Goal: Navigation & Orientation: Find specific page/section

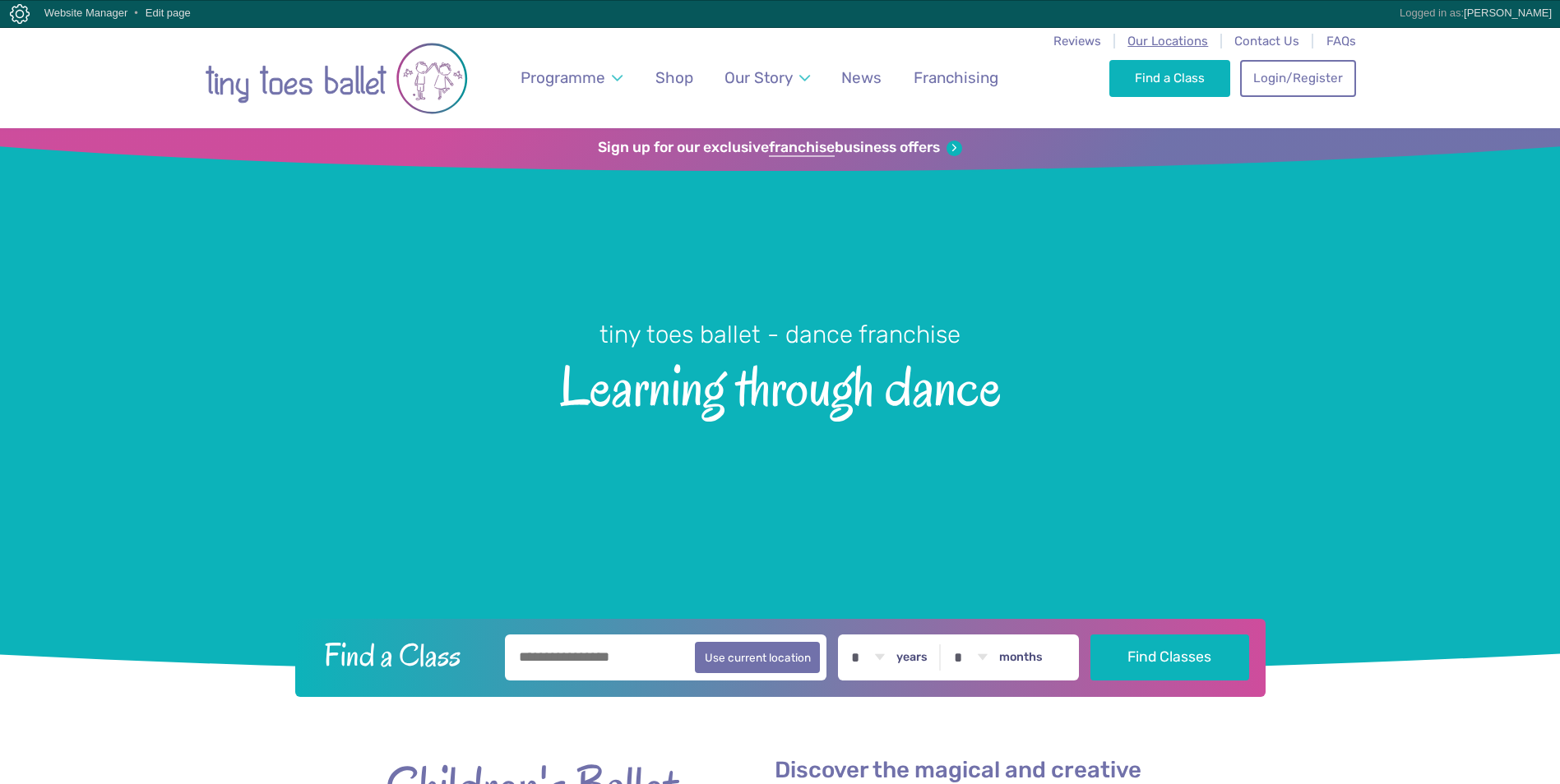
click at [1175, 44] on span "Our Locations" at bounding box center [1168, 41] width 81 height 15
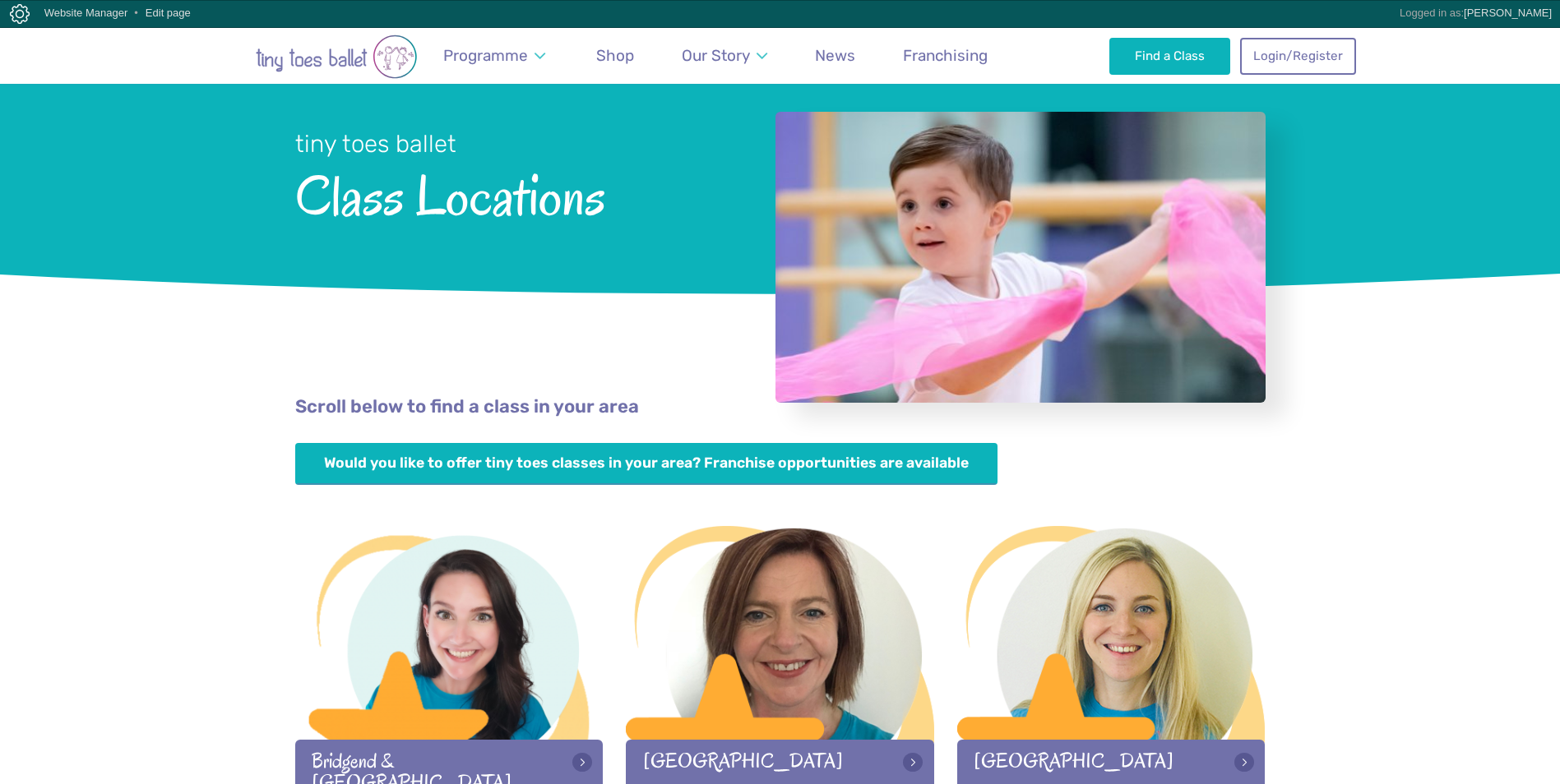
scroll to position [247, 0]
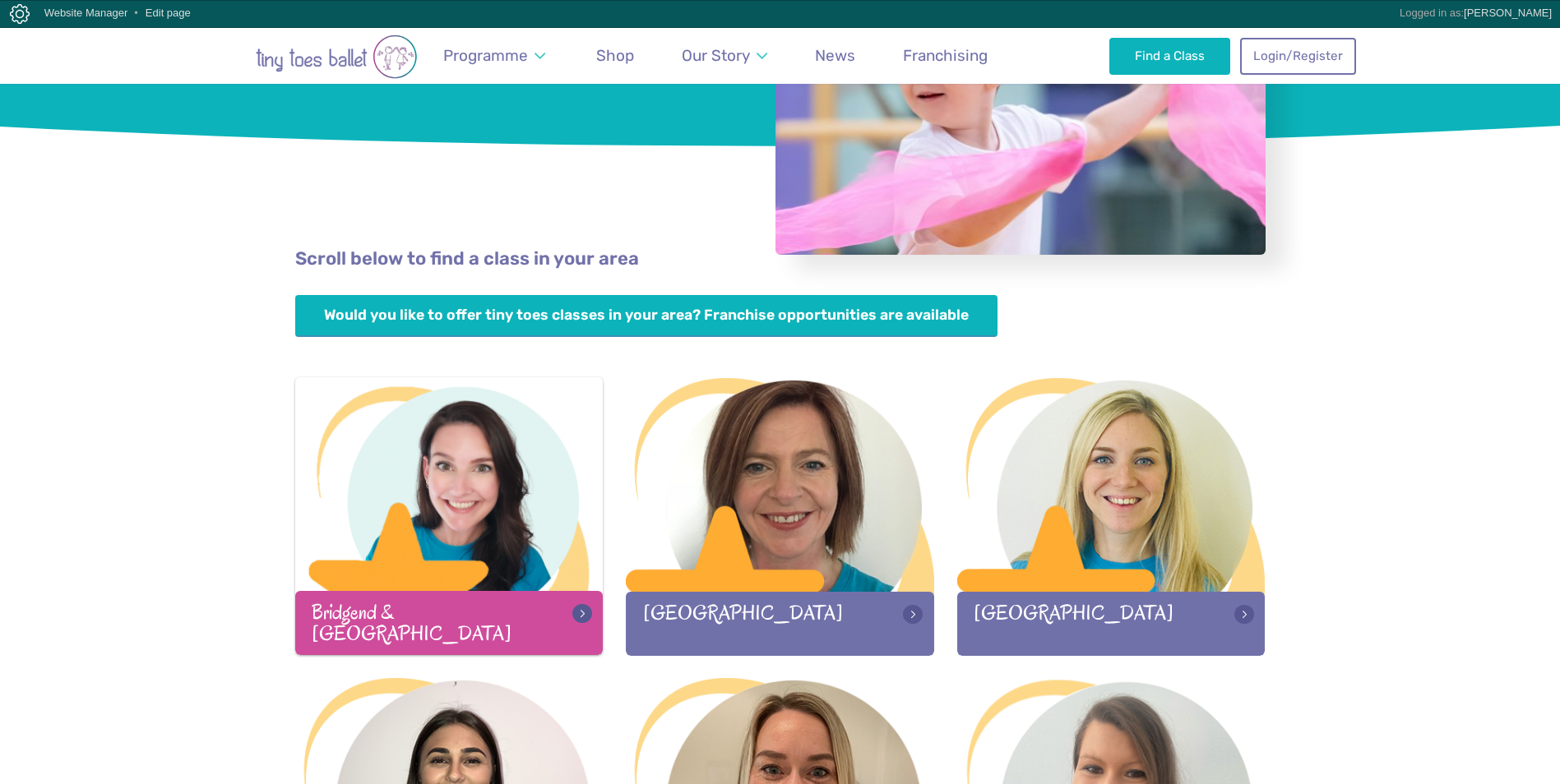
click at [489, 484] on div at bounding box center [449, 485] width 308 height 217
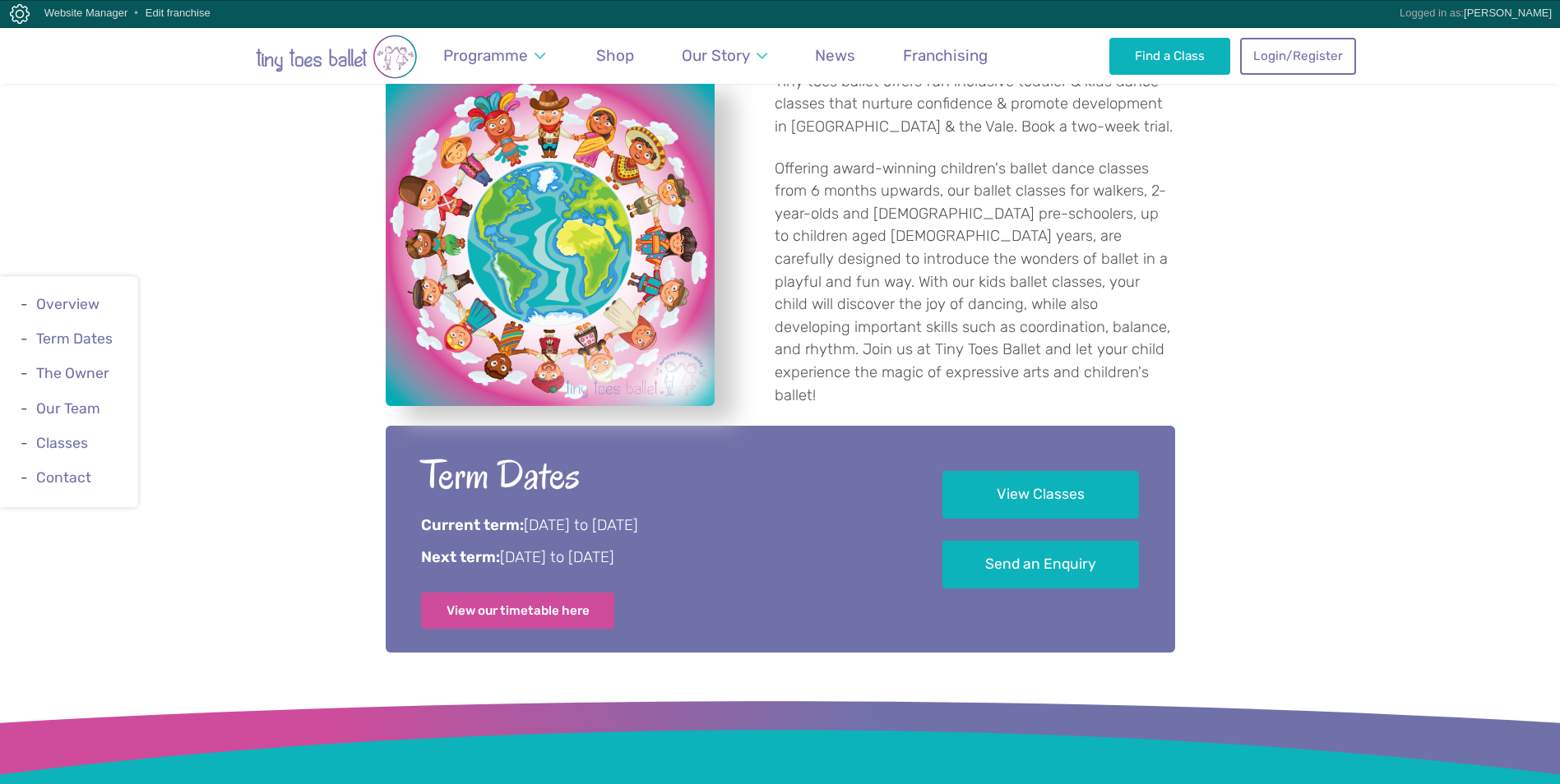
scroll to position [657, 0]
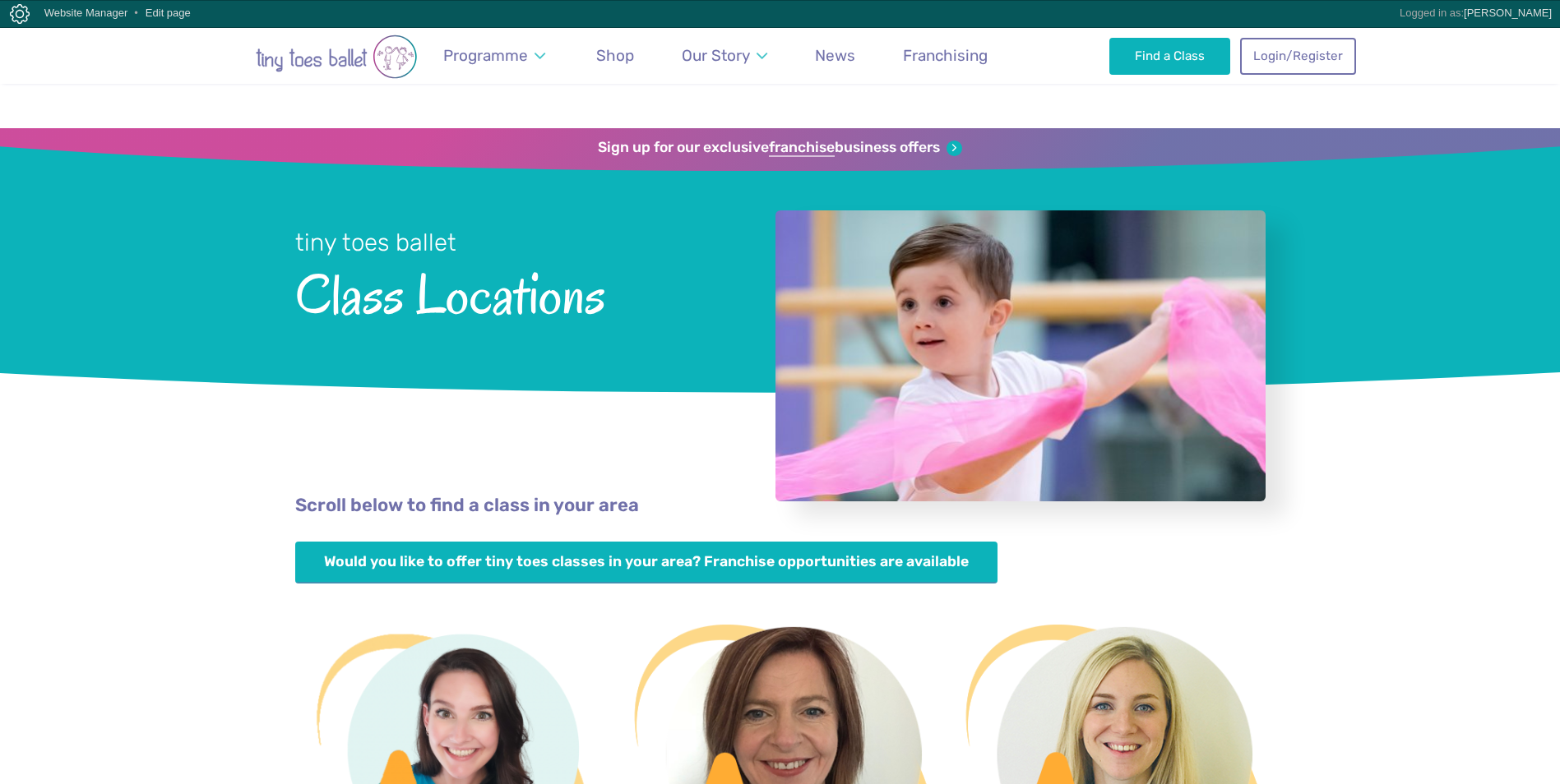
scroll to position [247, 0]
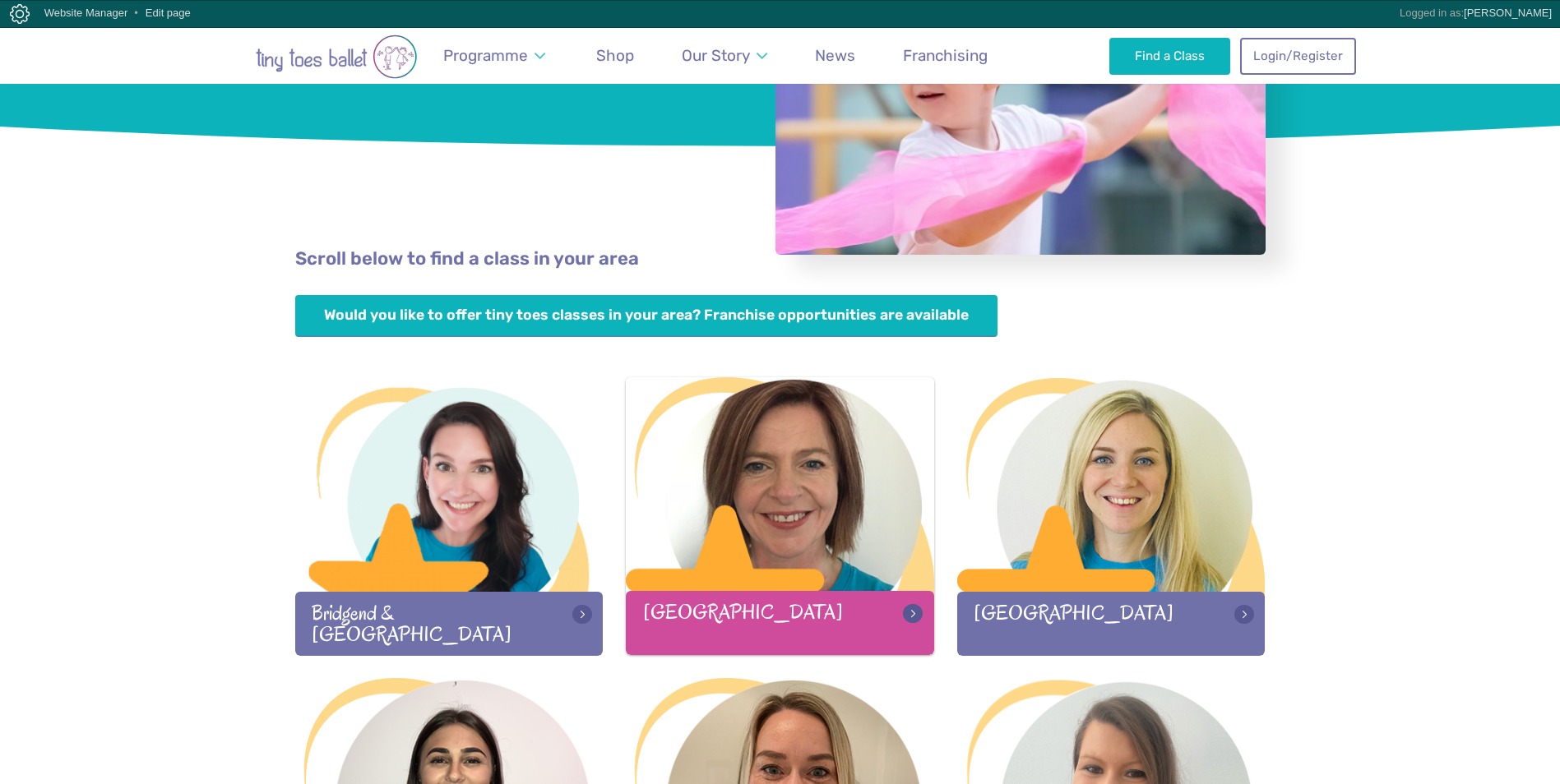
click at [723, 426] on div at bounding box center [779, 485] width 308 height 217
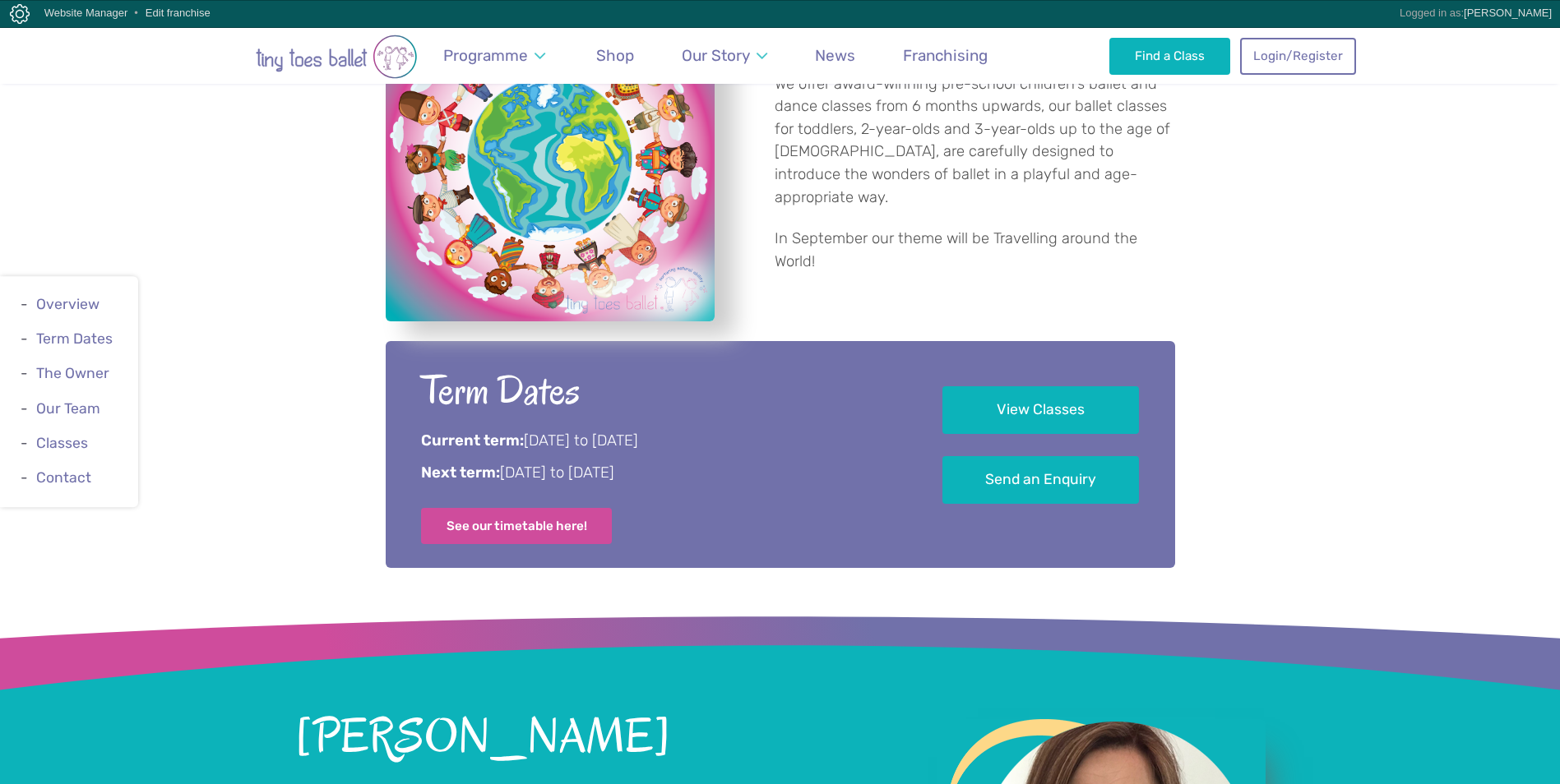
scroll to position [740, 0]
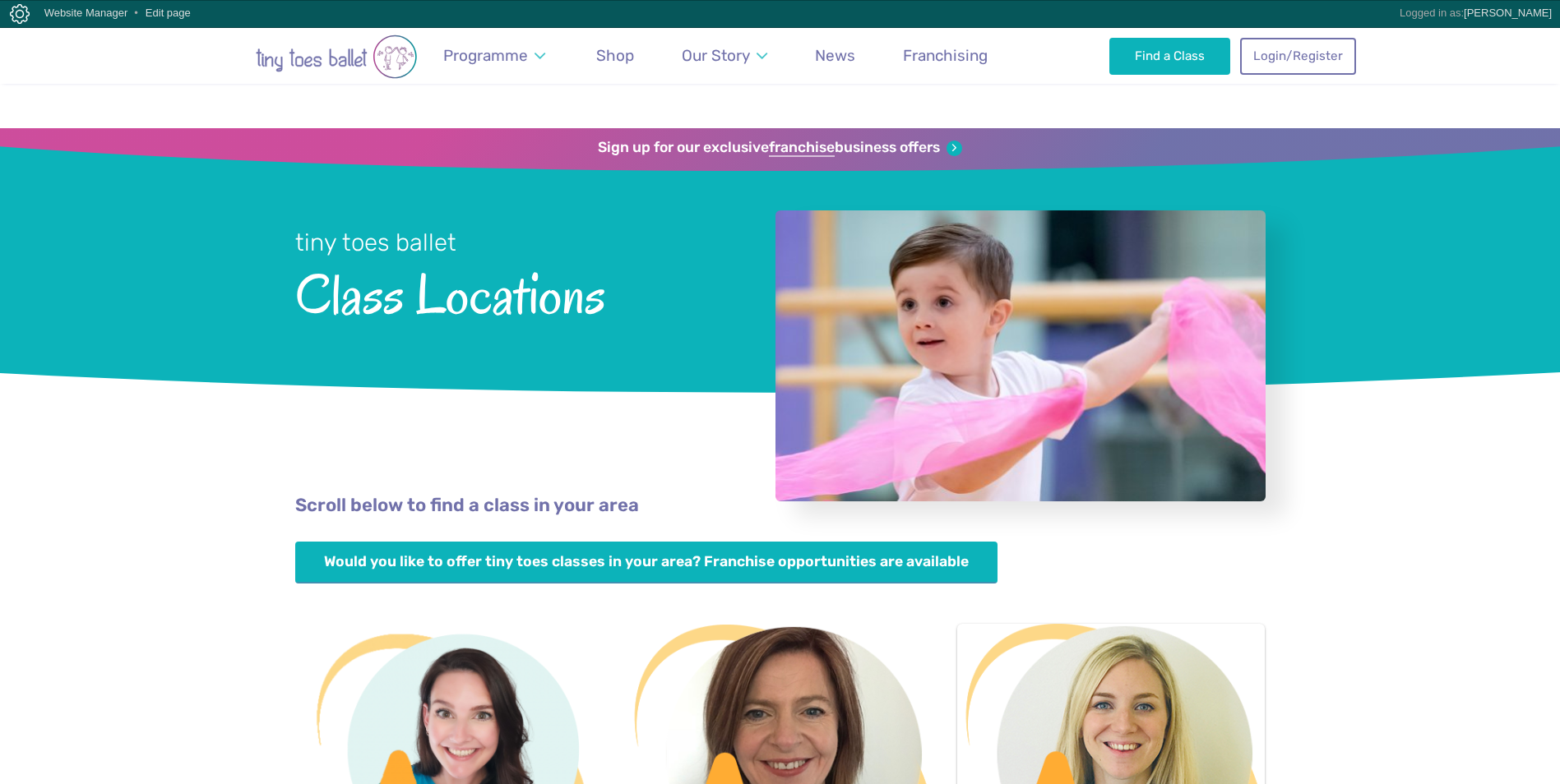
scroll to position [247, 0]
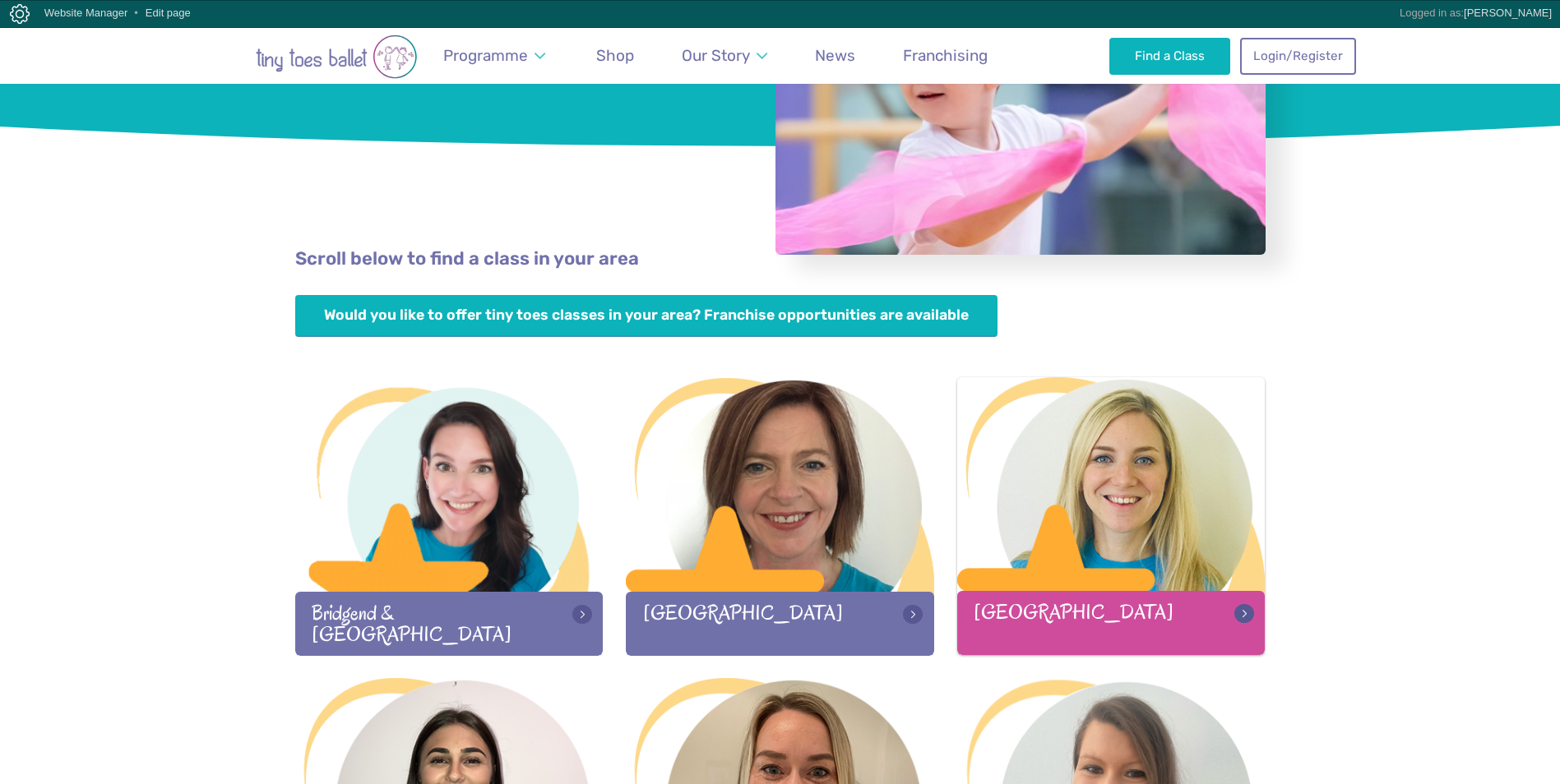
click at [1065, 492] on div at bounding box center [1111, 485] width 308 height 217
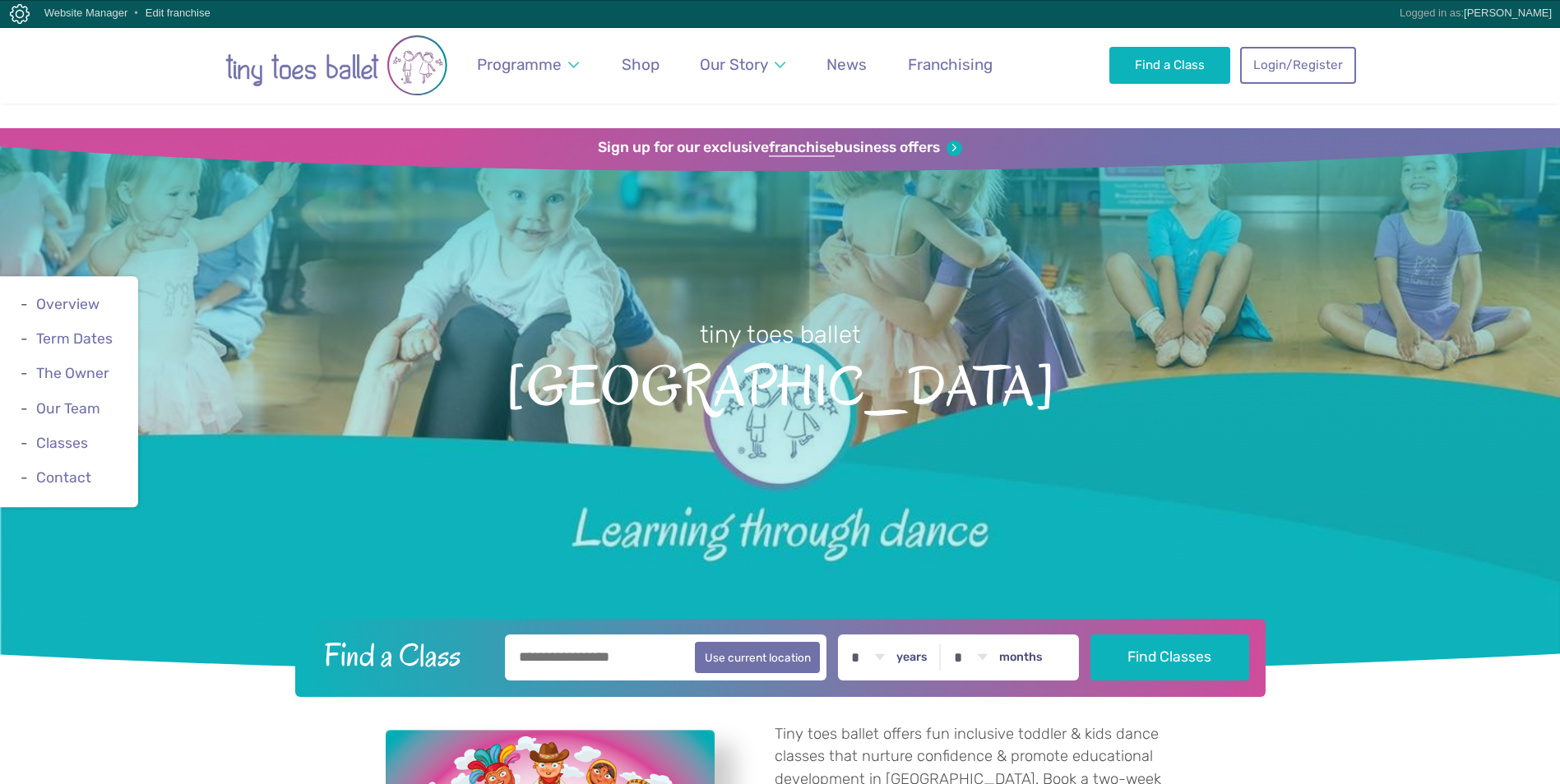
scroll to position [494, 0]
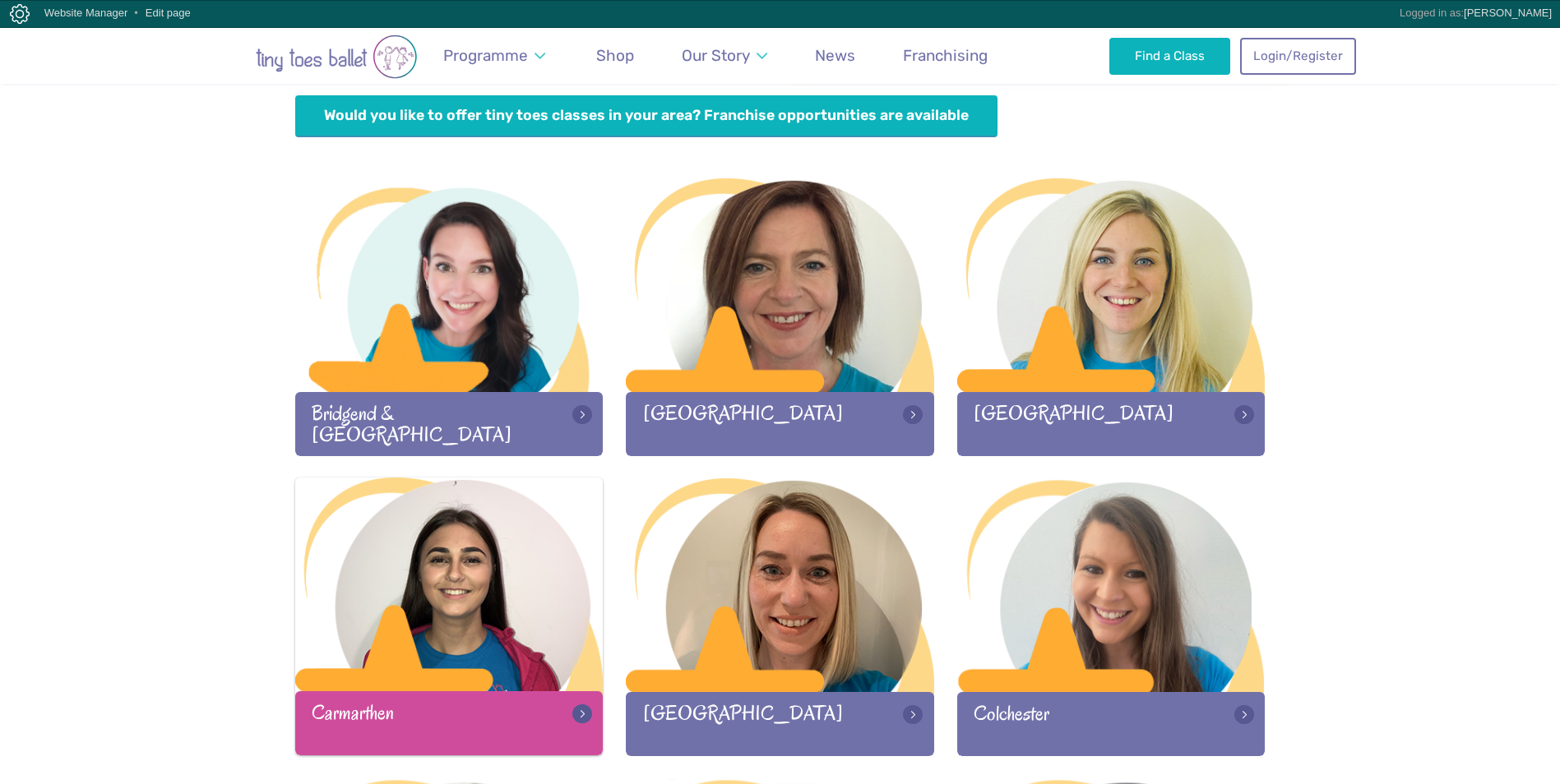
scroll to position [494, 0]
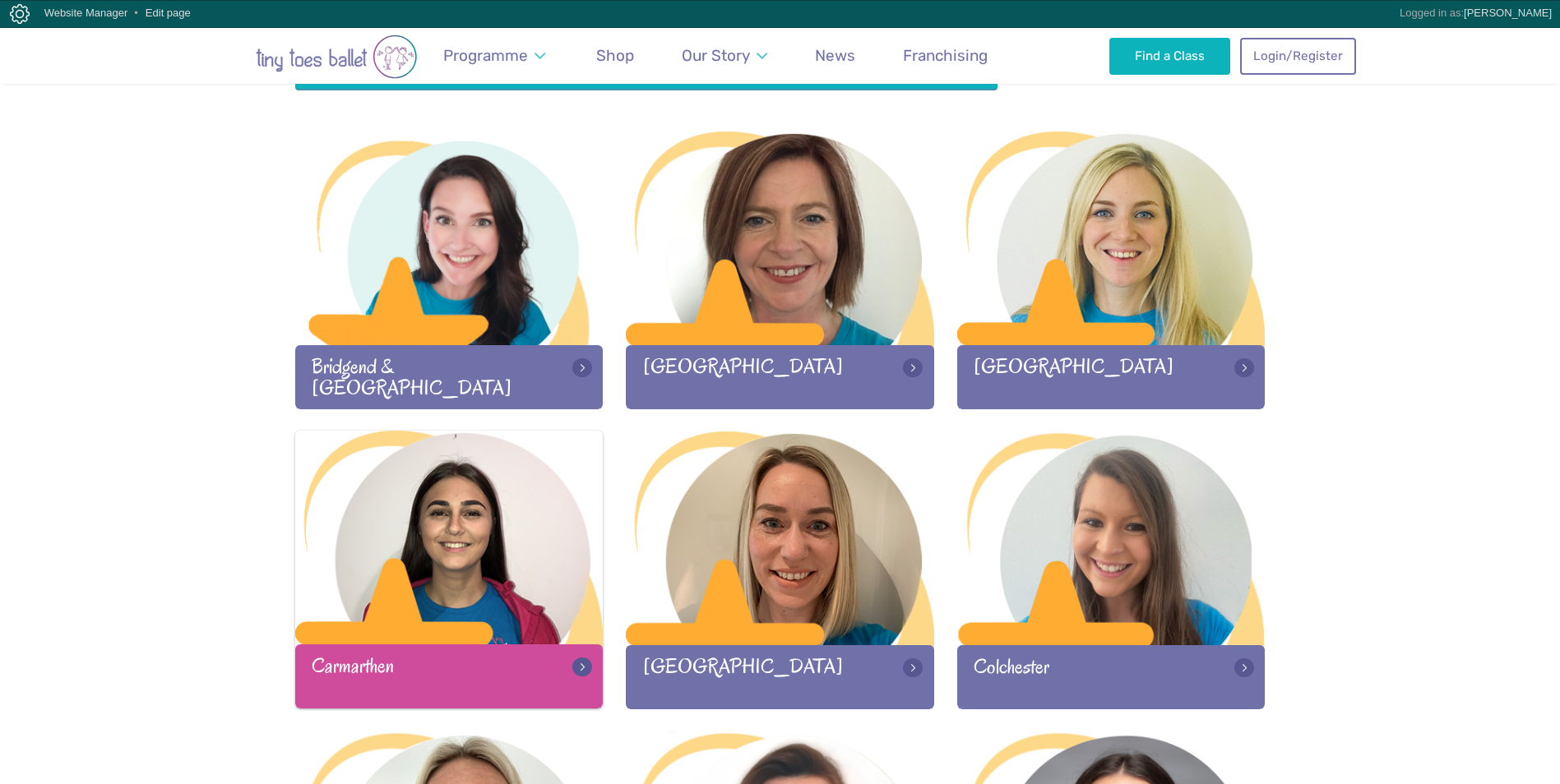
click at [496, 541] on div at bounding box center [449, 539] width 308 height 217
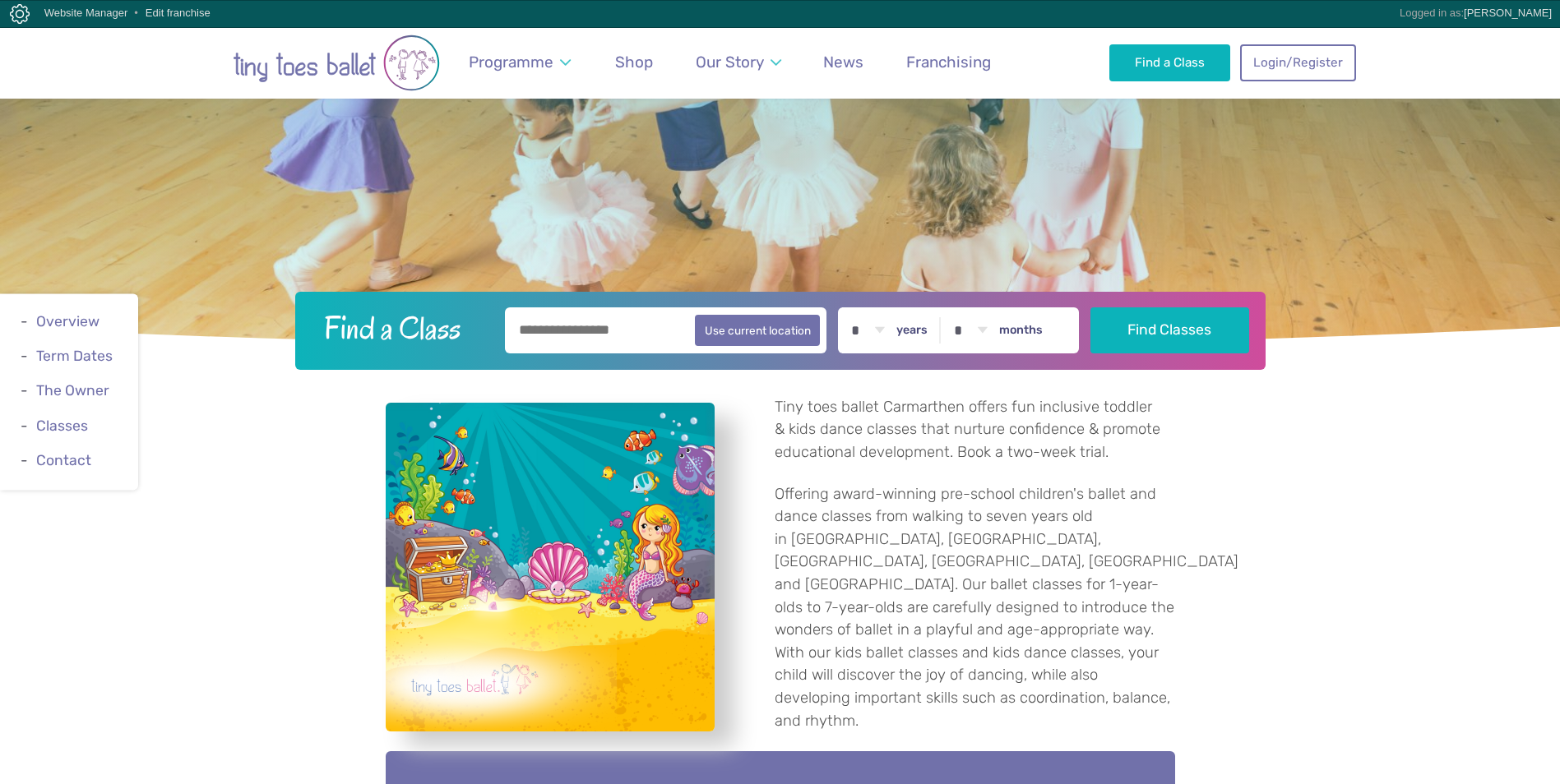
scroll to position [329, 0]
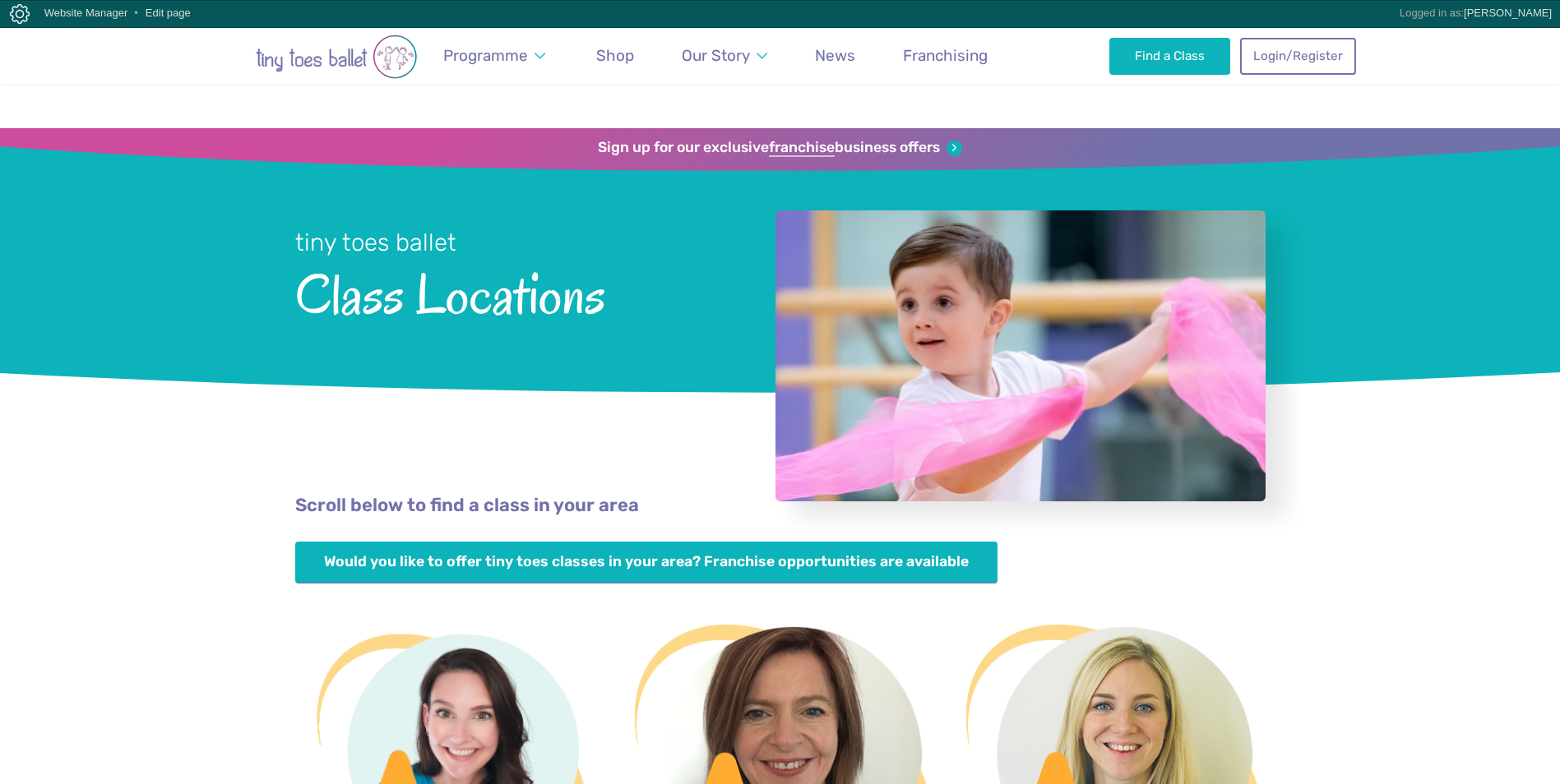
scroll to position [494, 0]
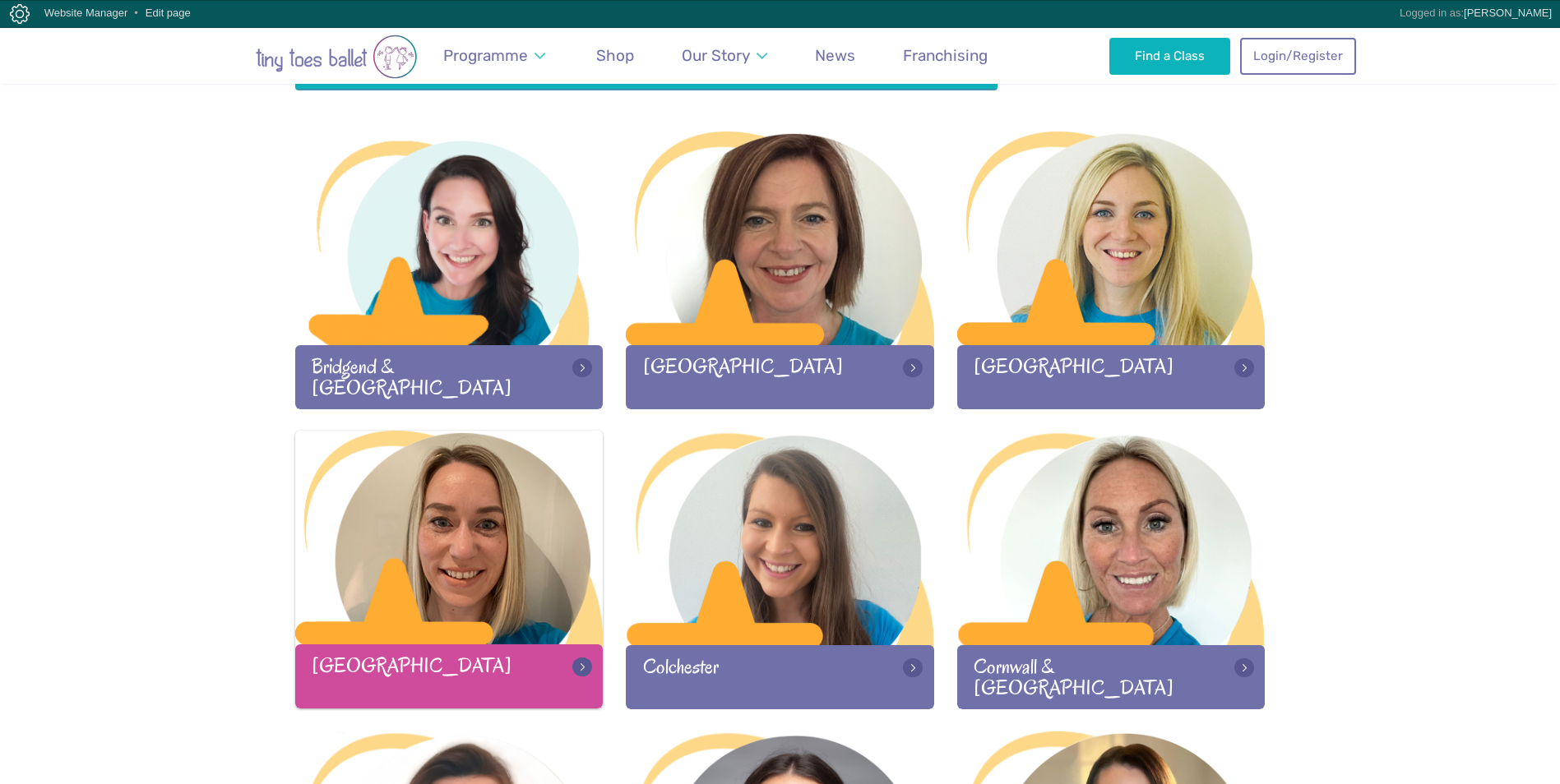
click at [444, 589] on div at bounding box center [449, 539] width 308 height 217
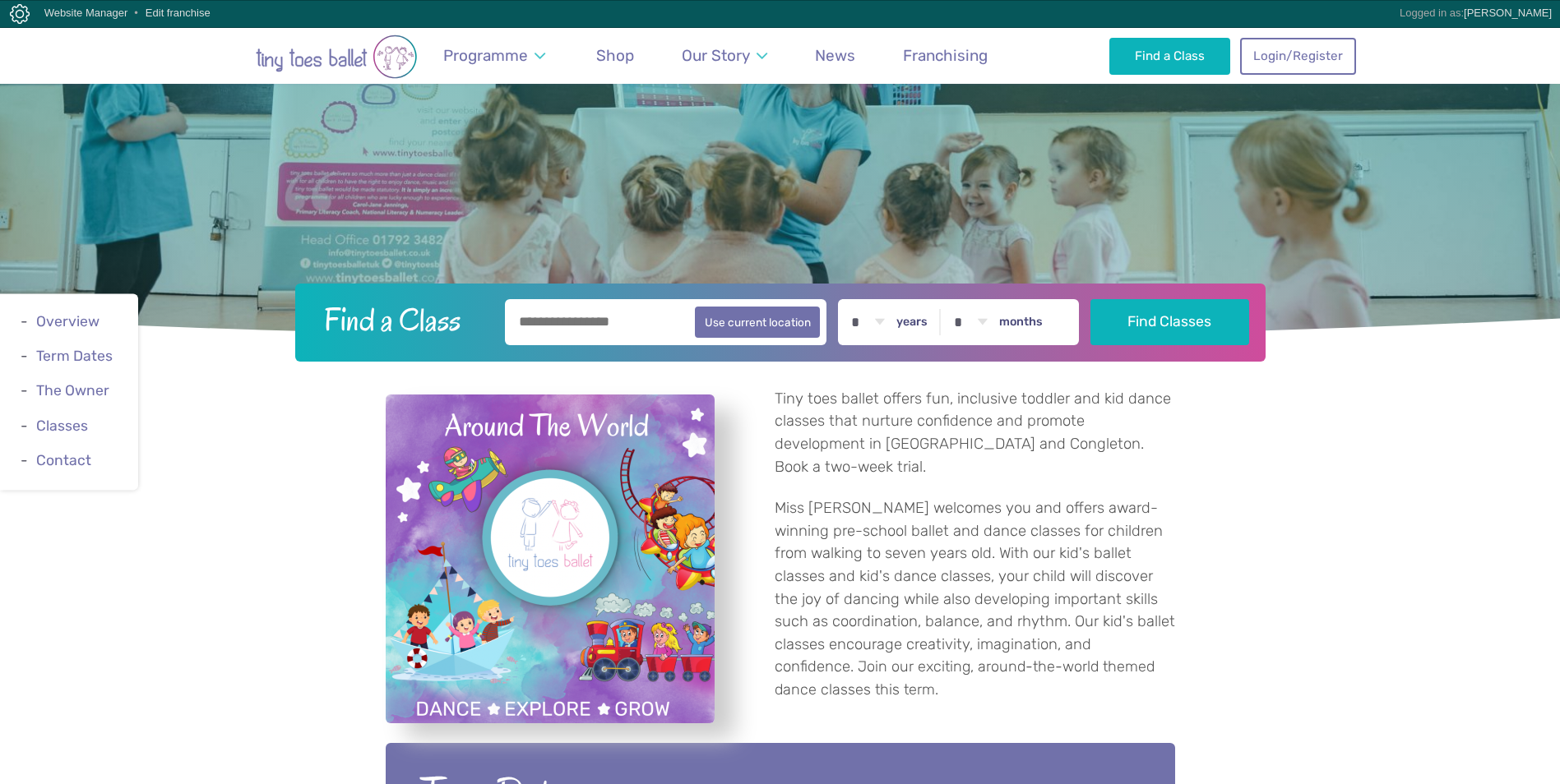
scroll to position [329, 0]
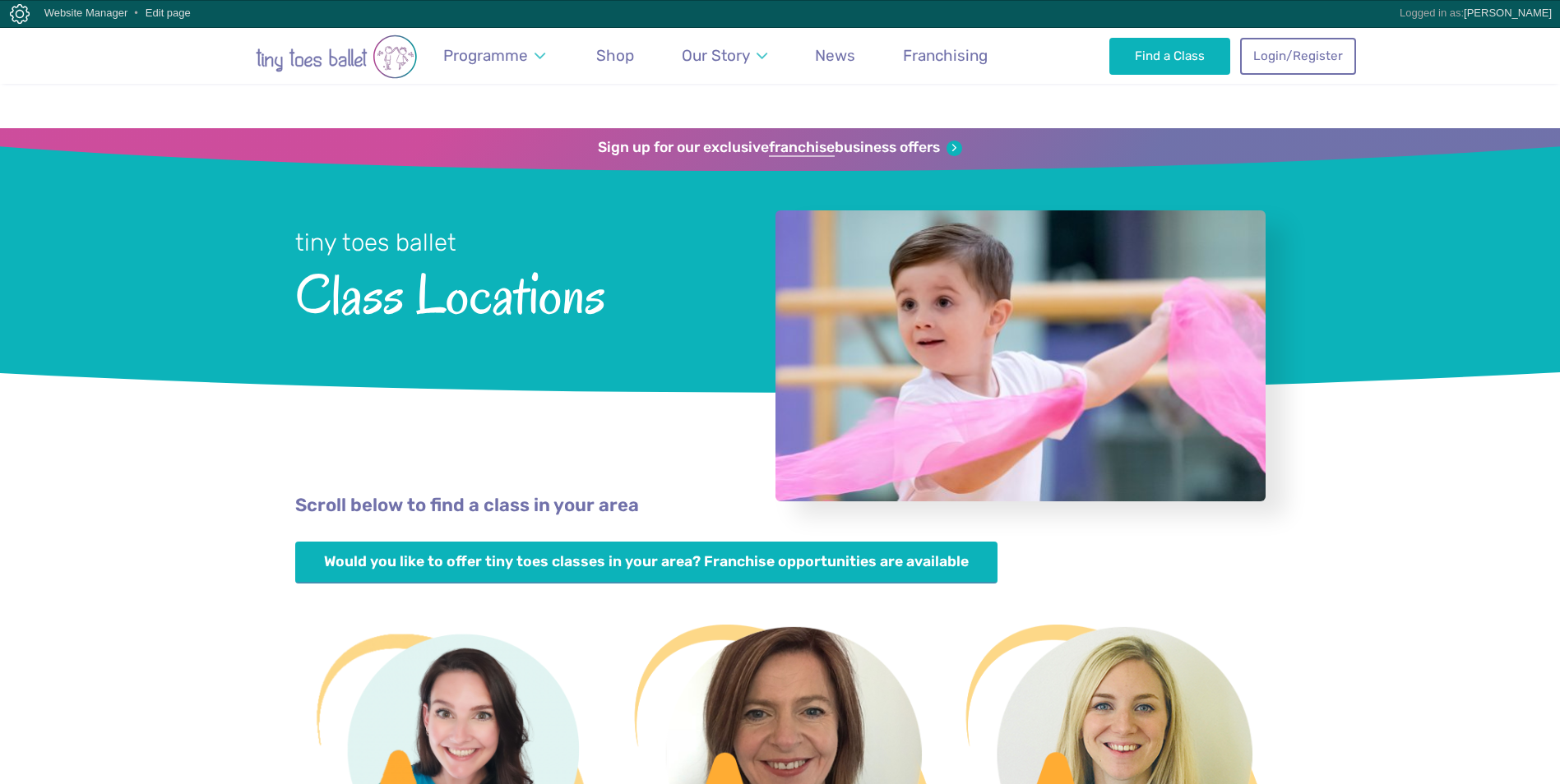
scroll to position [494, 0]
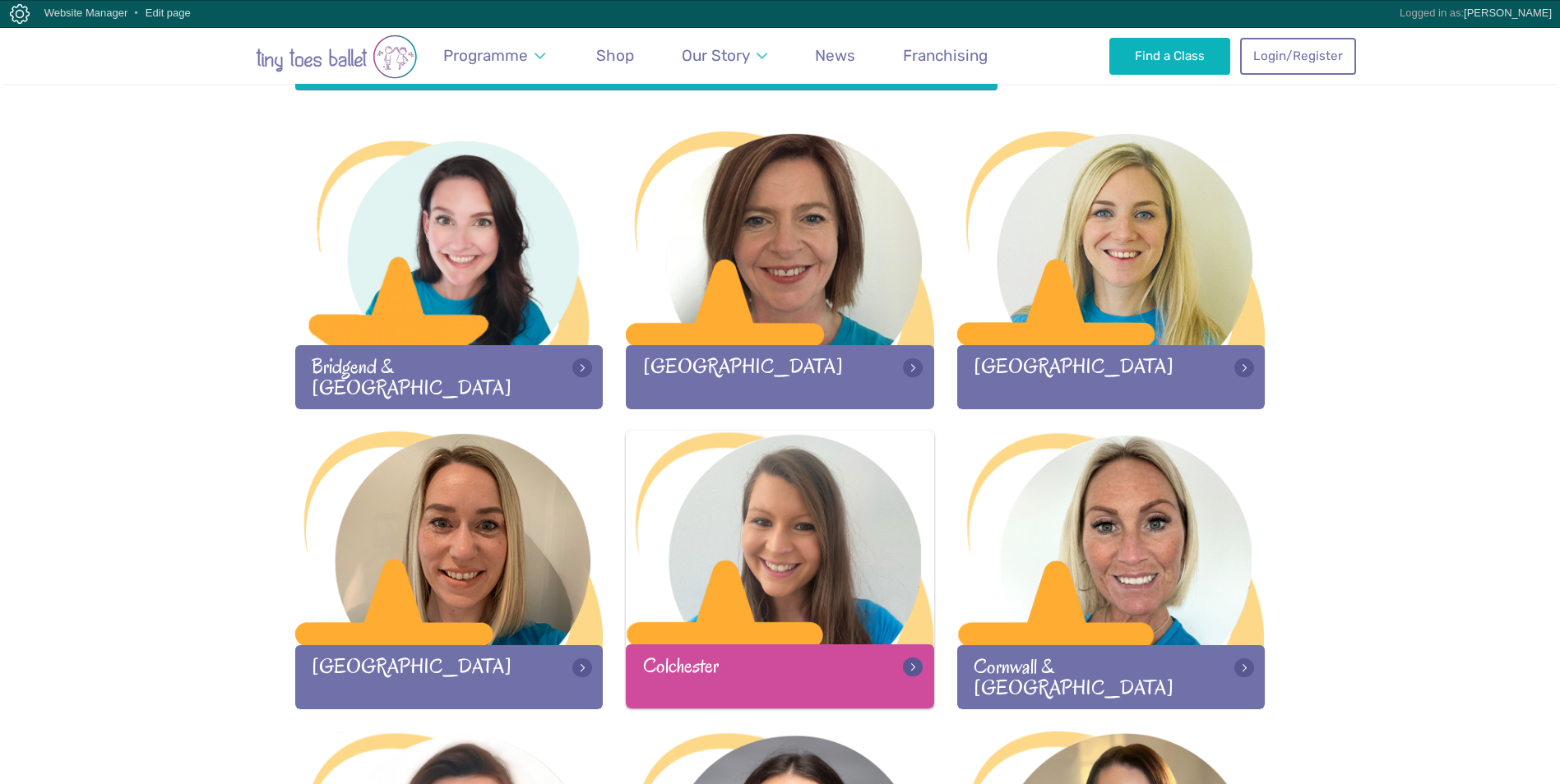
click at [709, 562] on div at bounding box center [779, 539] width 308 height 217
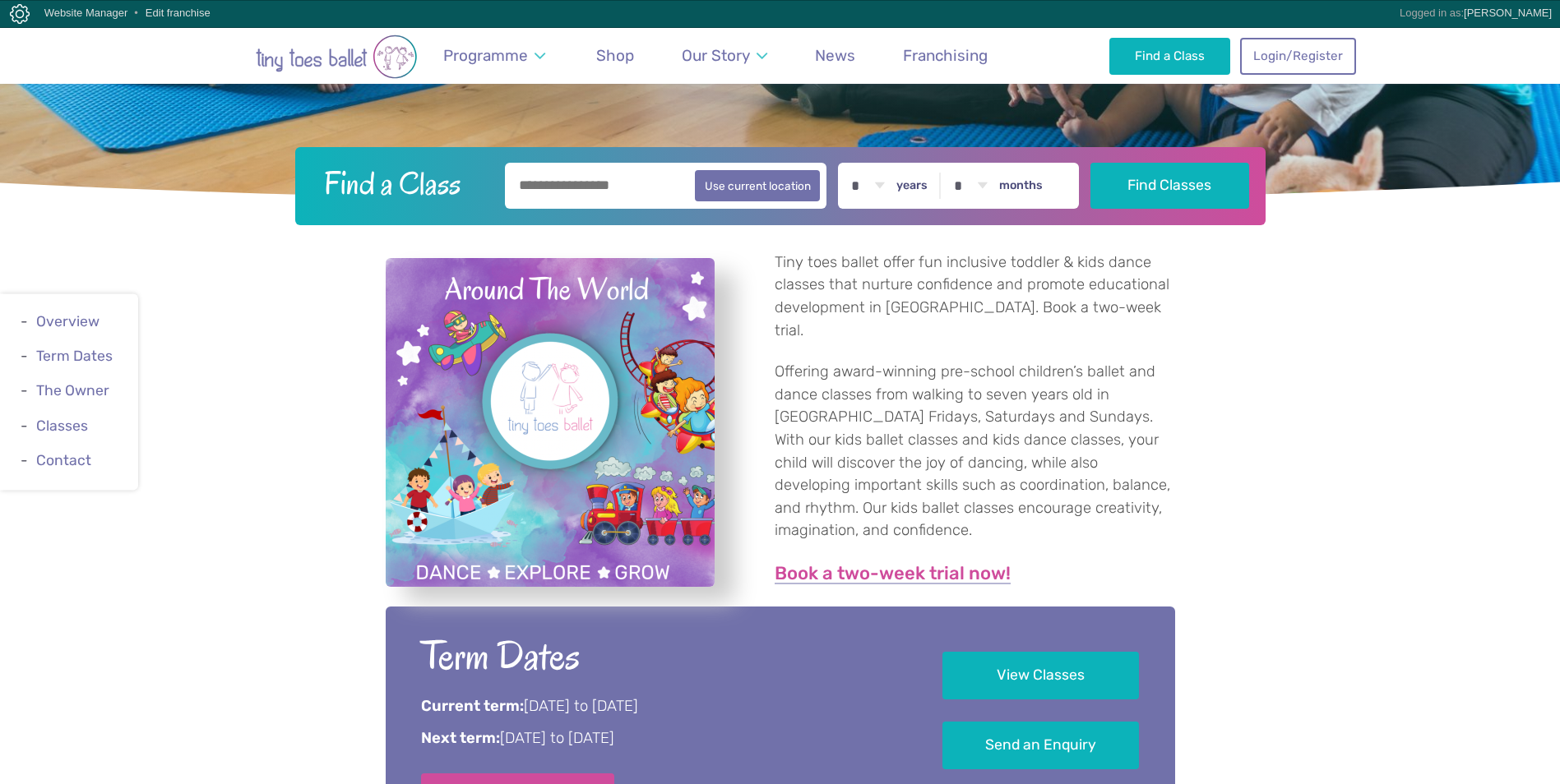
scroll to position [657, 0]
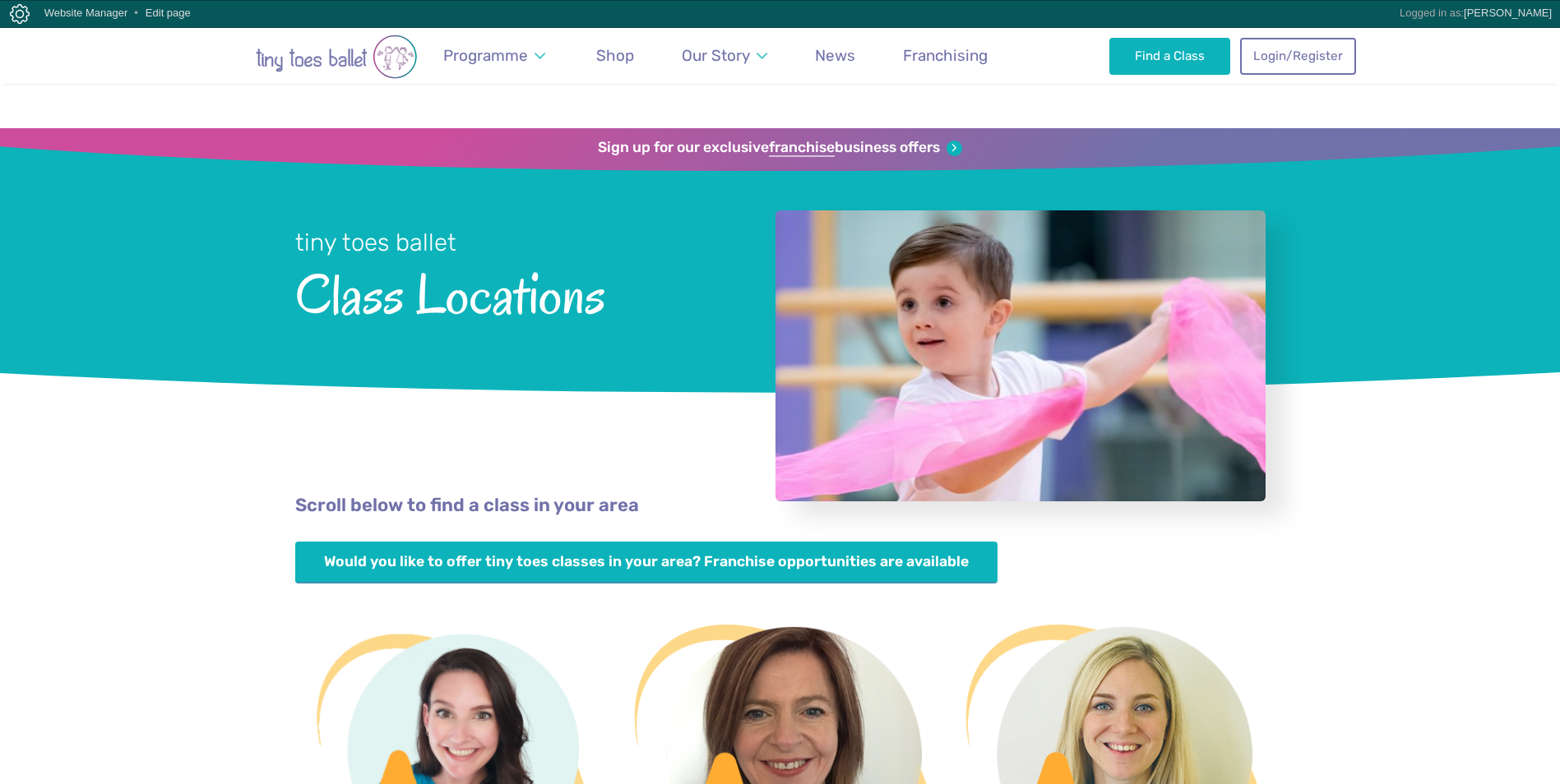
scroll to position [494, 0]
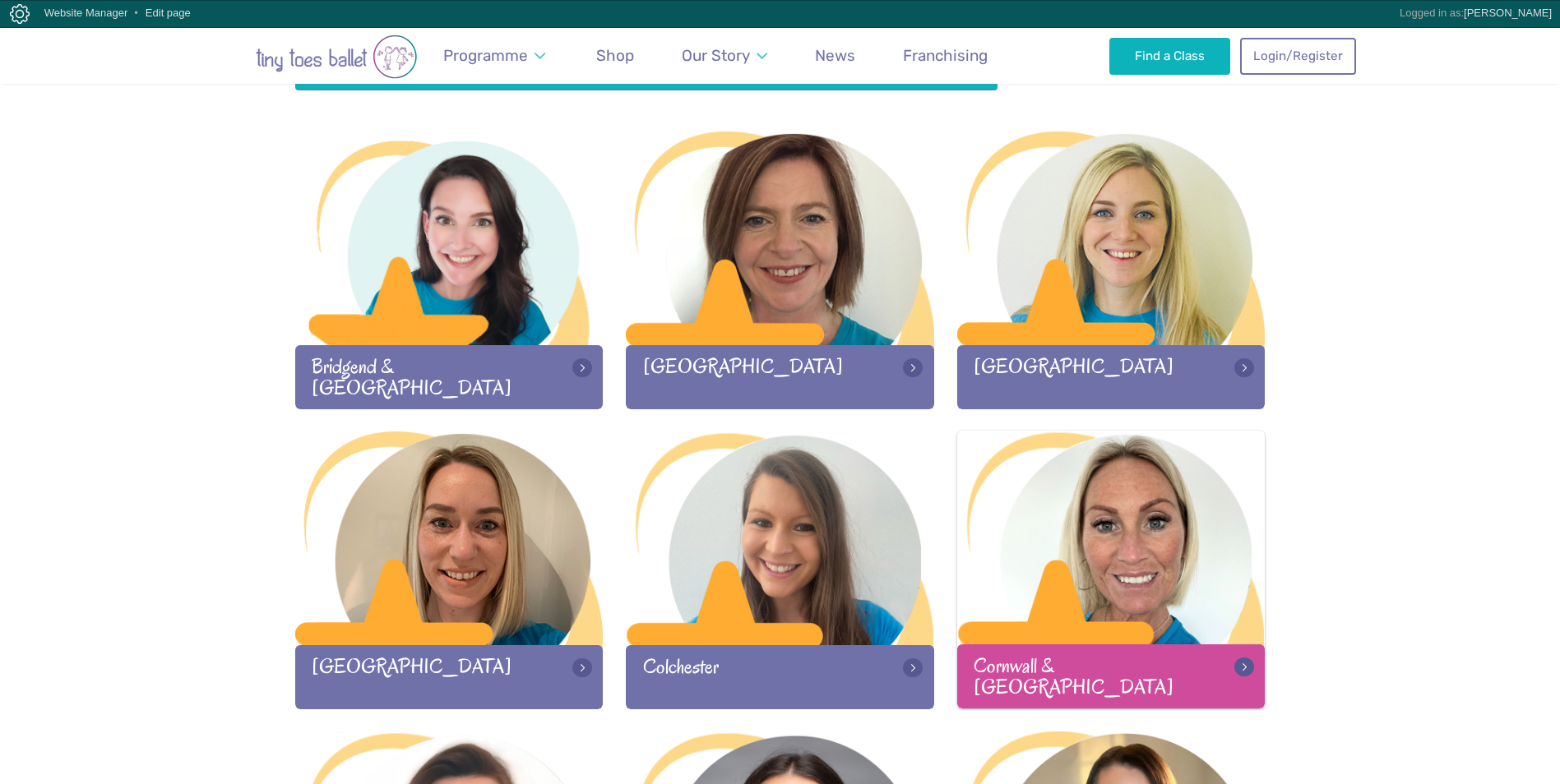
click at [1065, 567] on div at bounding box center [1111, 539] width 308 height 217
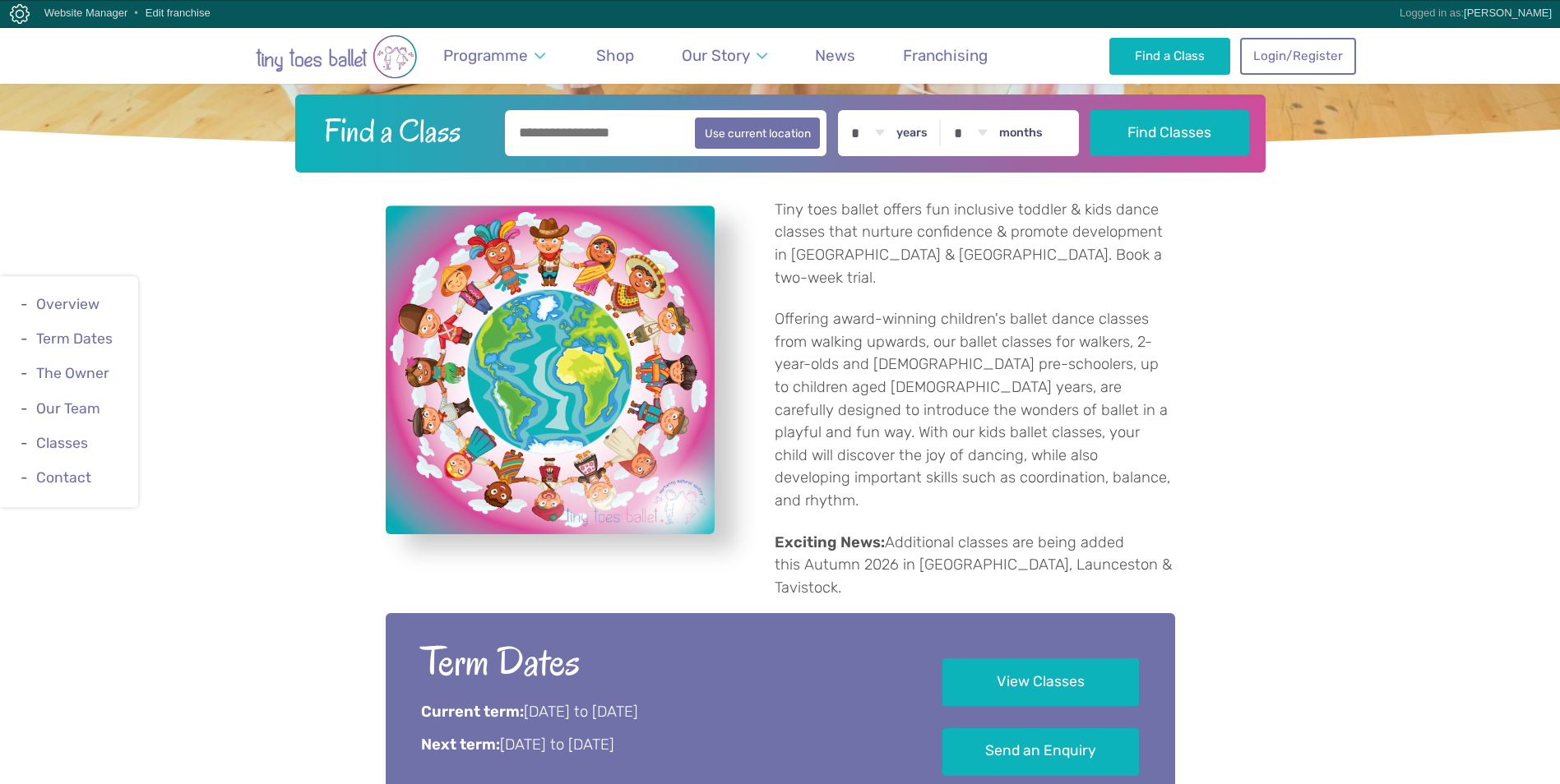
scroll to position [575, 0]
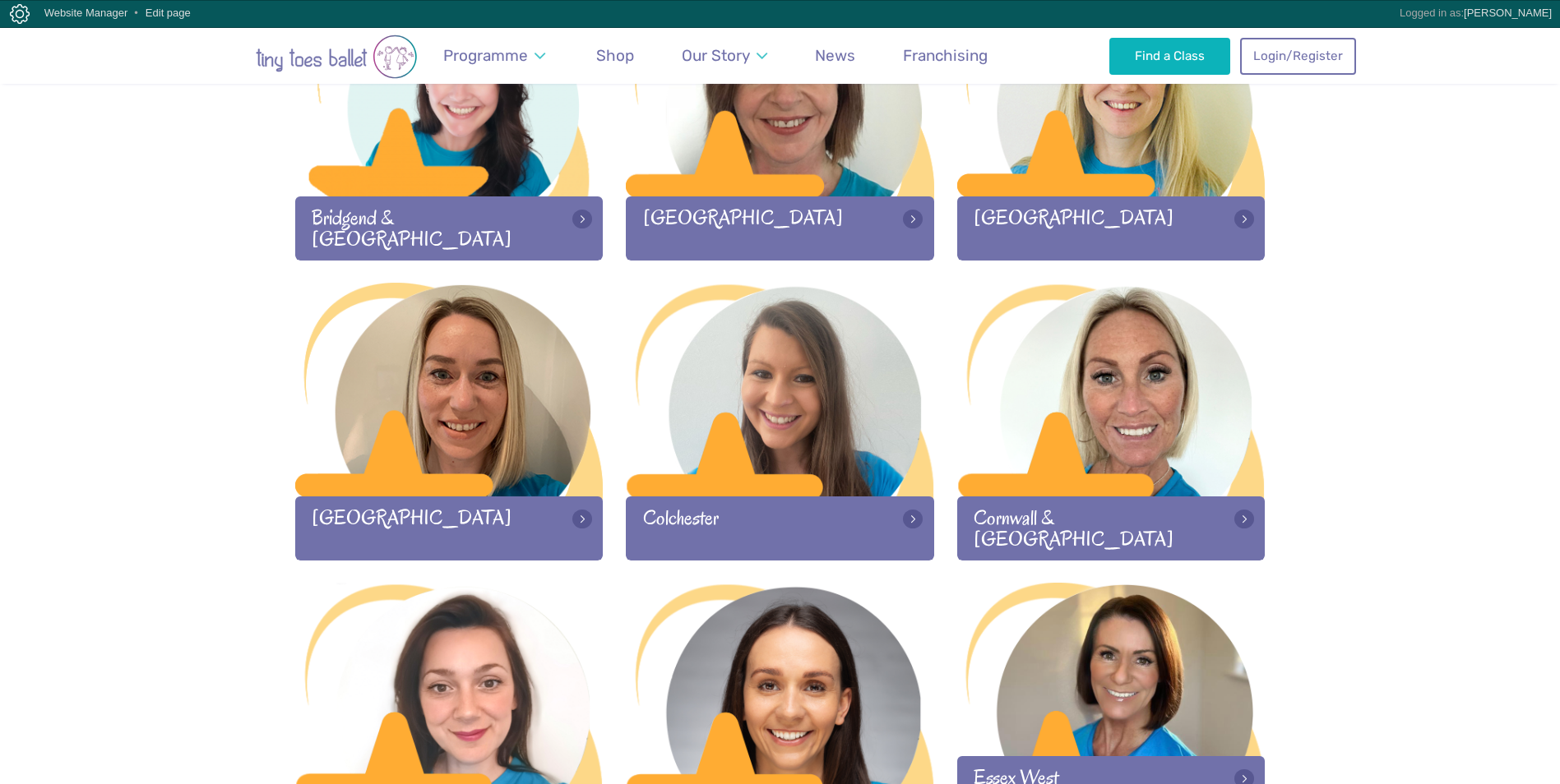
scroll to position [904, 0]
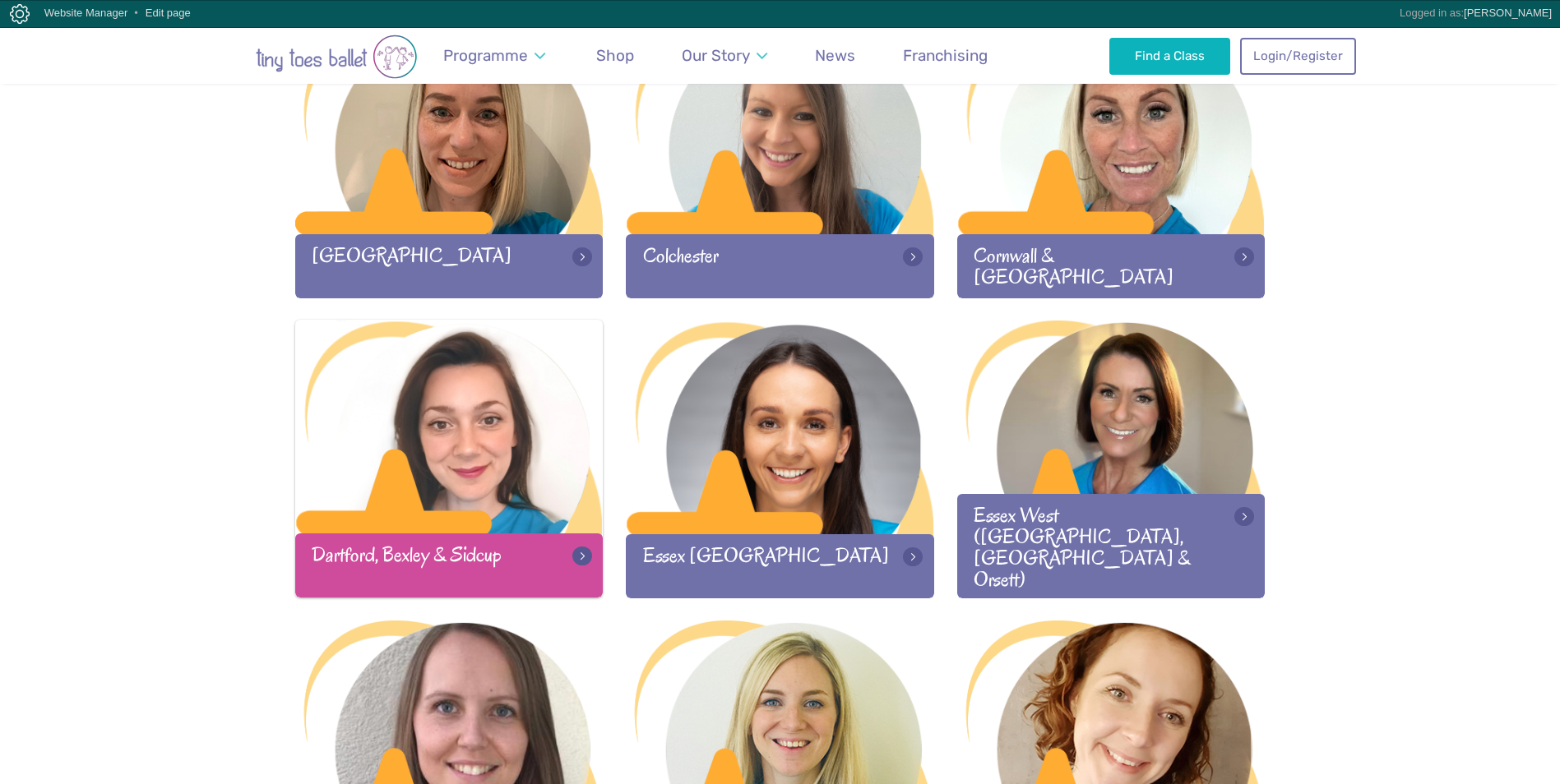
click at [454, 445] on div at bounding box center [449, 428] width 308 height 217
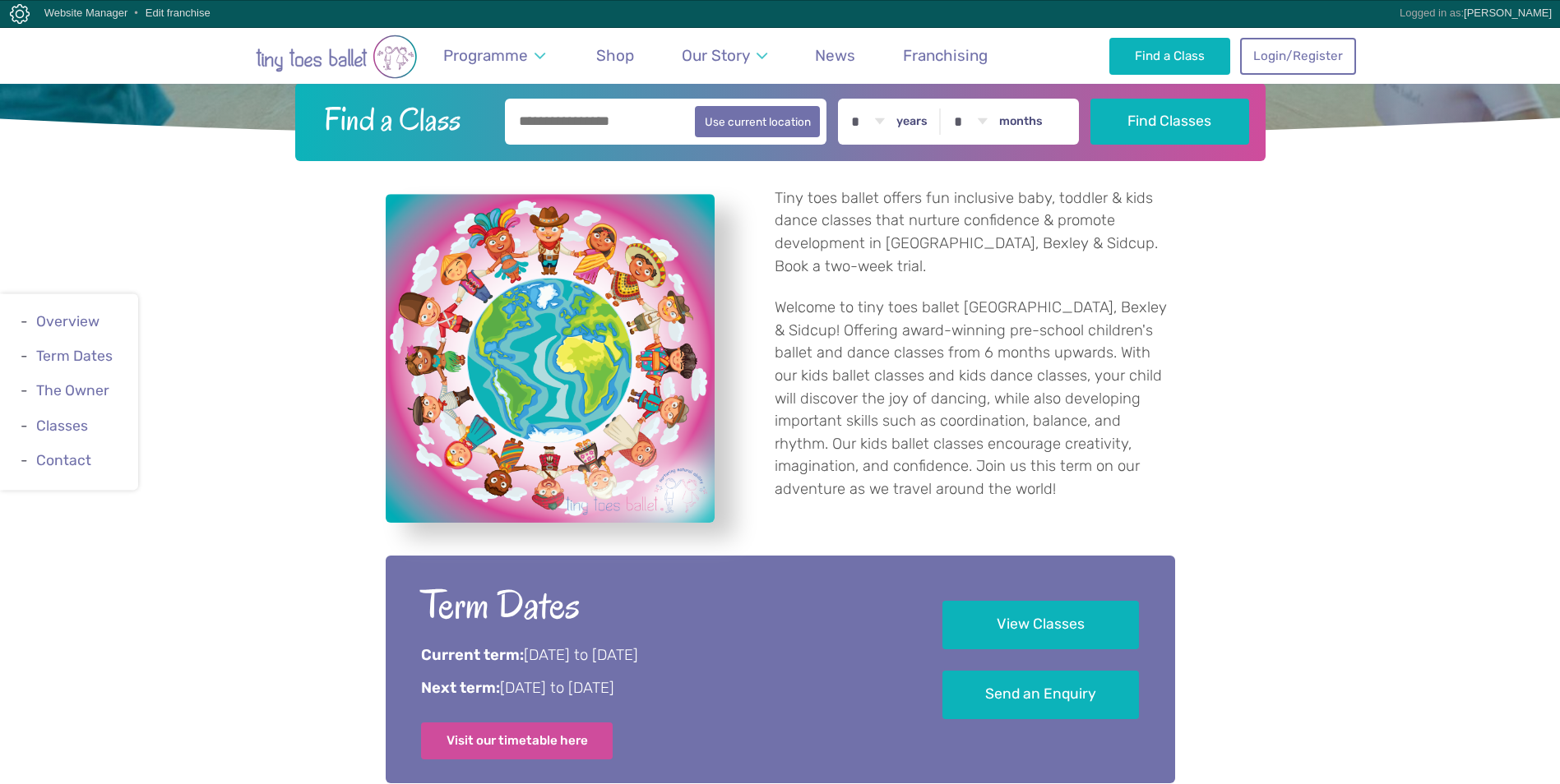
scroll to position [575, 0]
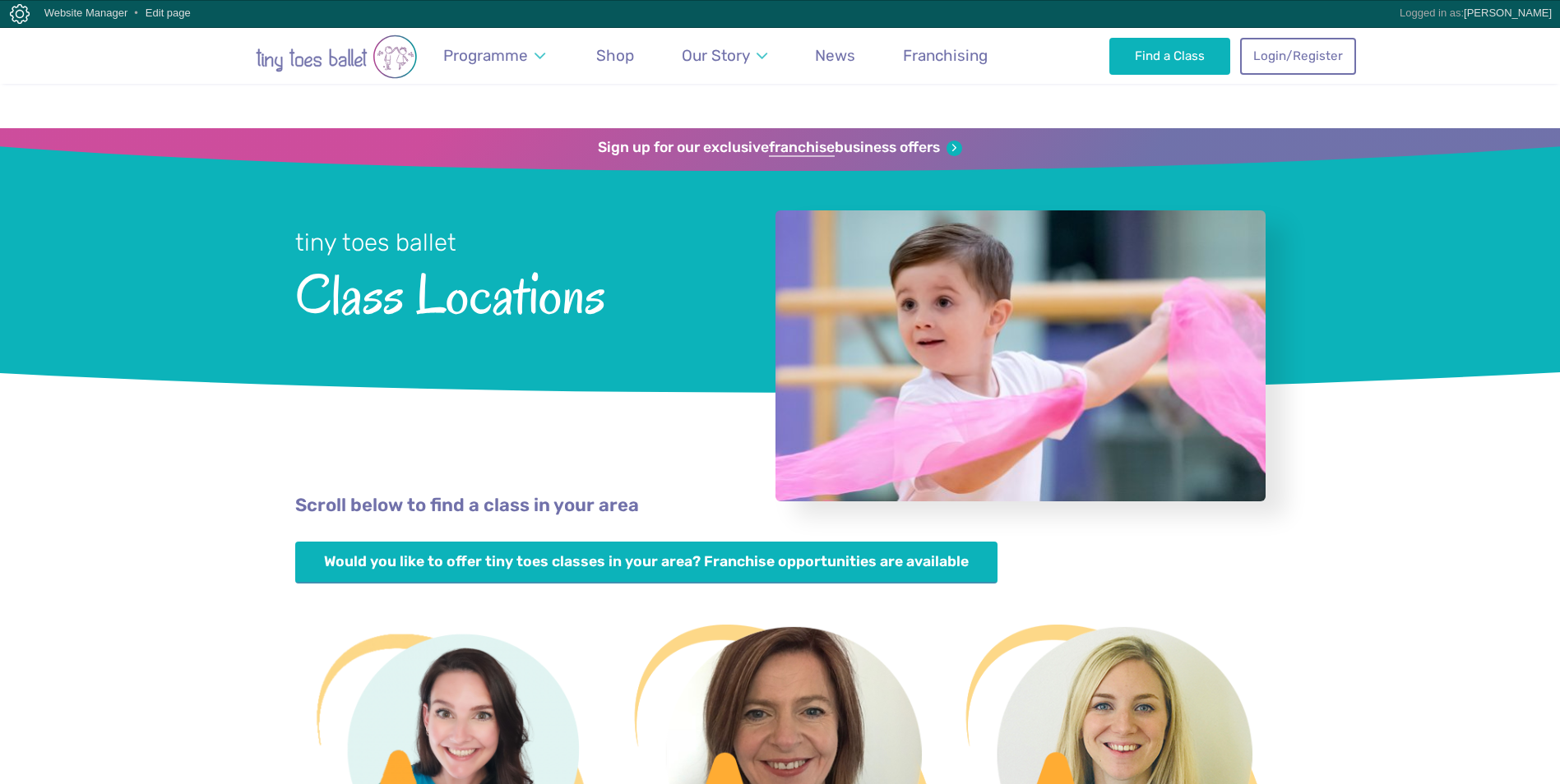
scroll to position [904, 0]
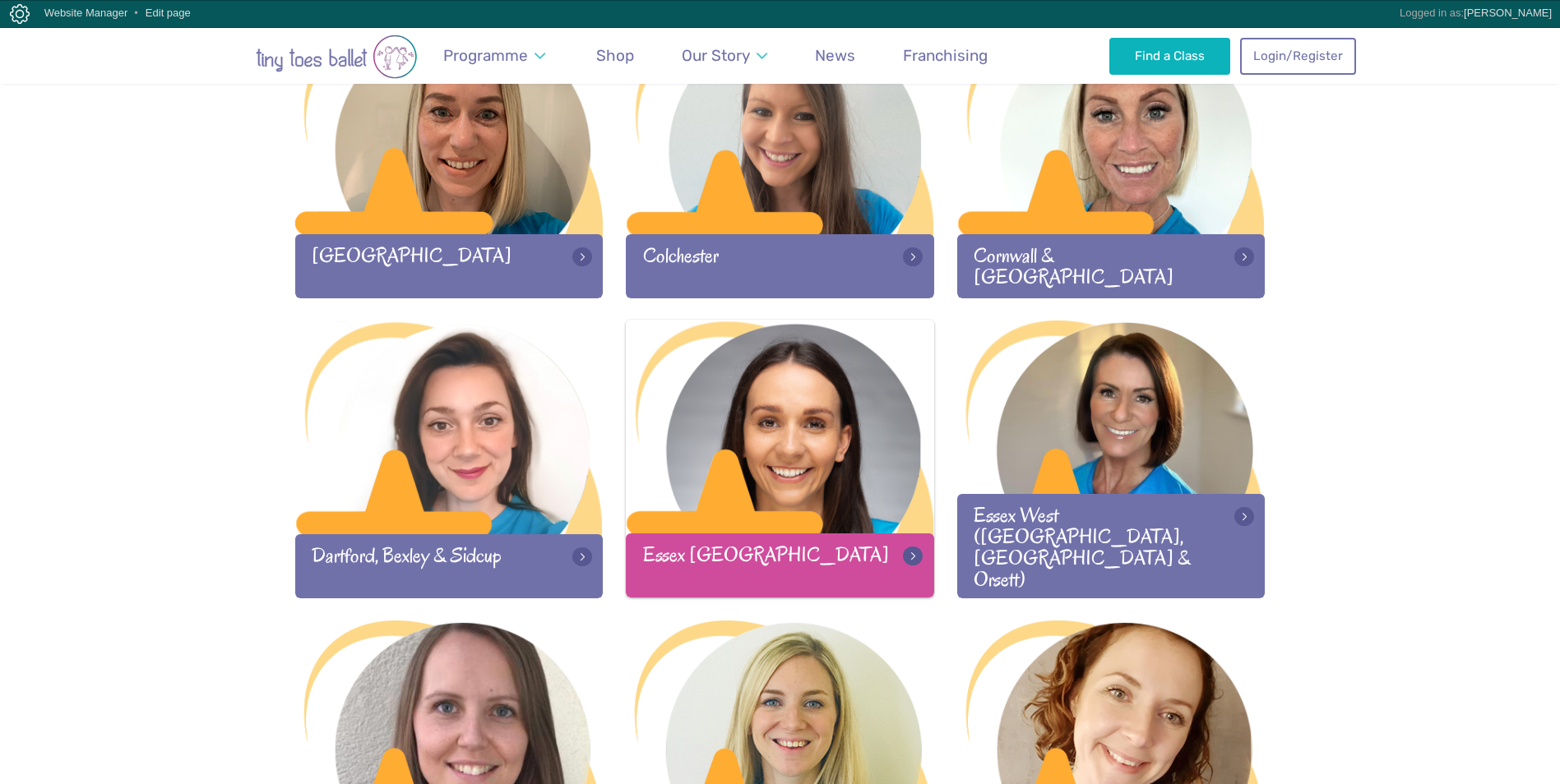
click at [788, 403] on div at bounding box center [779, 428] width 308 height 217
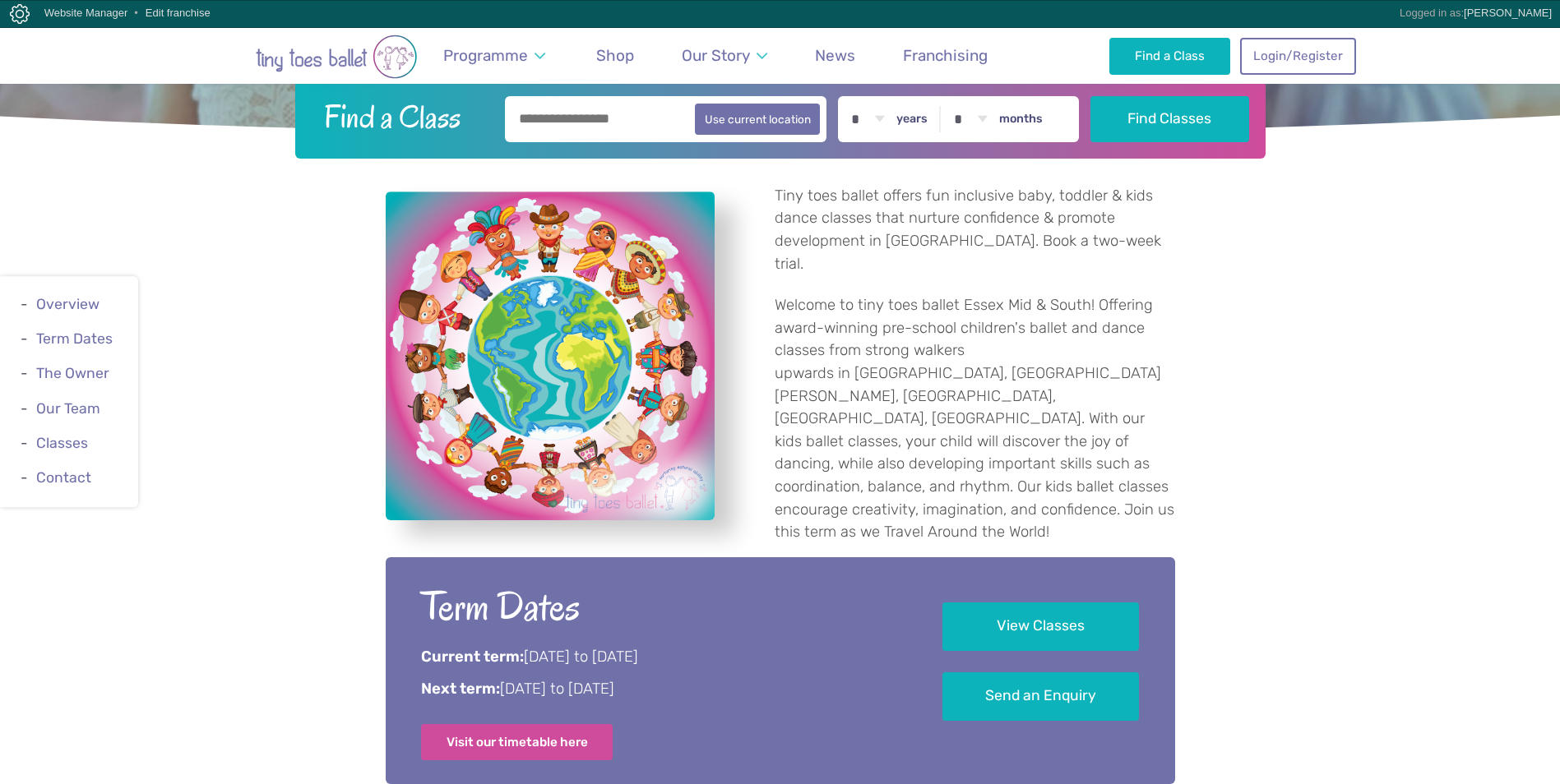
scroll to position [494, 0]
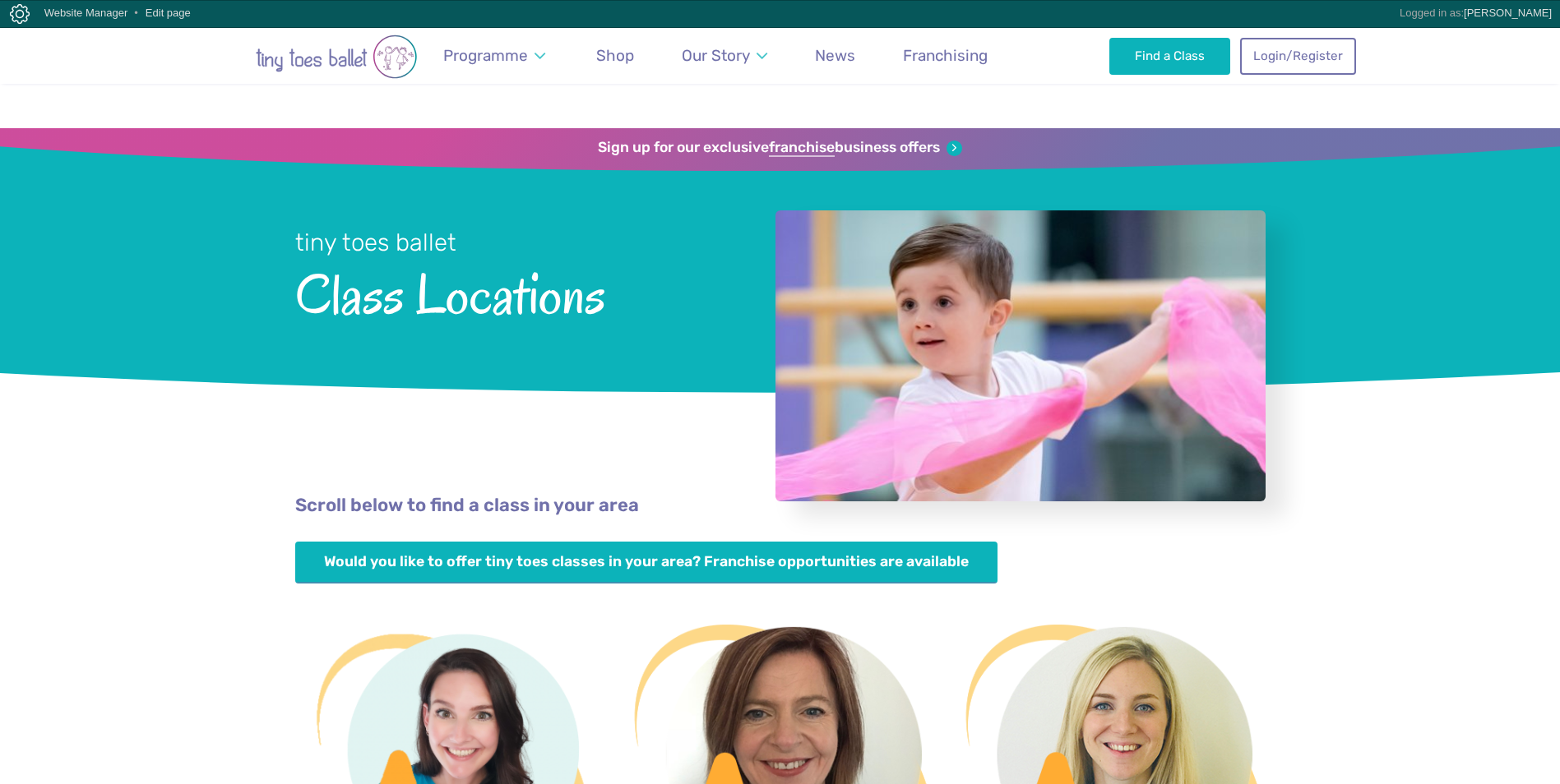
scroll to position [904, 0]
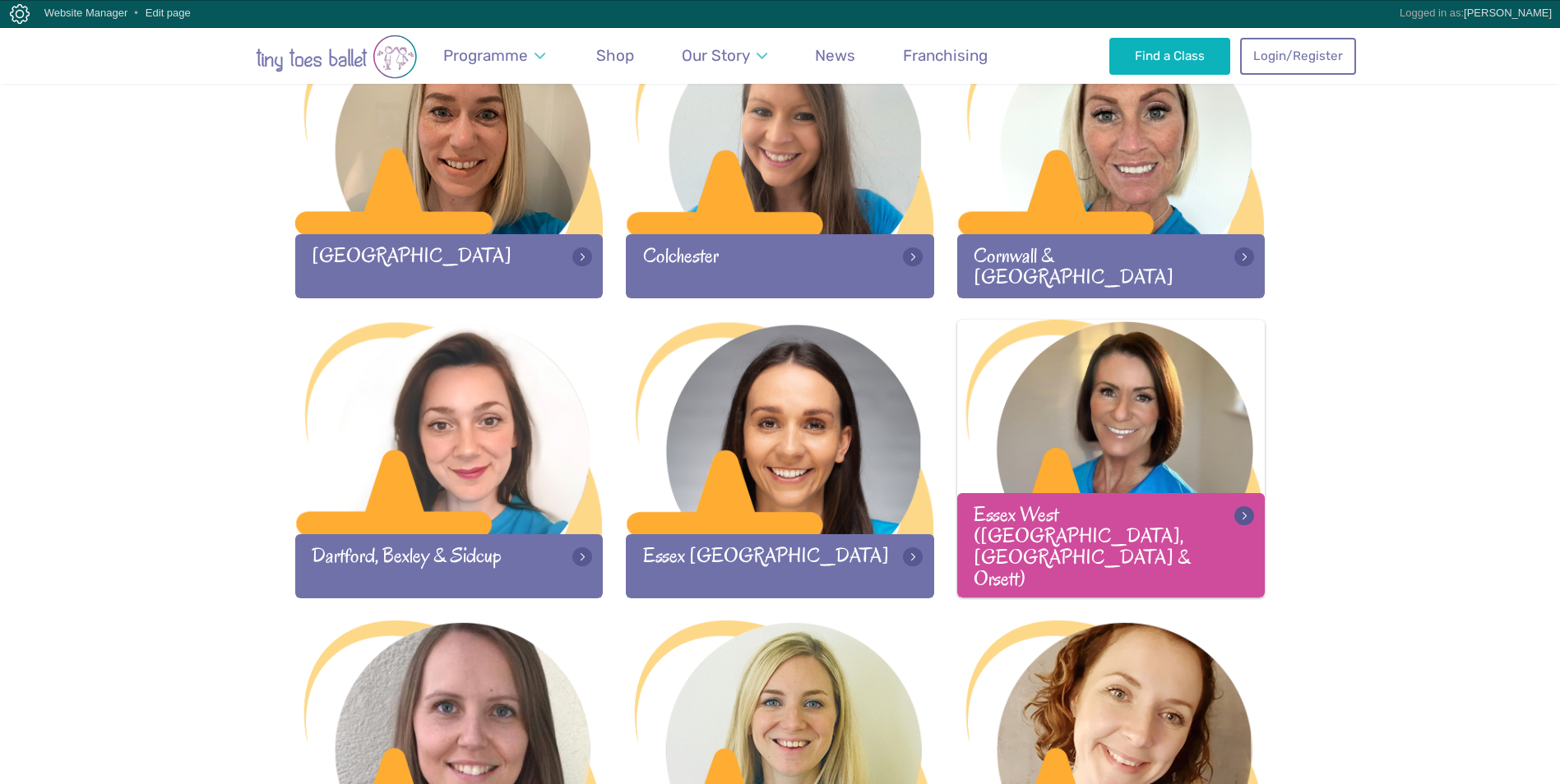
click at [1087, 420] on div at bounding box center [1111, 428] width 308 height 217
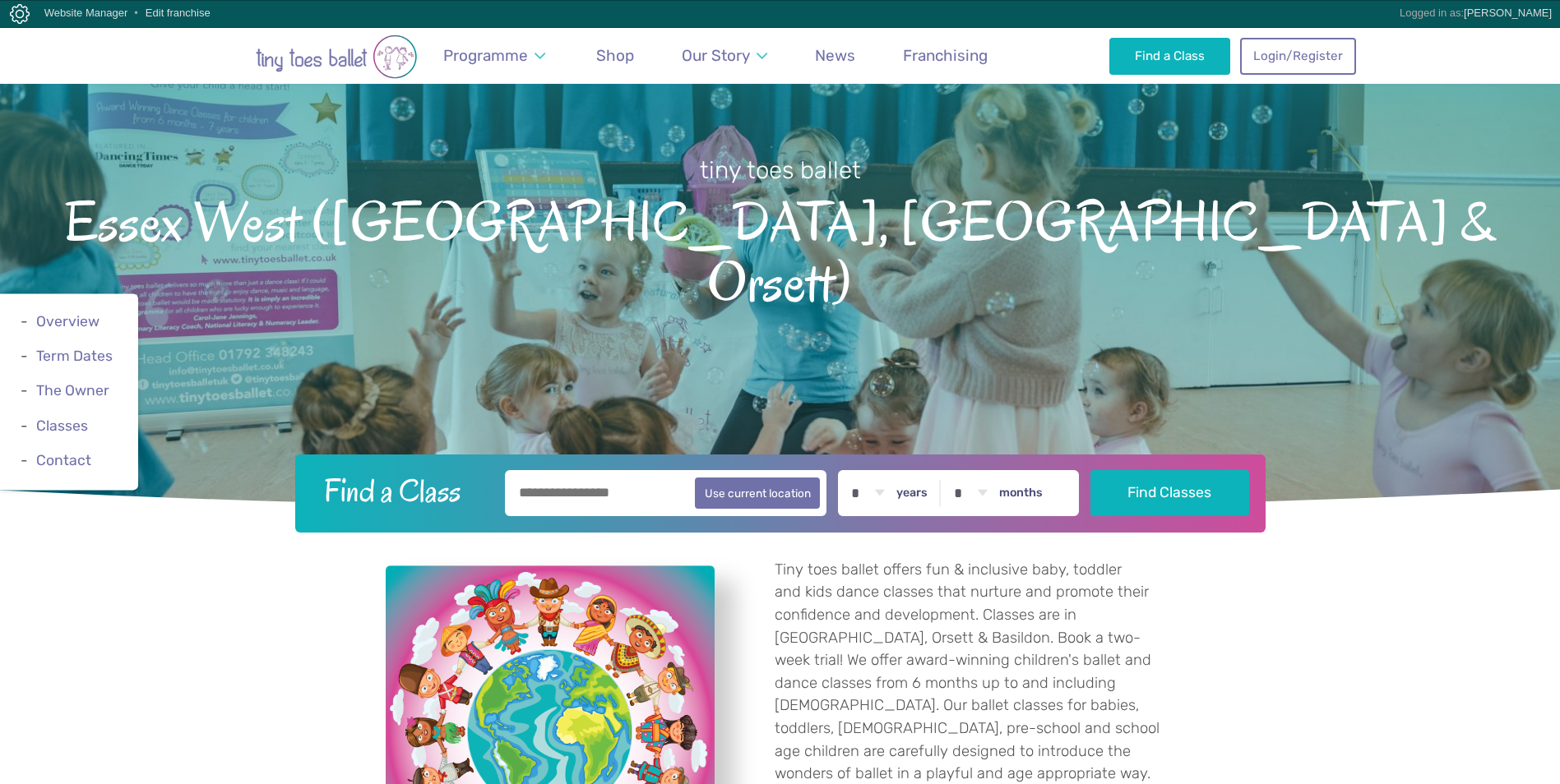
scroll to position [575, 0]
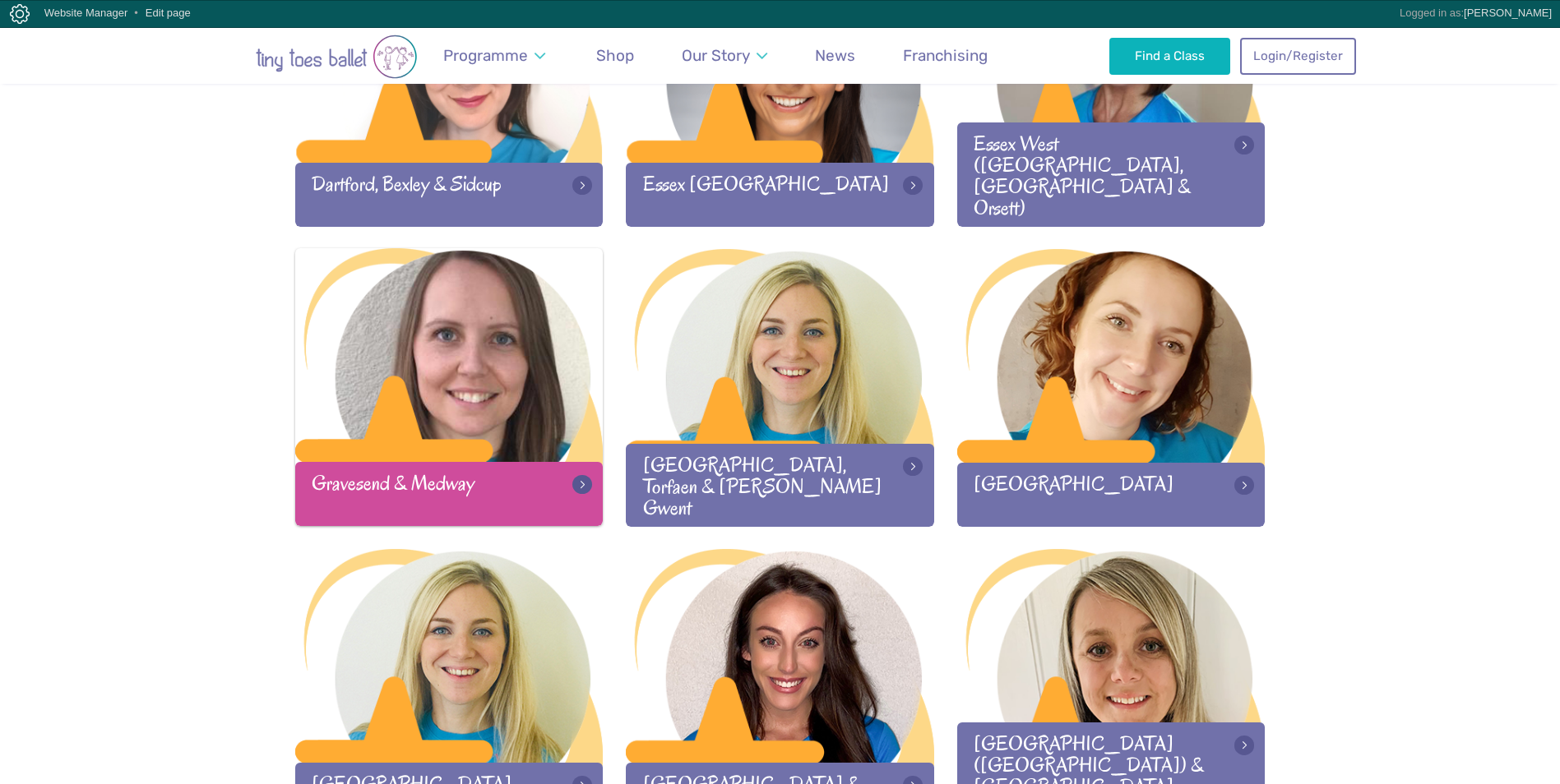
scroll to position [1315, 0]
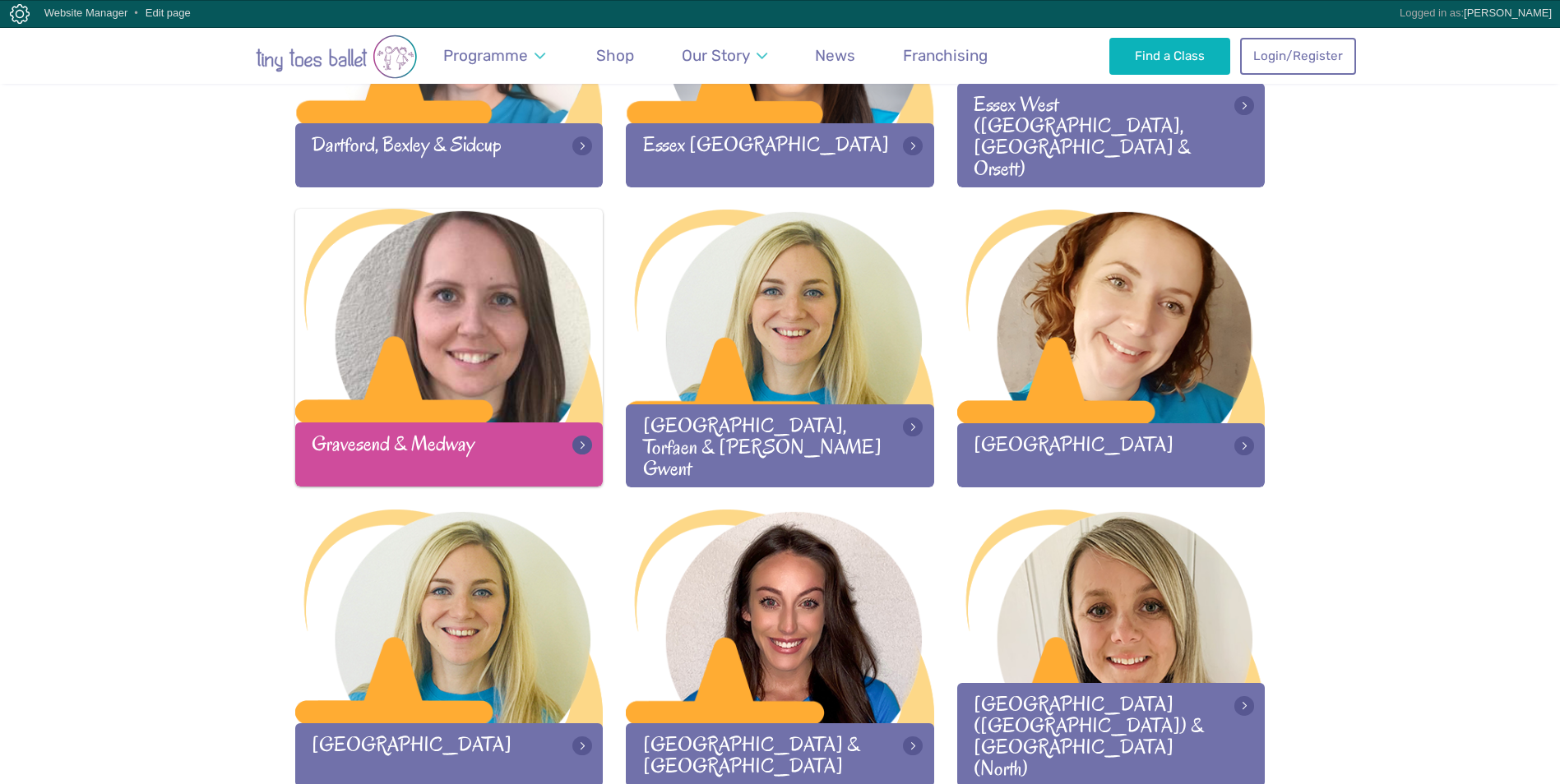
click at [458, 332] on div at bounding box center [449, 317] width 308 height 217
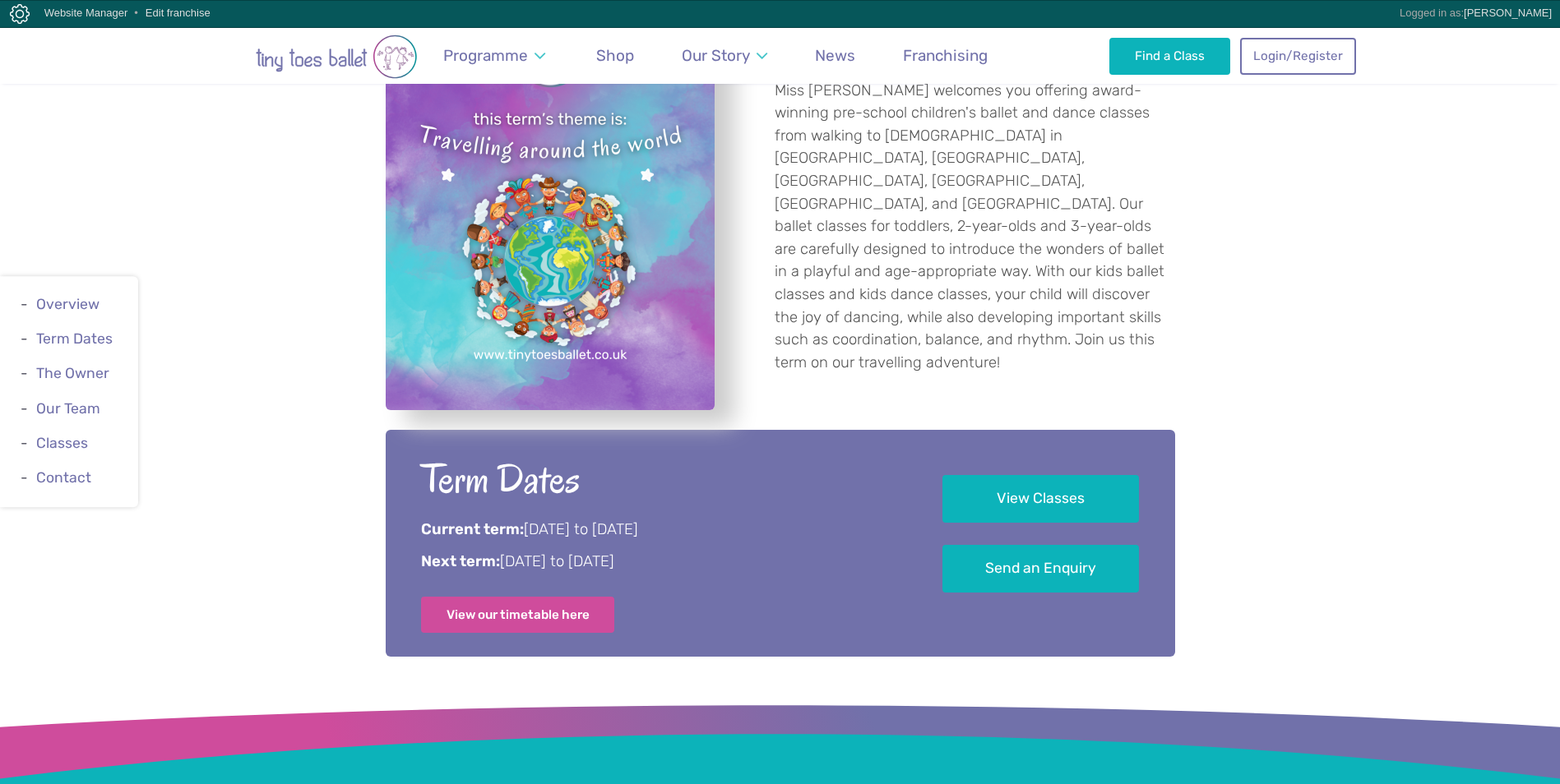
scroll to position [740, 0]
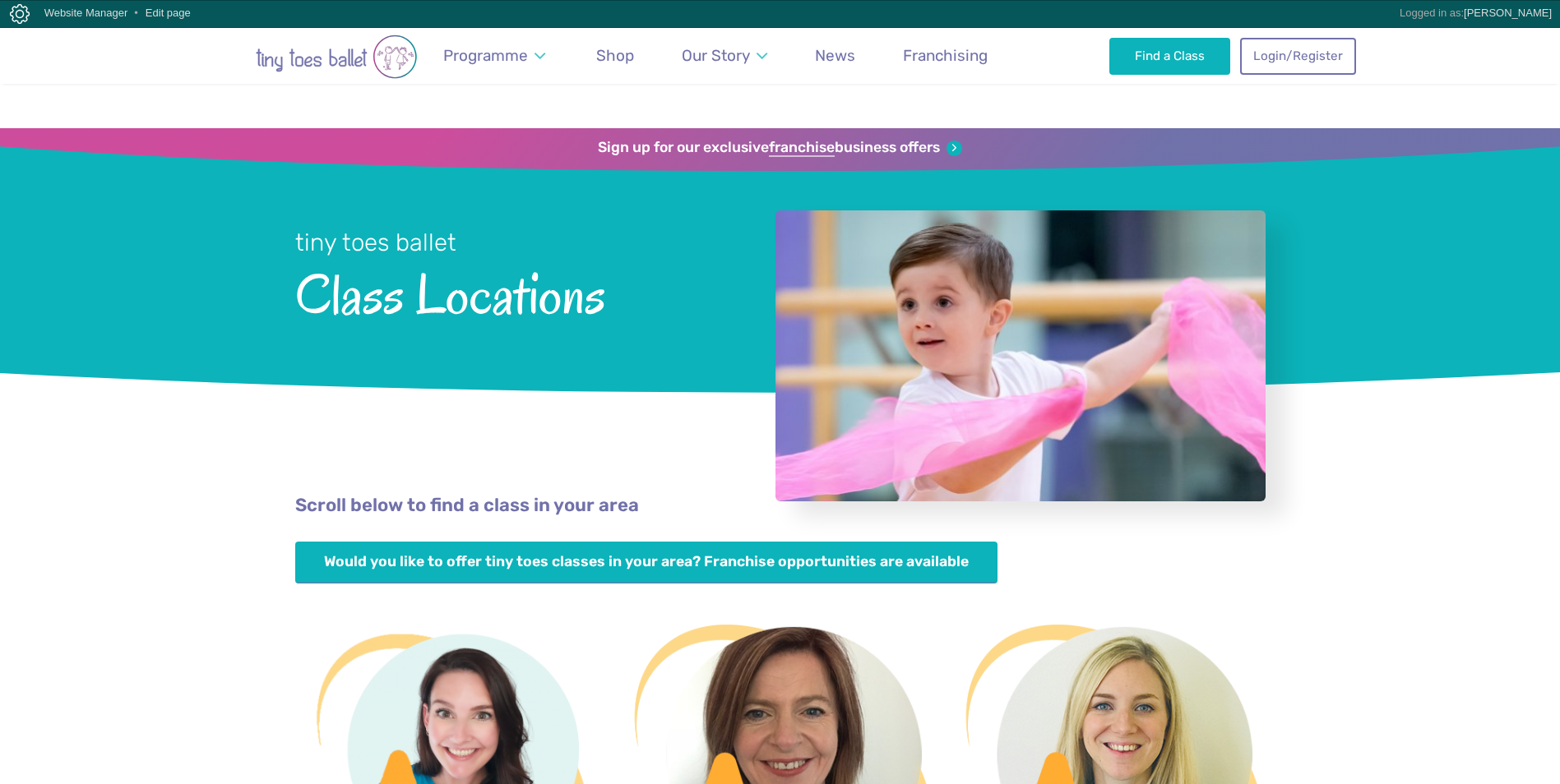
scroll to position [1315, 0]
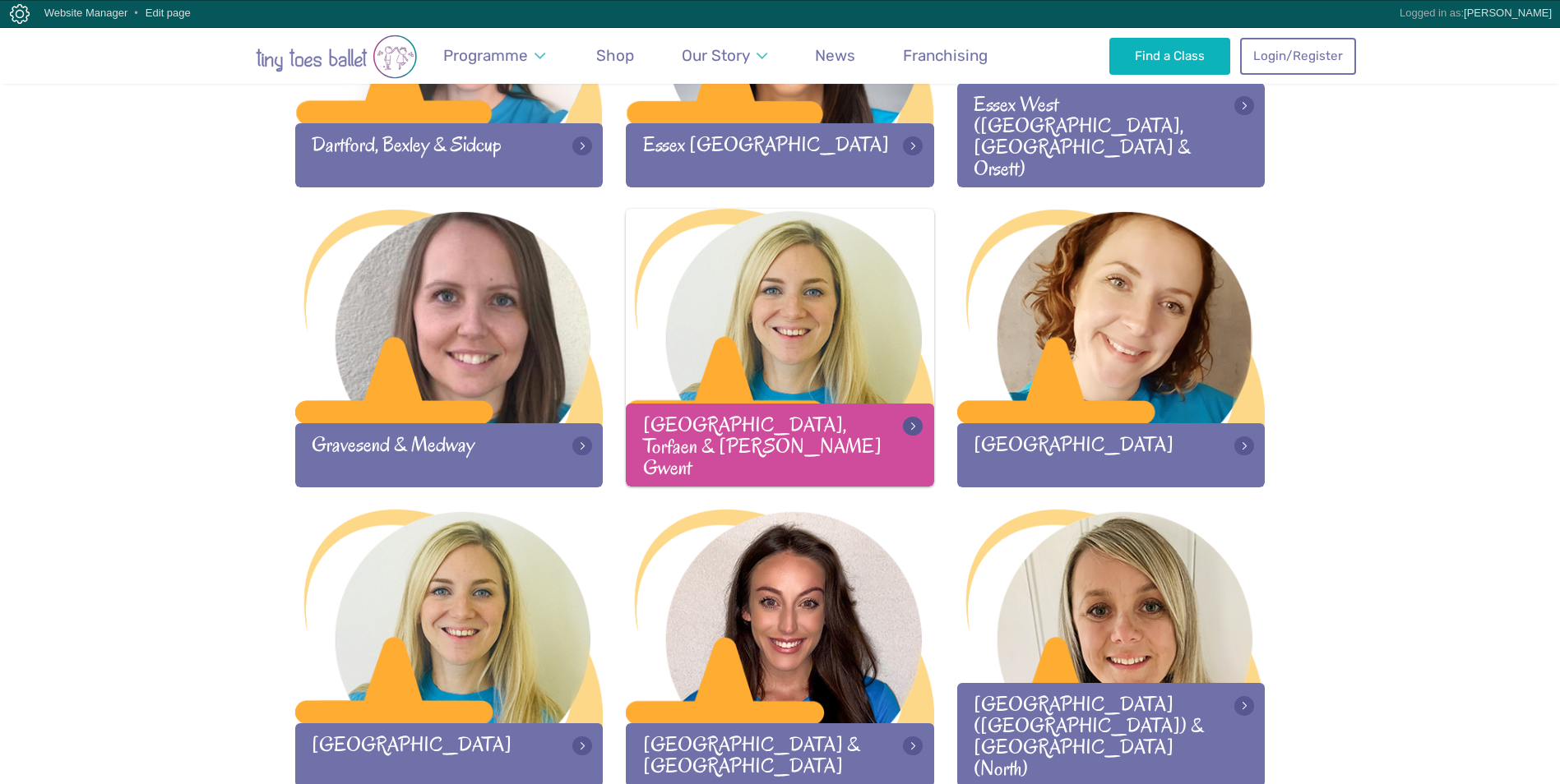
click at [783, 293] on div at bounding box center [779, 317] width 308 height 217
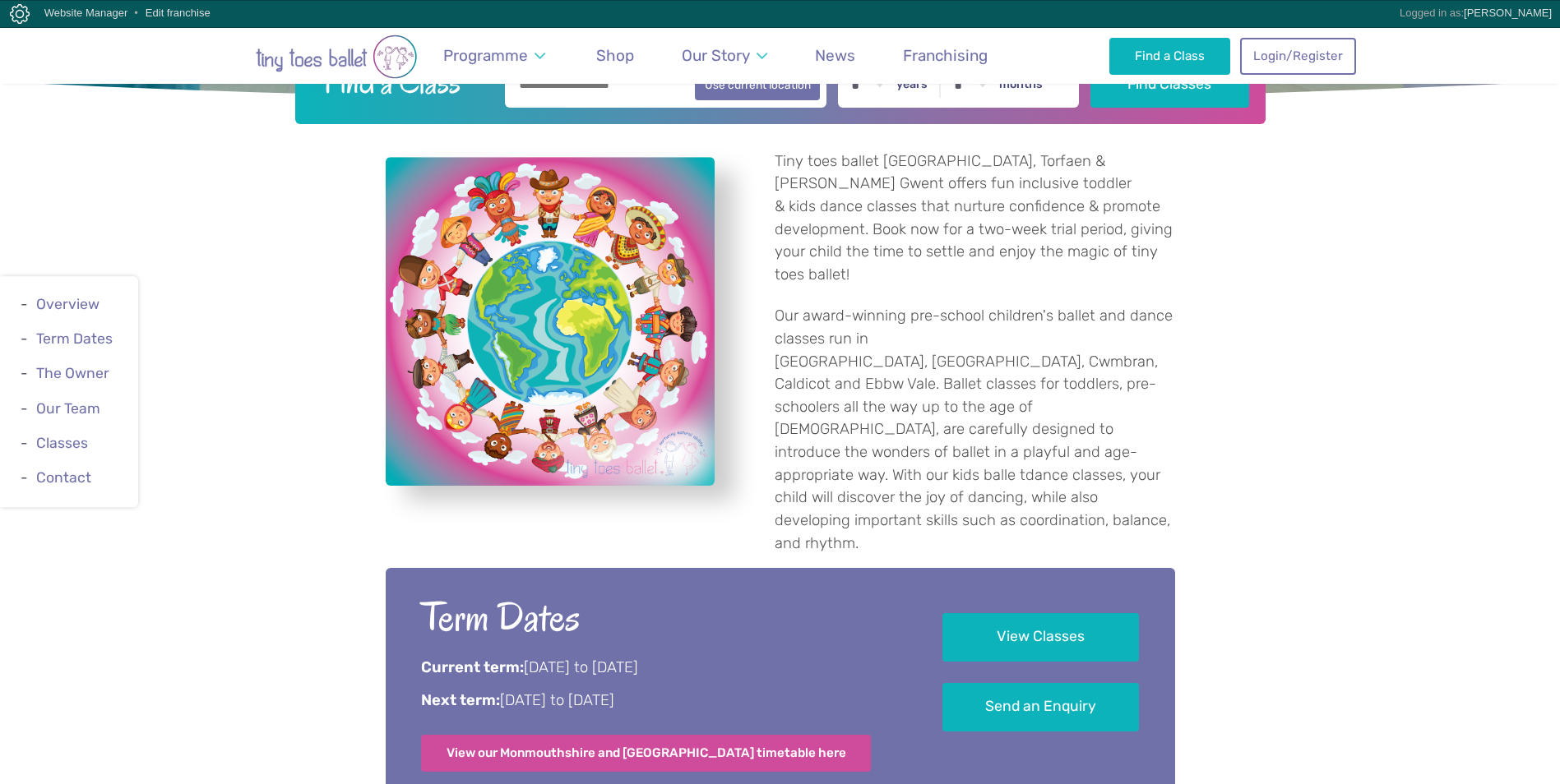
scroll to position [657, 0]
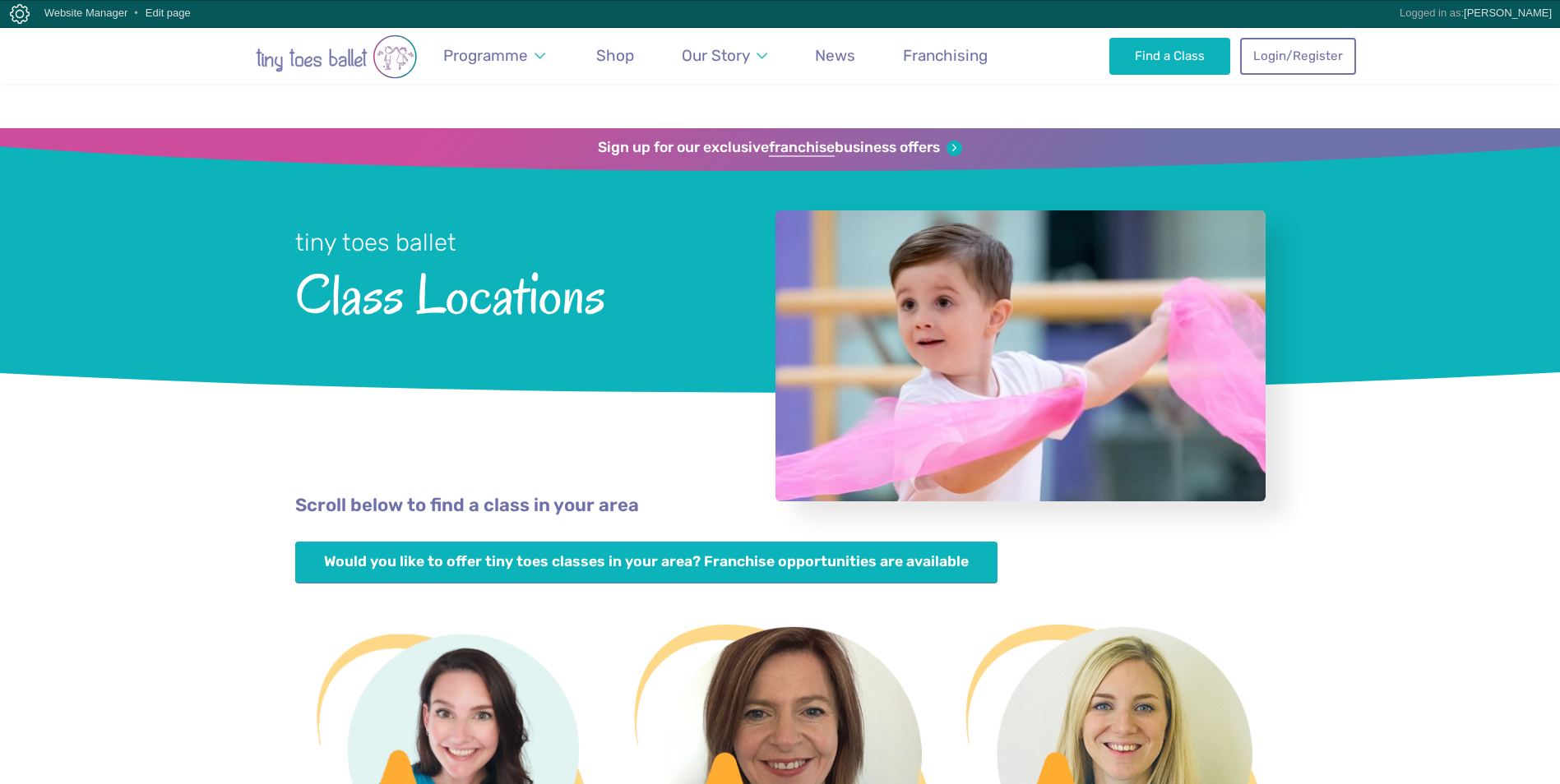
scroll to position [1315, 0]
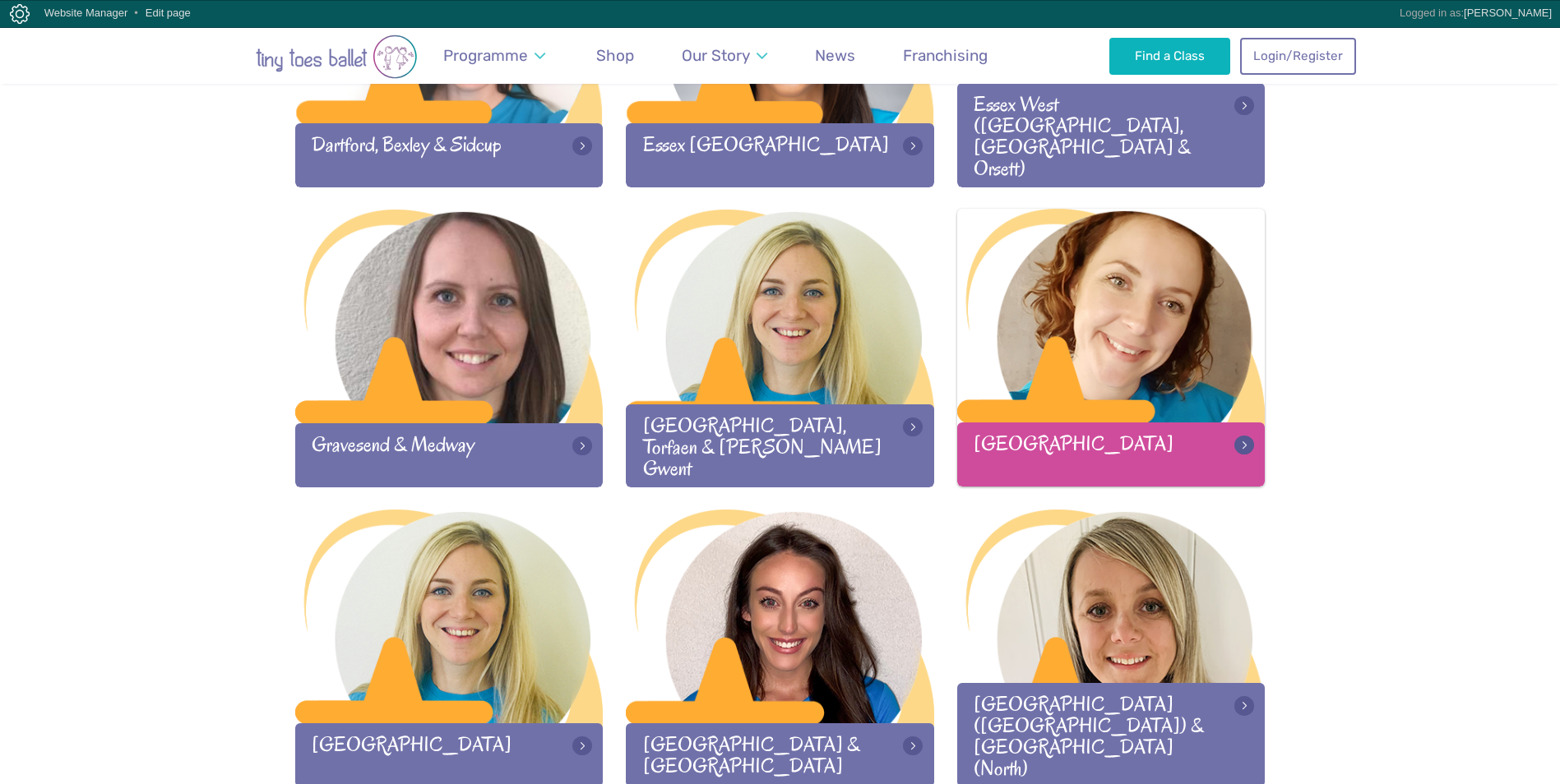
click at [1089, 332] on div at bounding box center [1111, 317] width 308 height 217
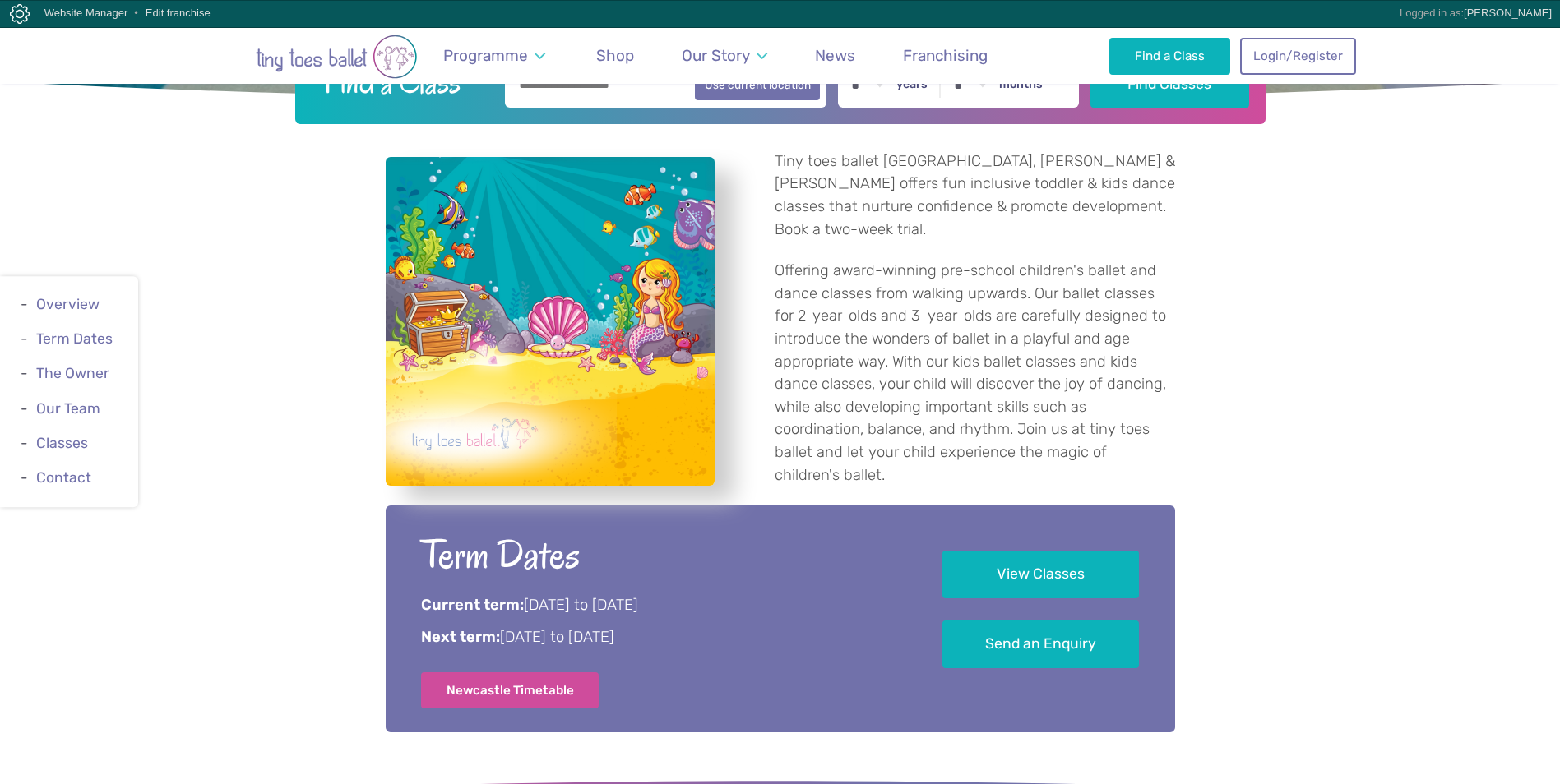
scroll to position [575, 0]
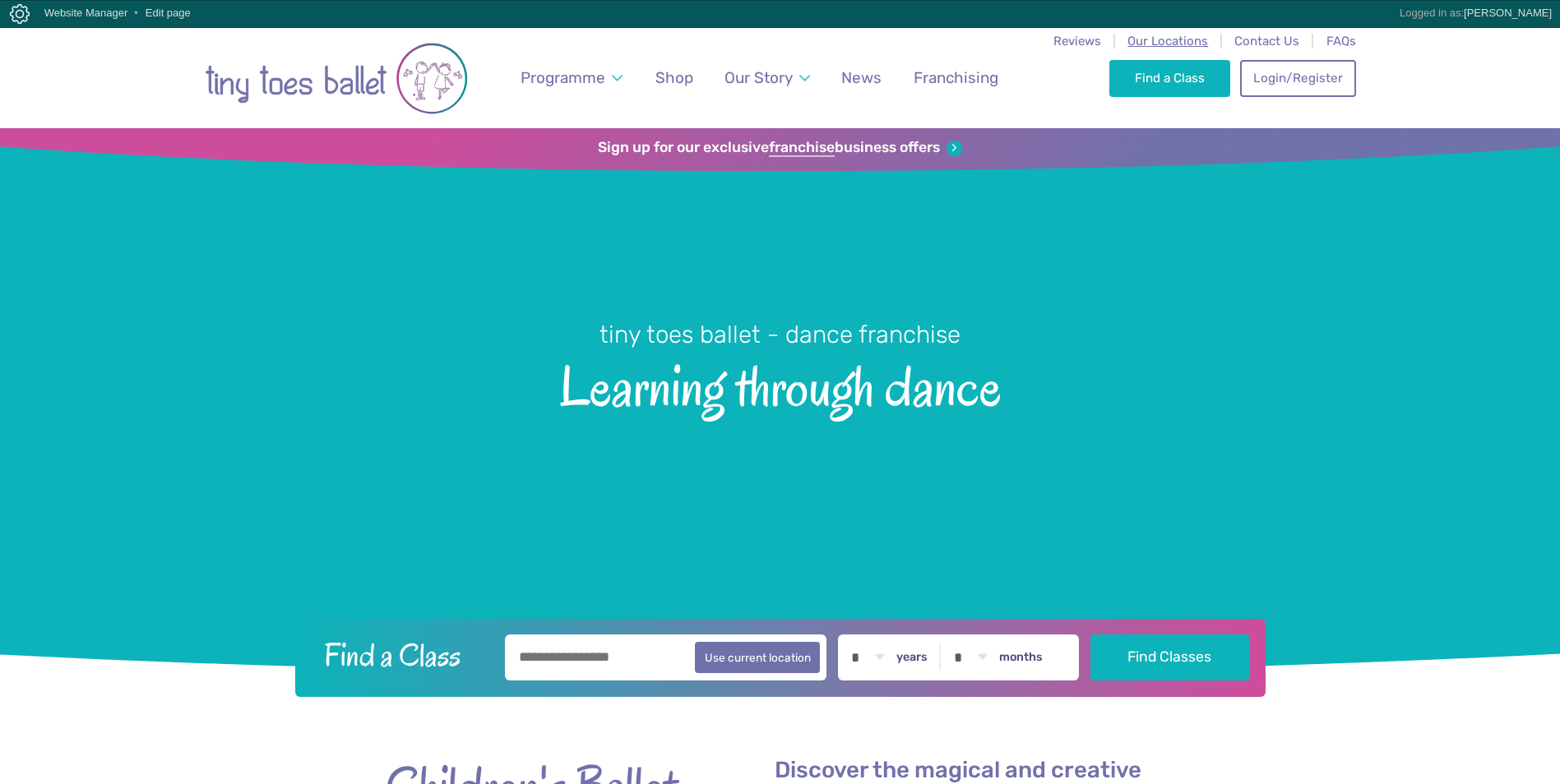
click at [1168, 43] on span "Our Locations" at bounding box center [1168, 41] width 81 height 15
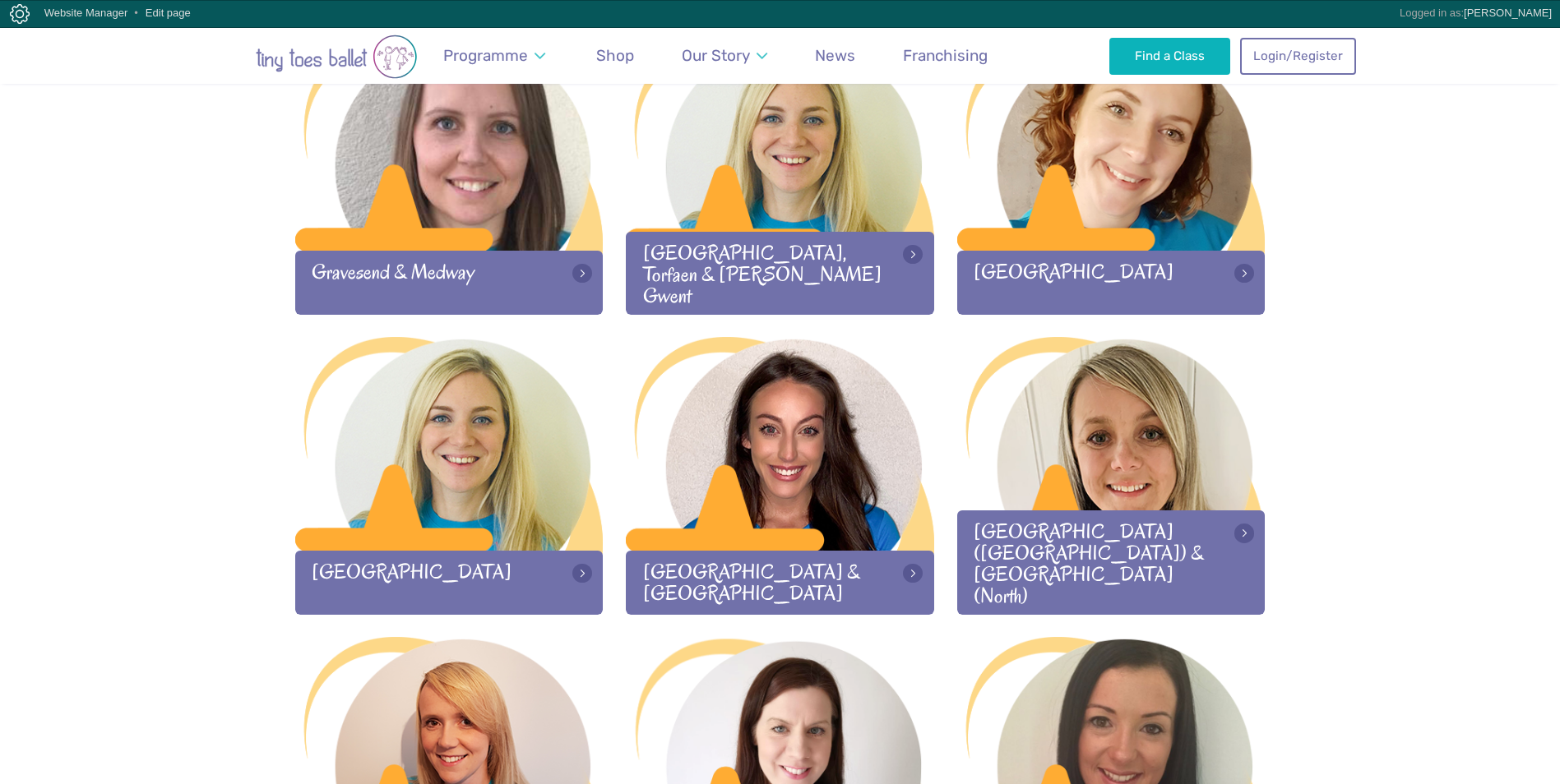
scroll to position [1562, 0]
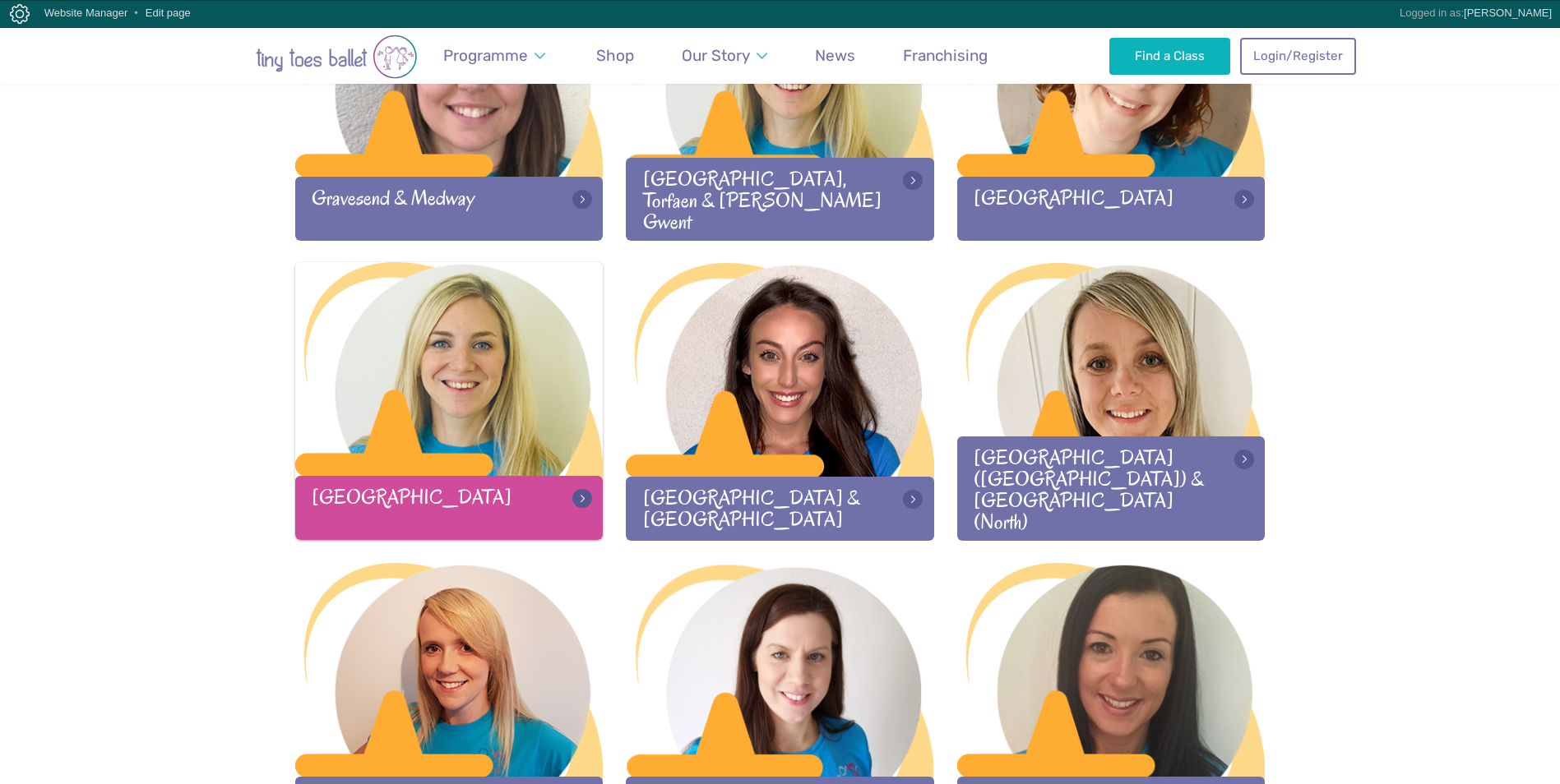
click at [536, 416] on div at bounding box center [449, 370] width 308 height 217
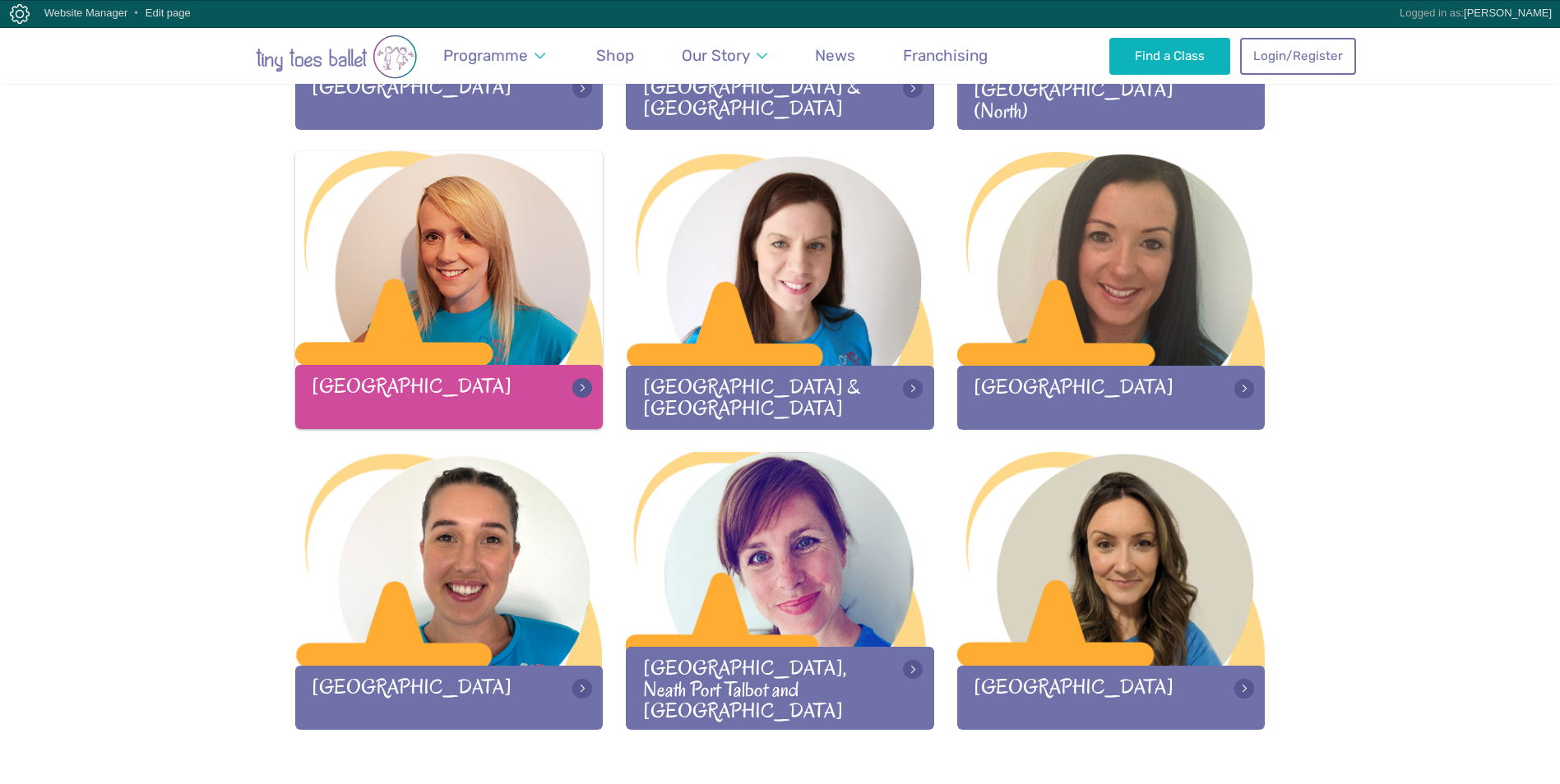
scroll to position [1644, 0]
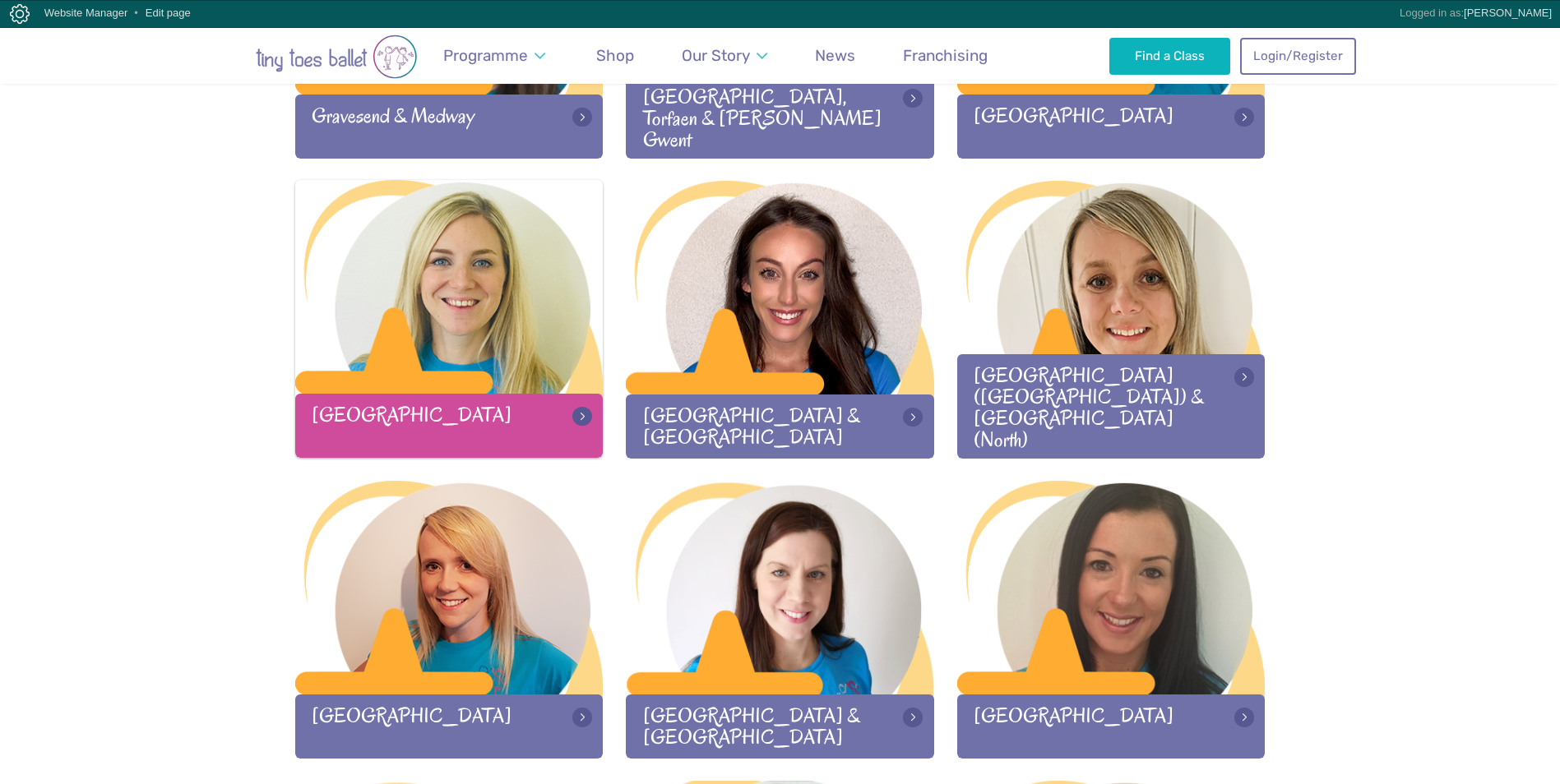
click at [467, 251] on div at bounding box center [449, 288] width 308 height 217
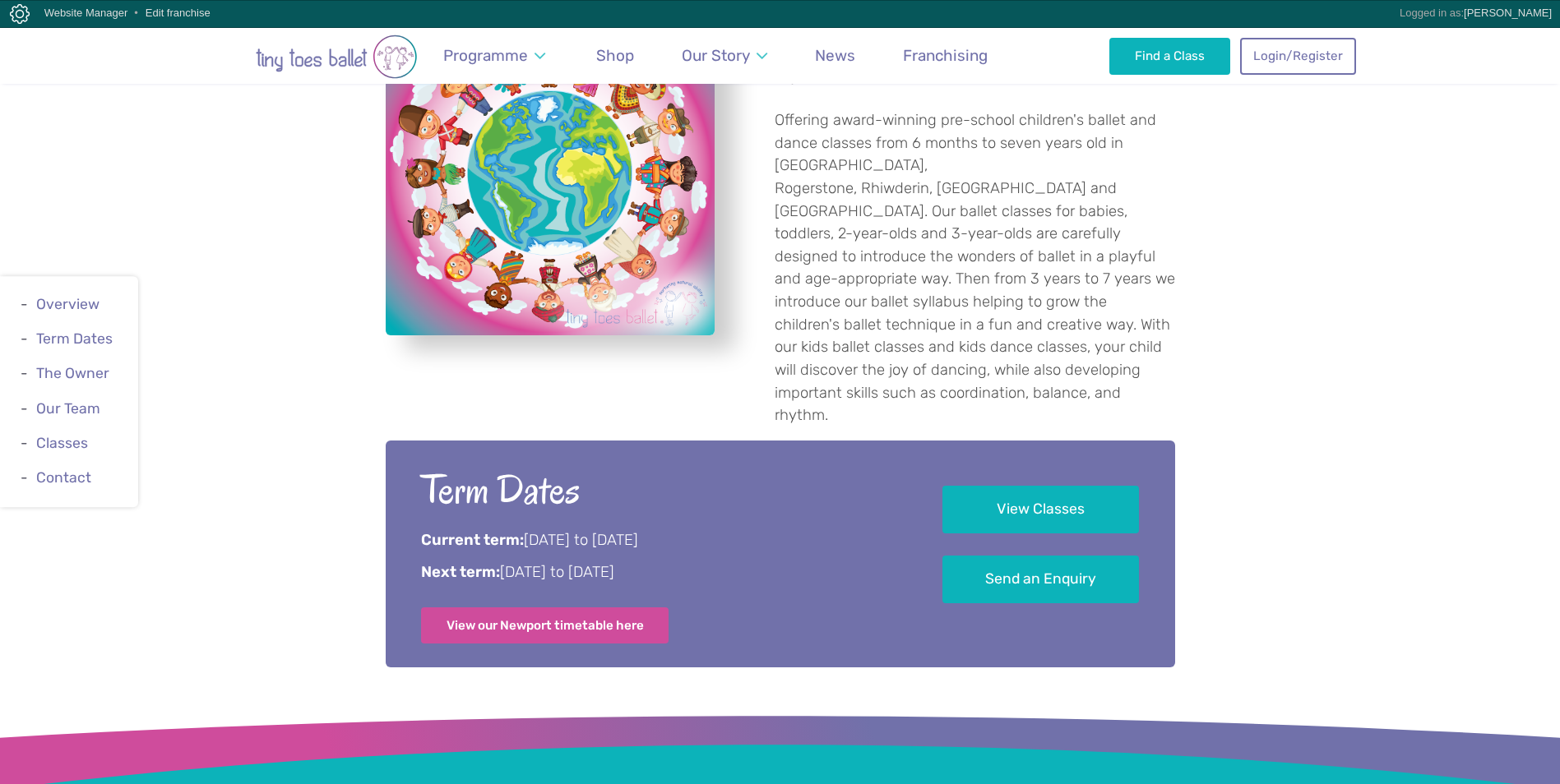
scroll to position [740, 0]
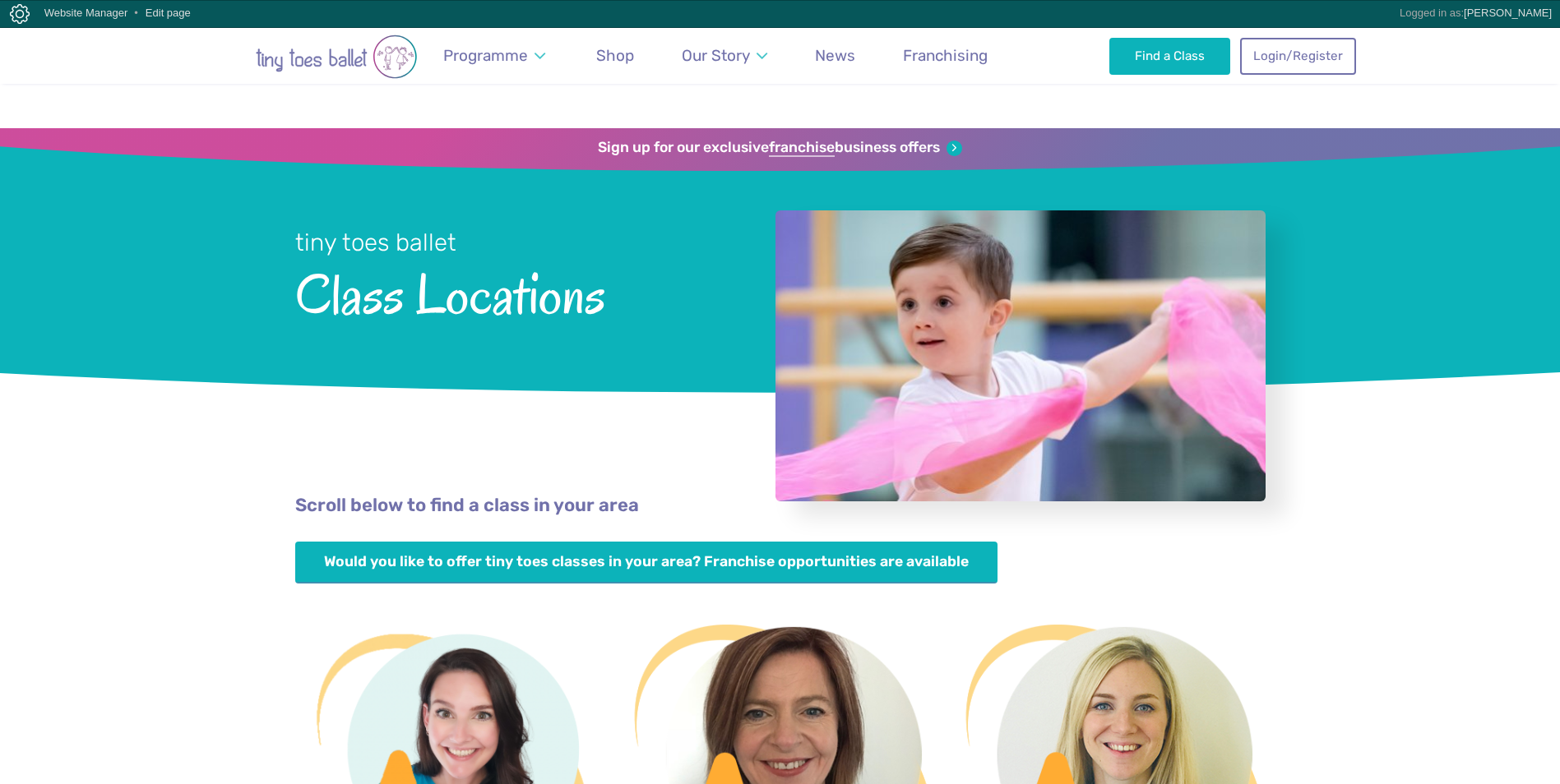
scroll to position [1644, 0]
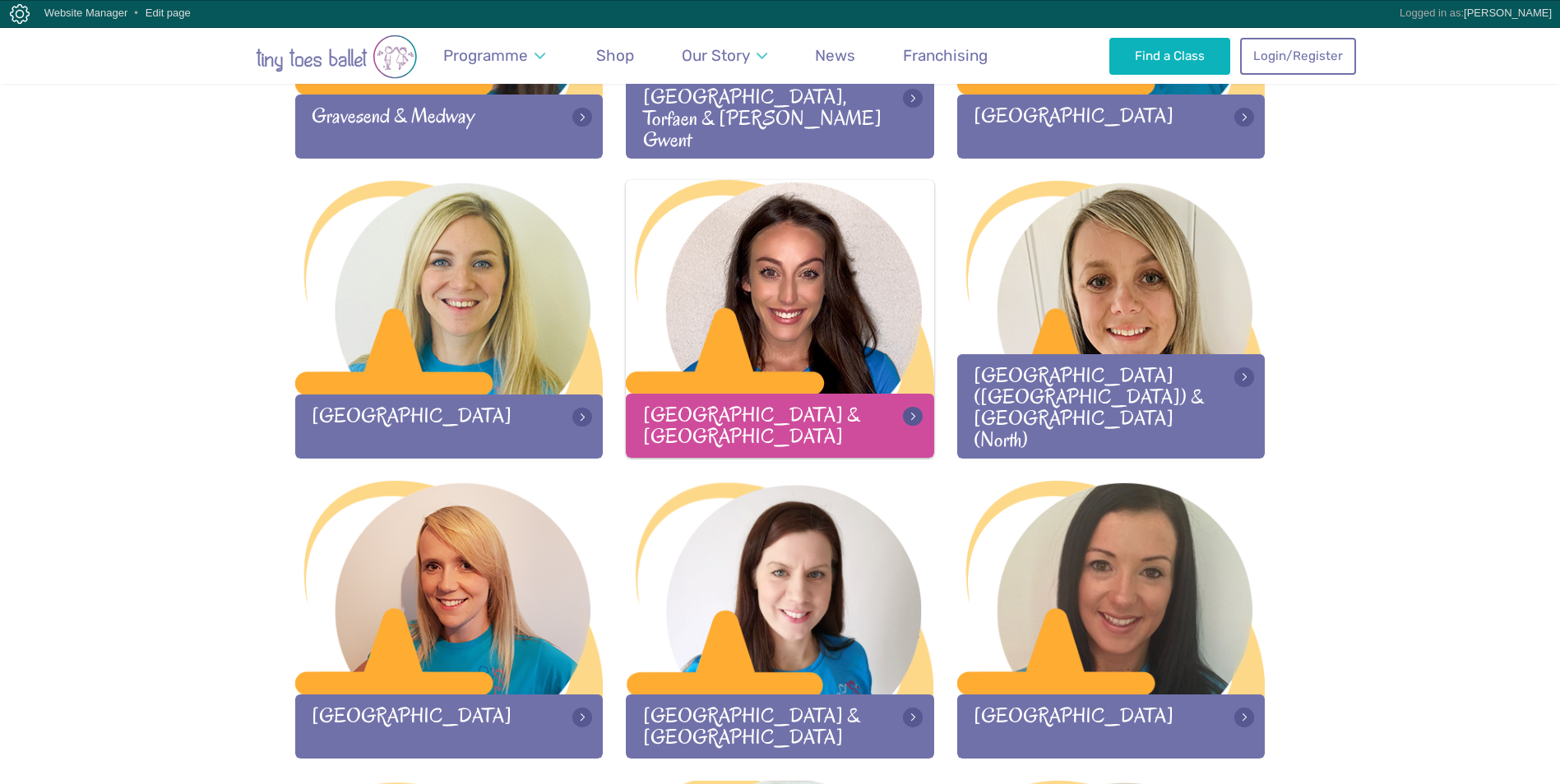
click at [728, 306] on div at bounding box center [779, 288] width 308 height 217
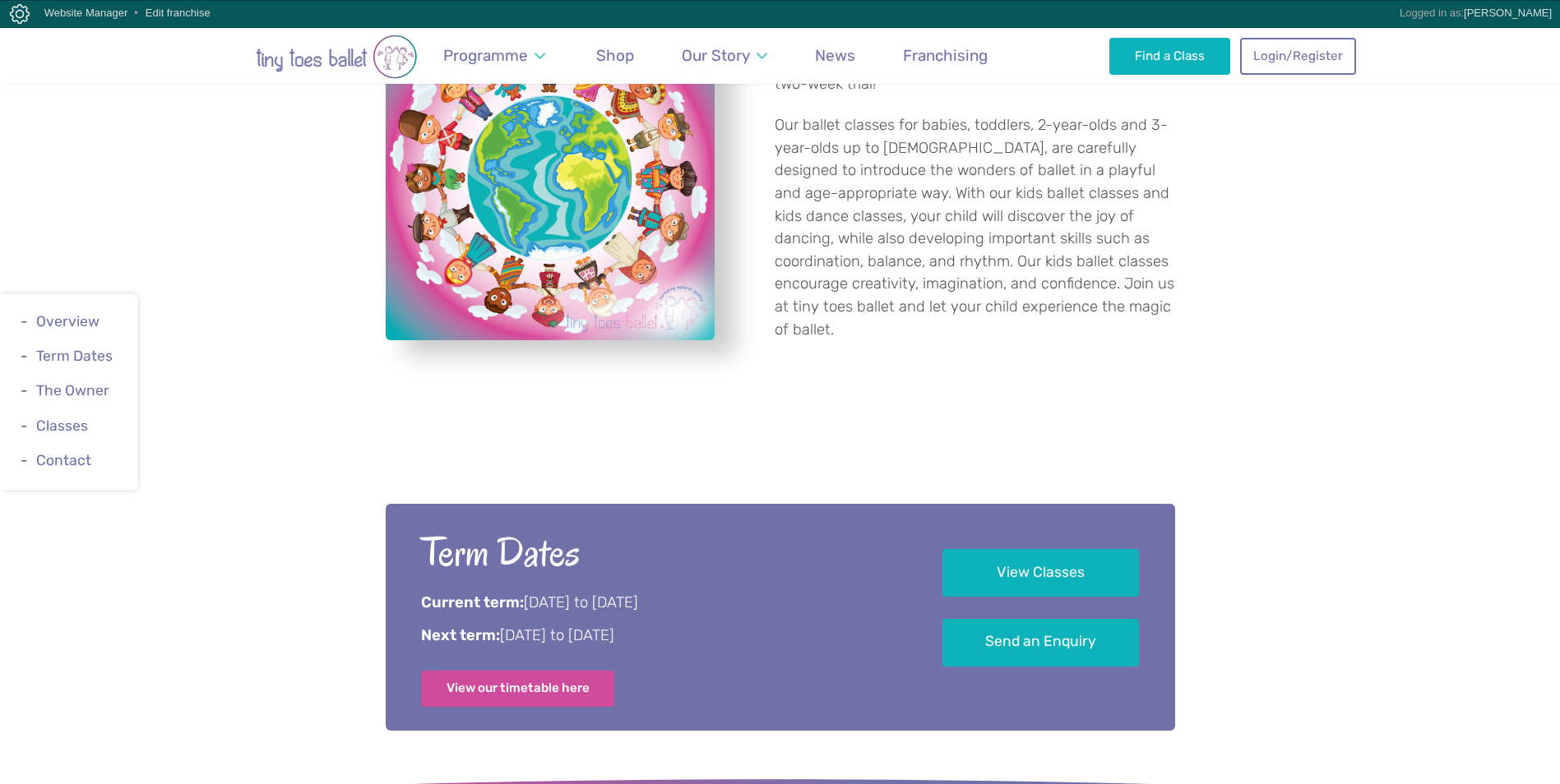
scroll to position [740, 0]
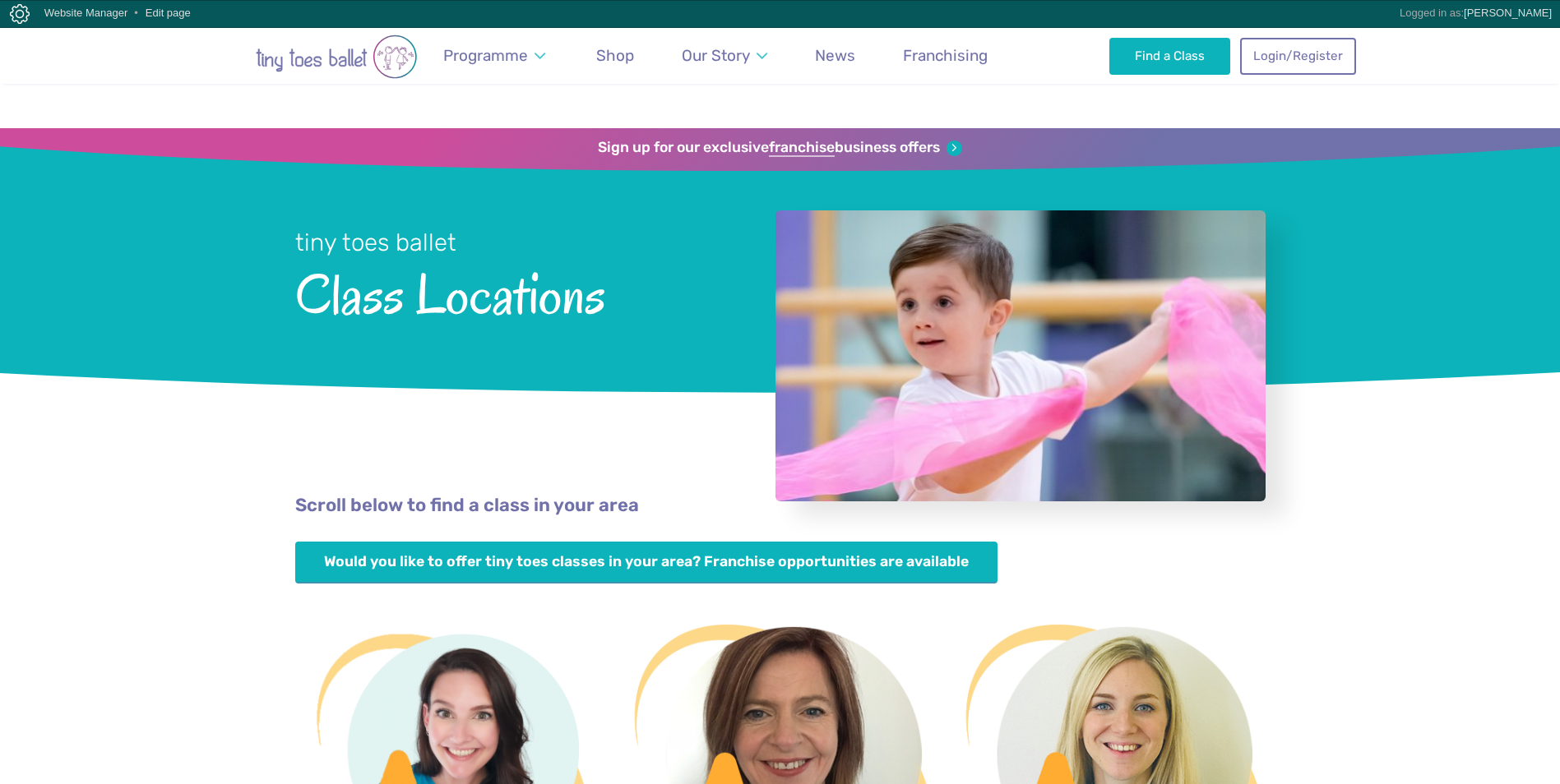
scroll to position [1644, 0]
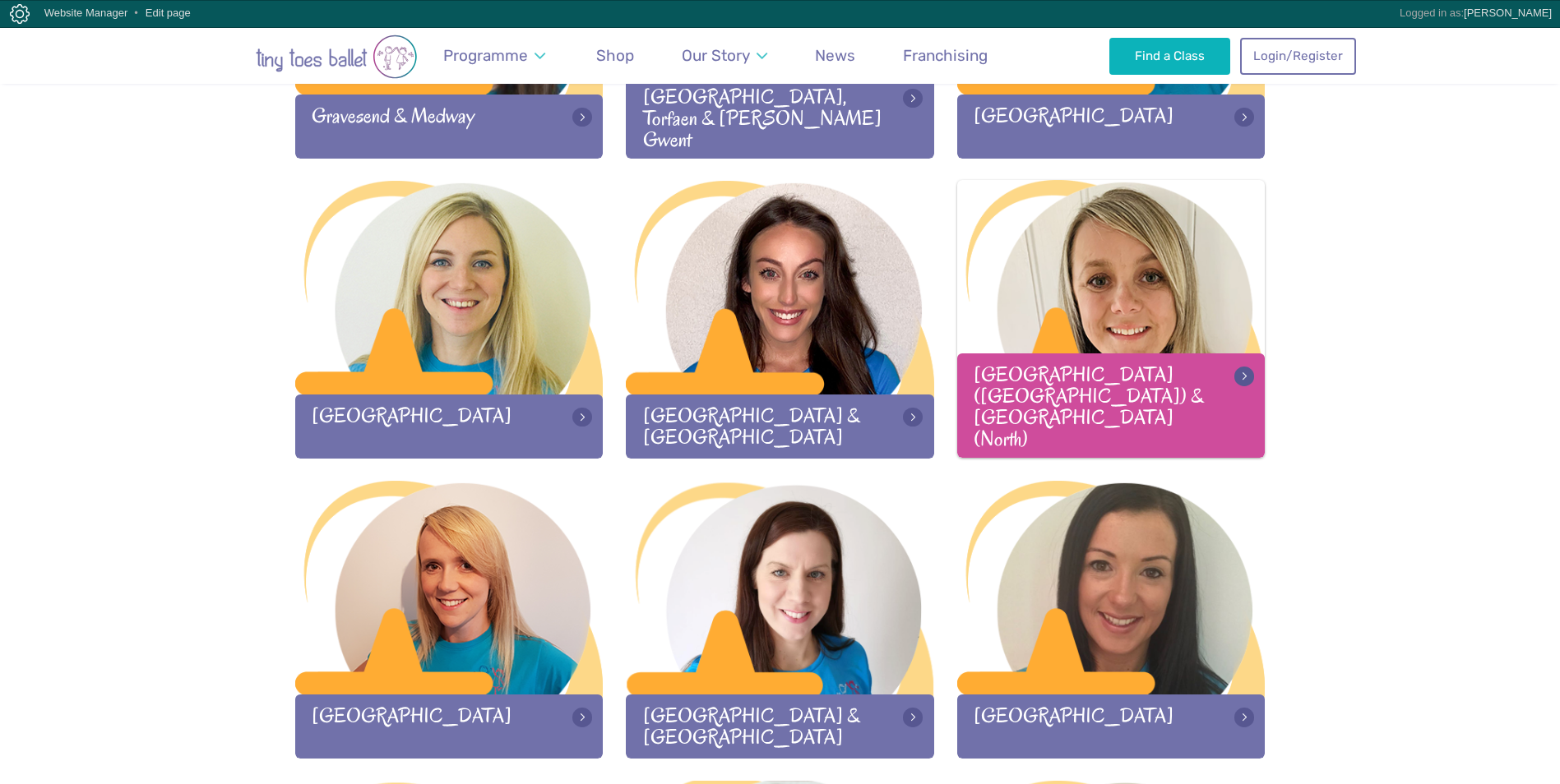
click at [1072, 272] on div at bounding box center [1111, 288] width 308 height 217
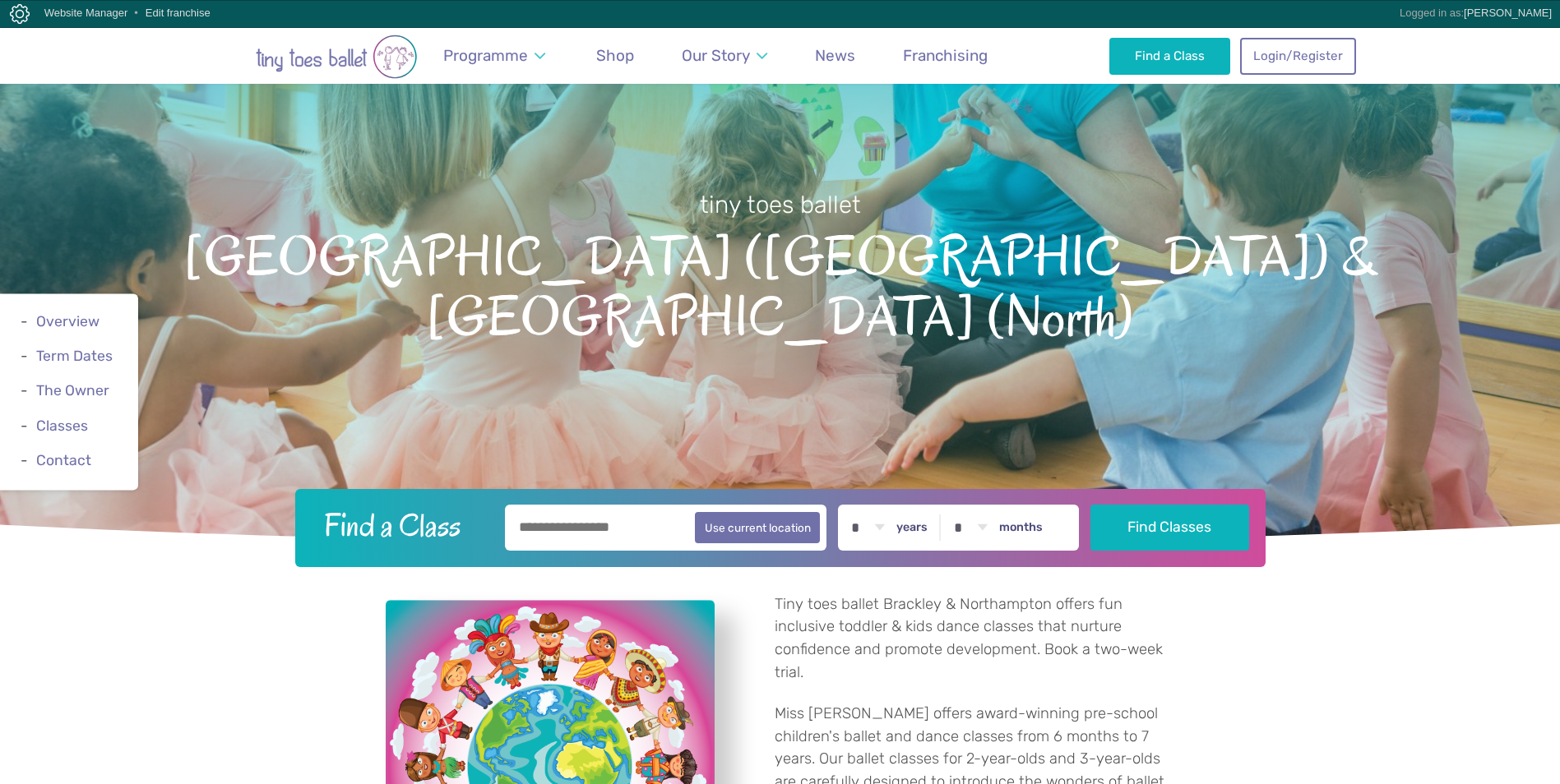
scroll to position [494, 0]
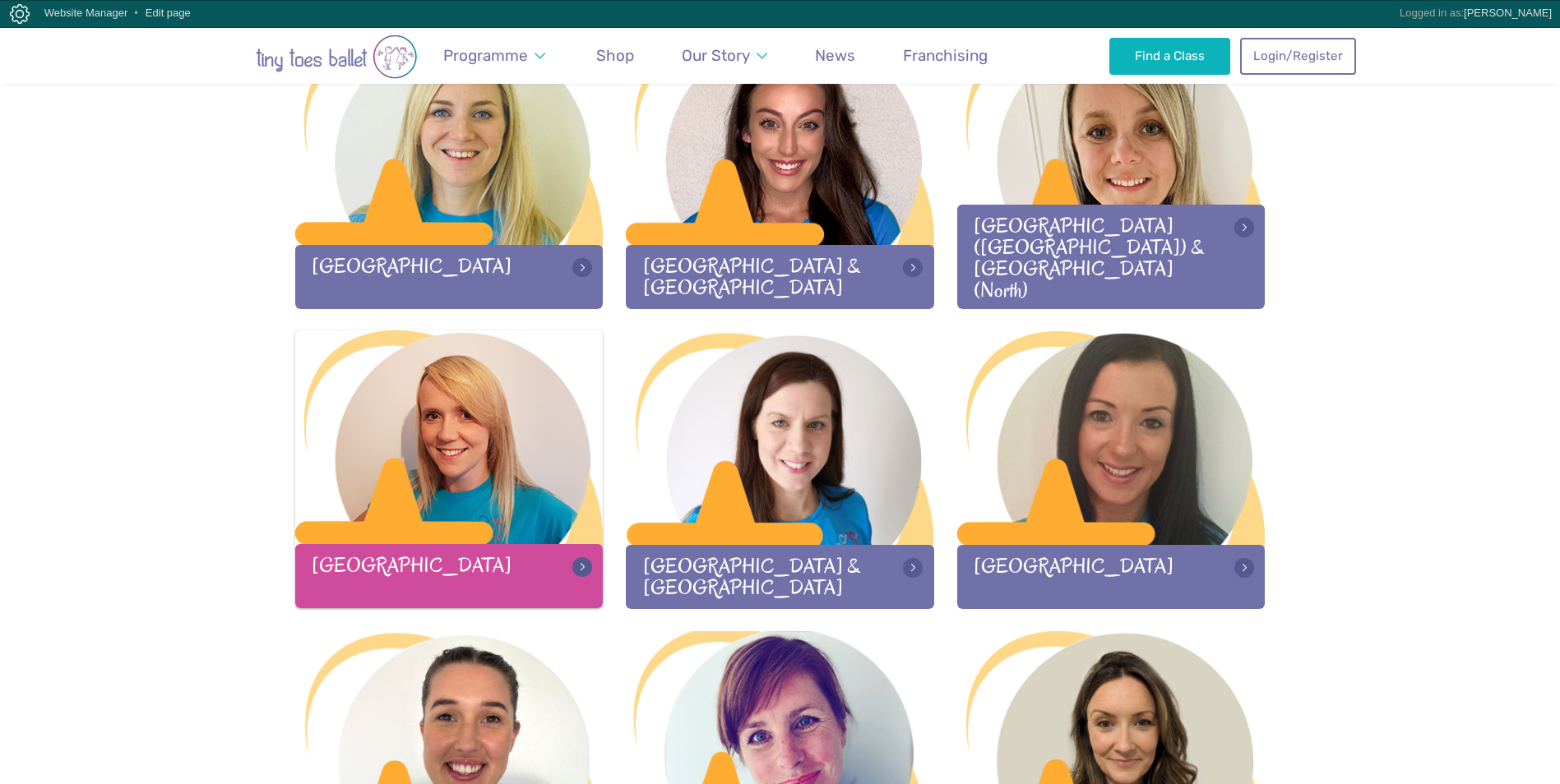
click at [459, 440] on div at bounding box center [449, 439] width 308 height 217
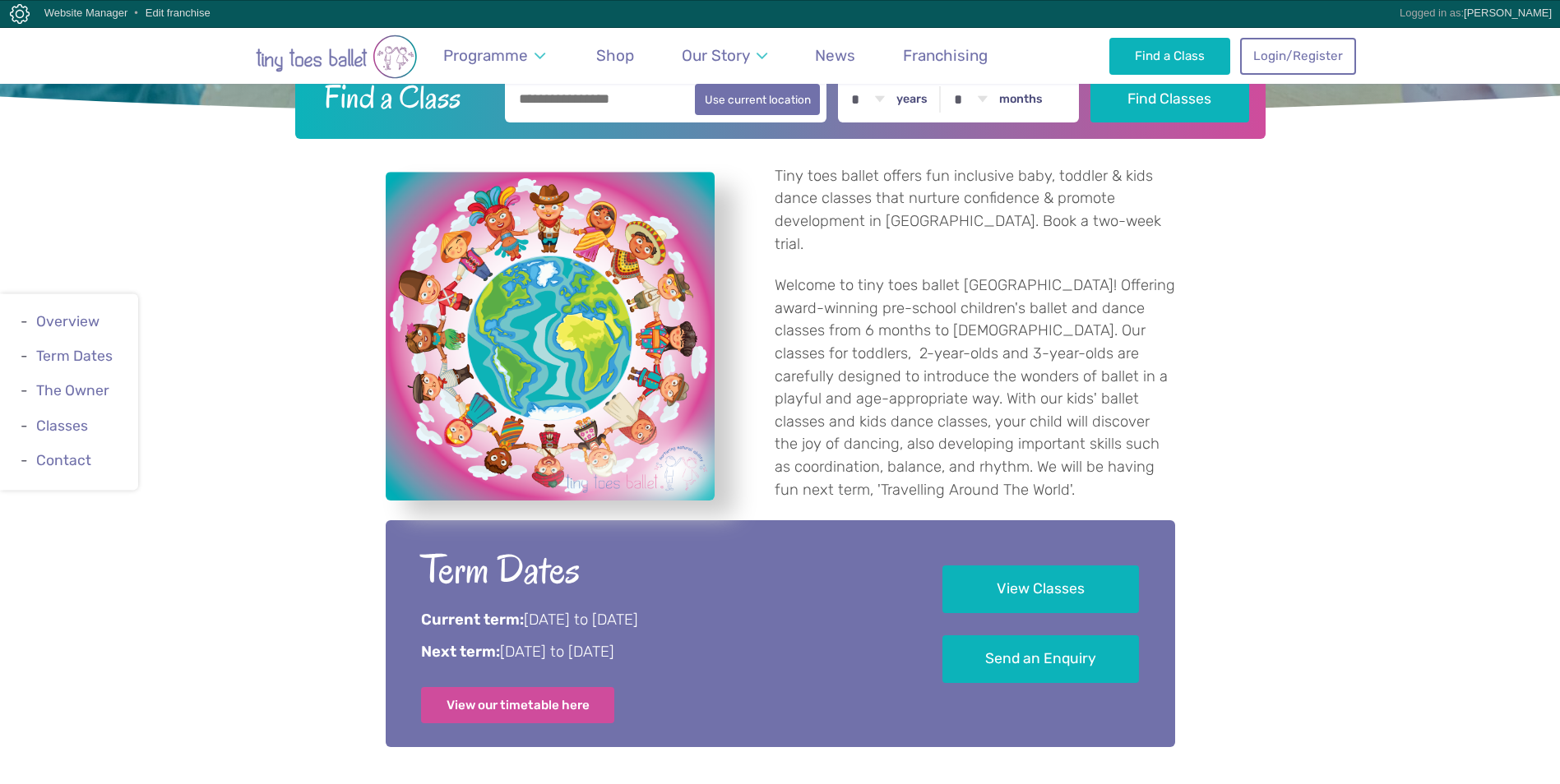
scroll to position [575, 0]
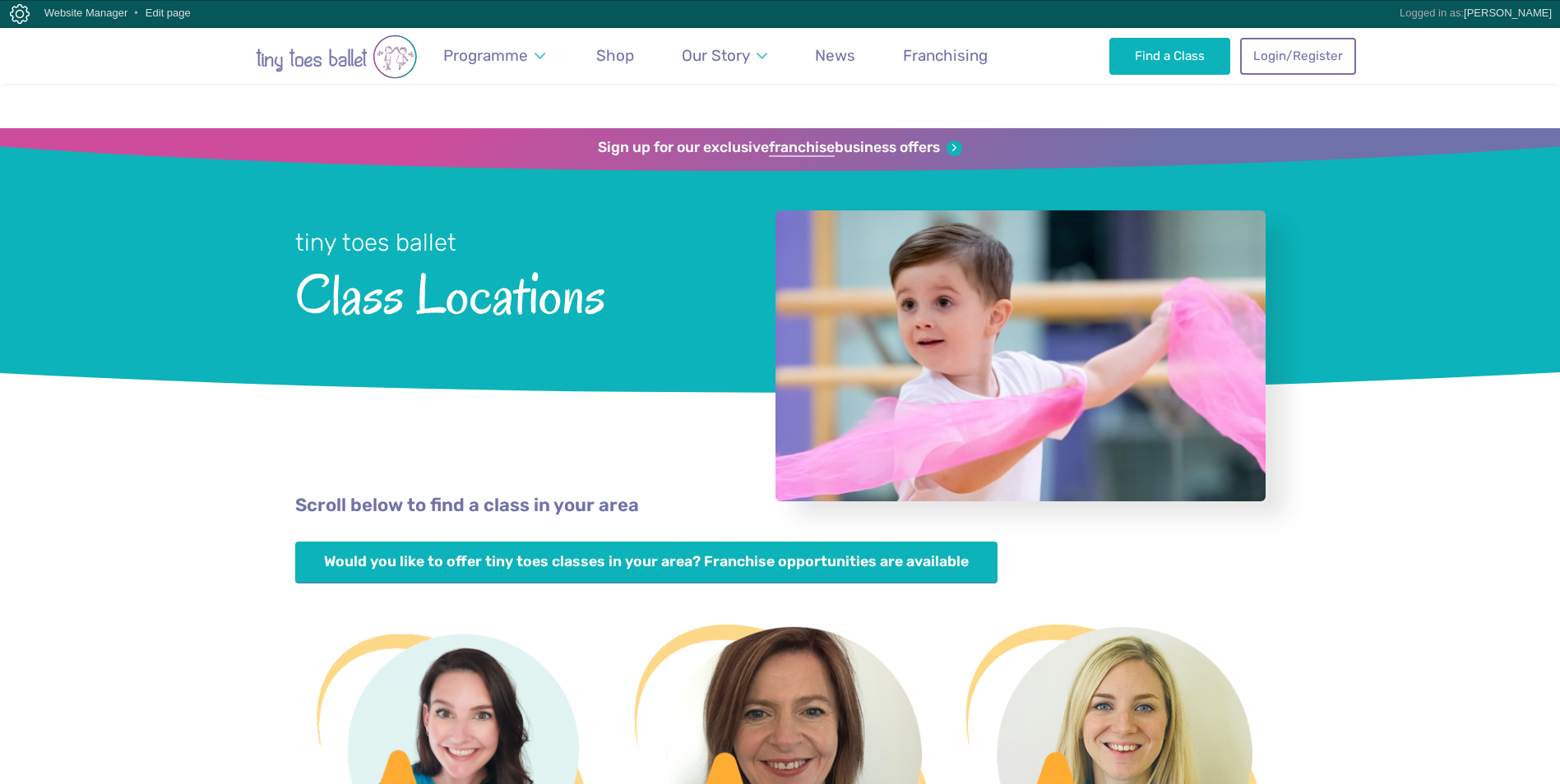
scroll to position [1808, 0]
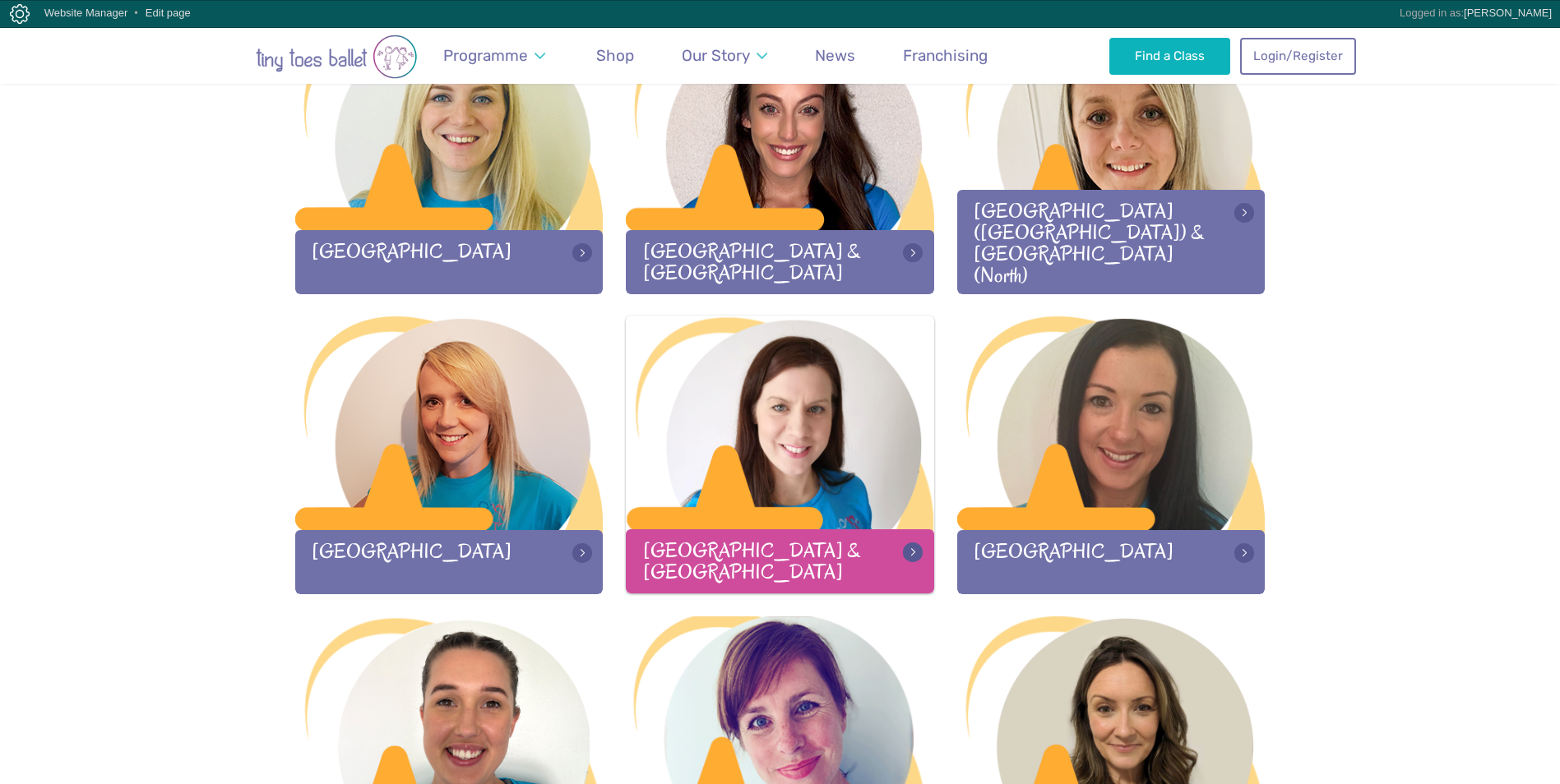
click at [731, 410] on div at bounding box center [779, 424] width 308 height 217
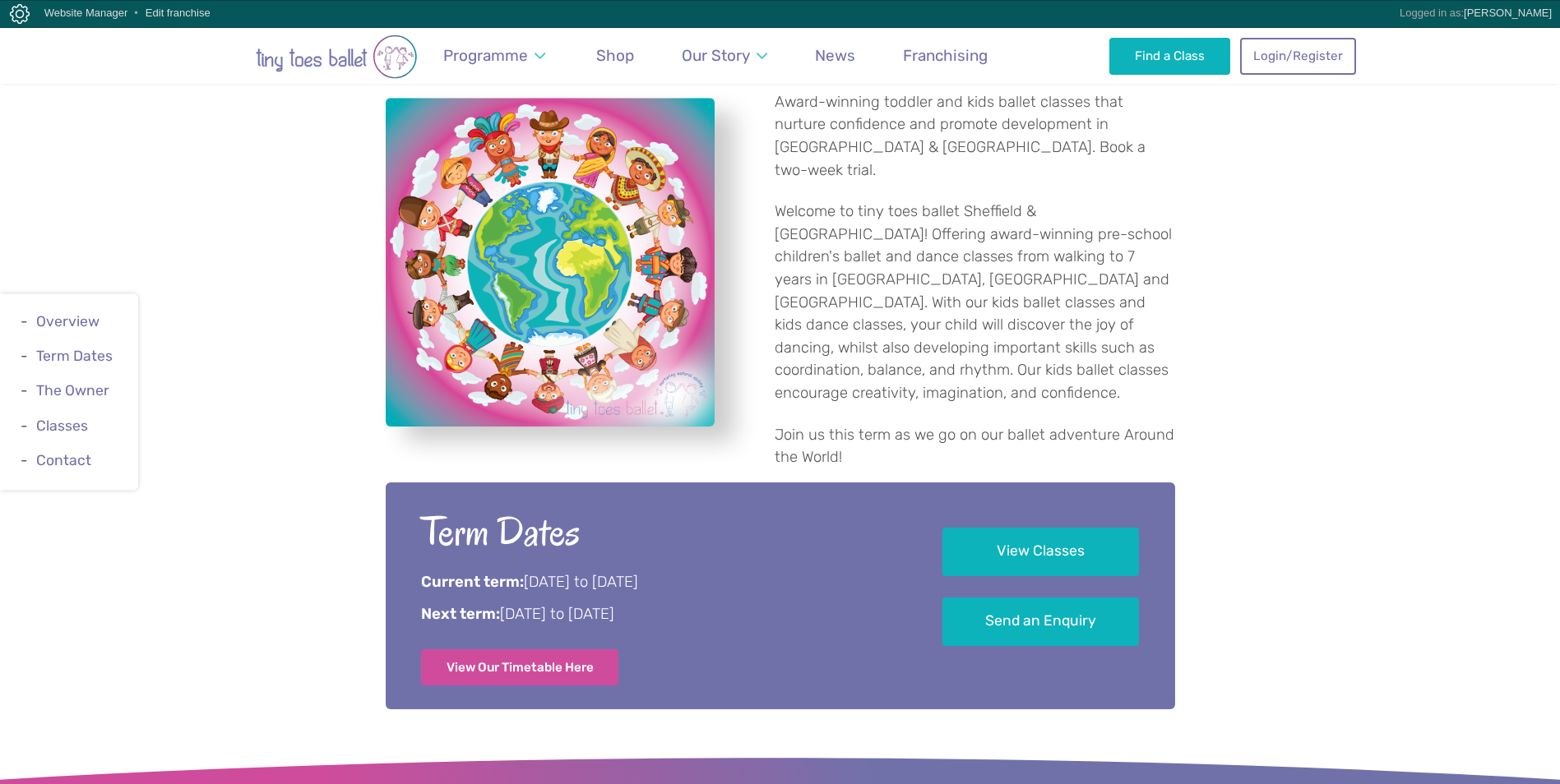
scroll to position [575, 0]
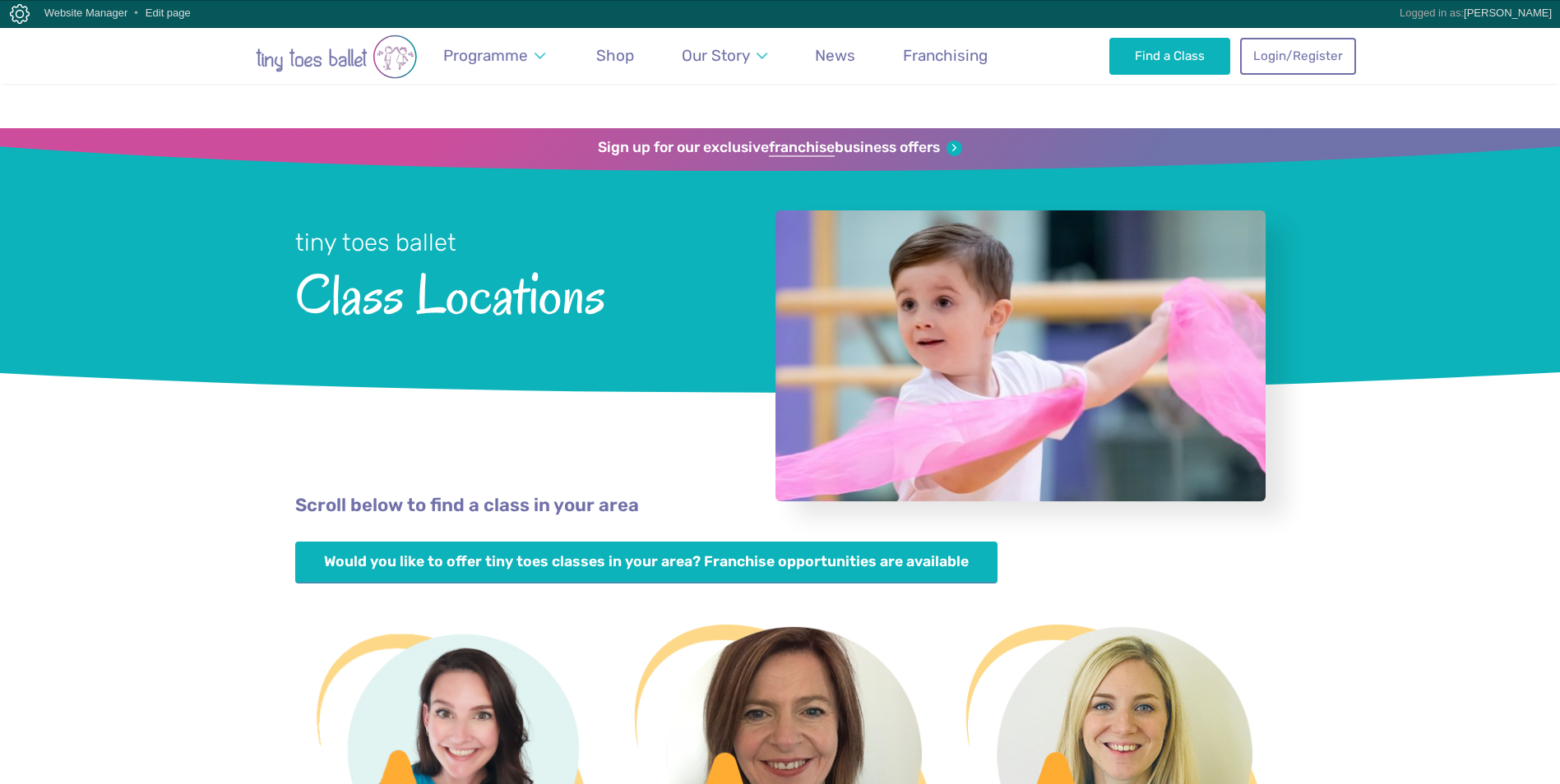
scroll to position [1808, 0]
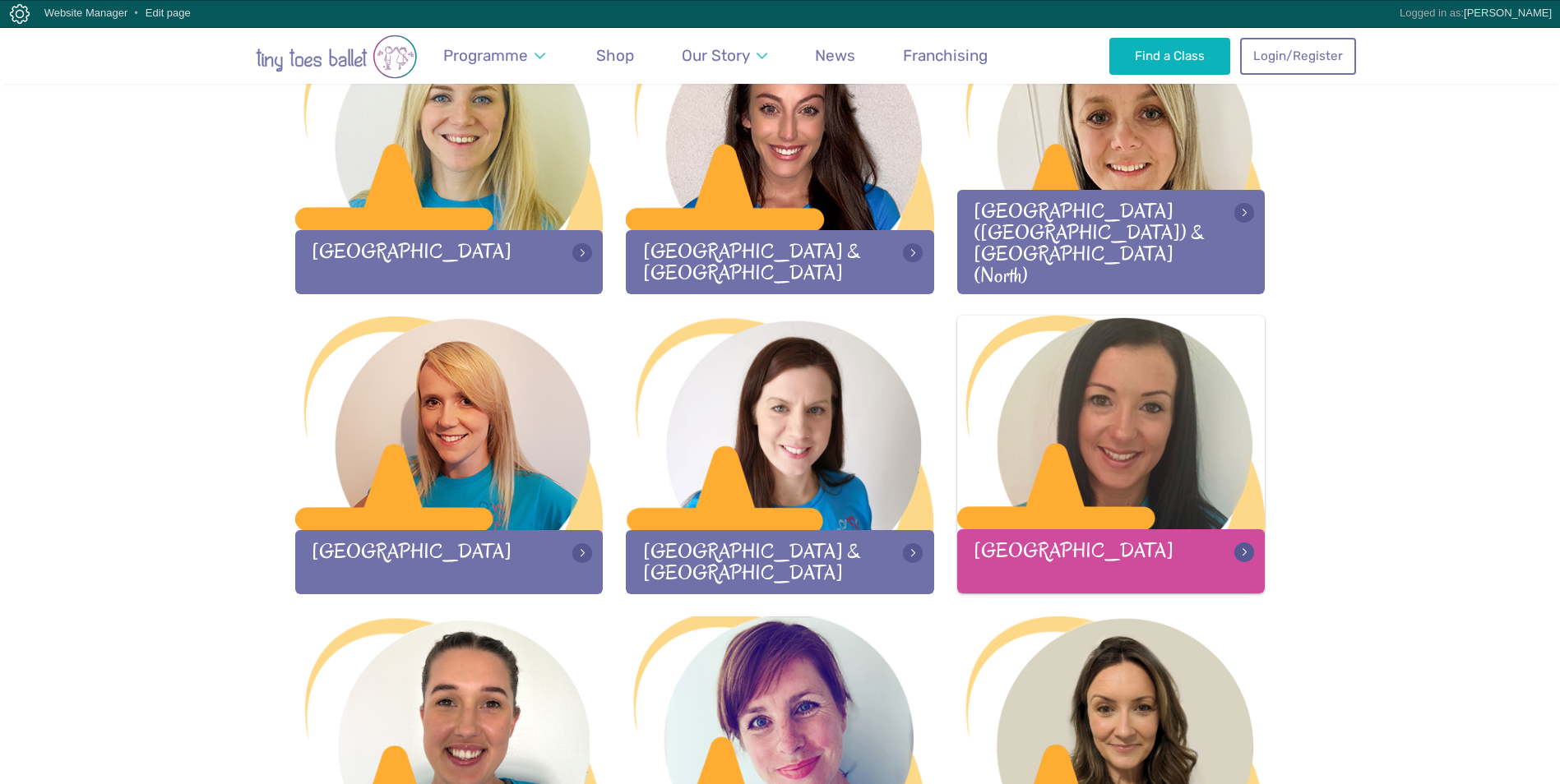
click at [1151, 440] on div at bounding box center [1111, 424] width 308 height 217
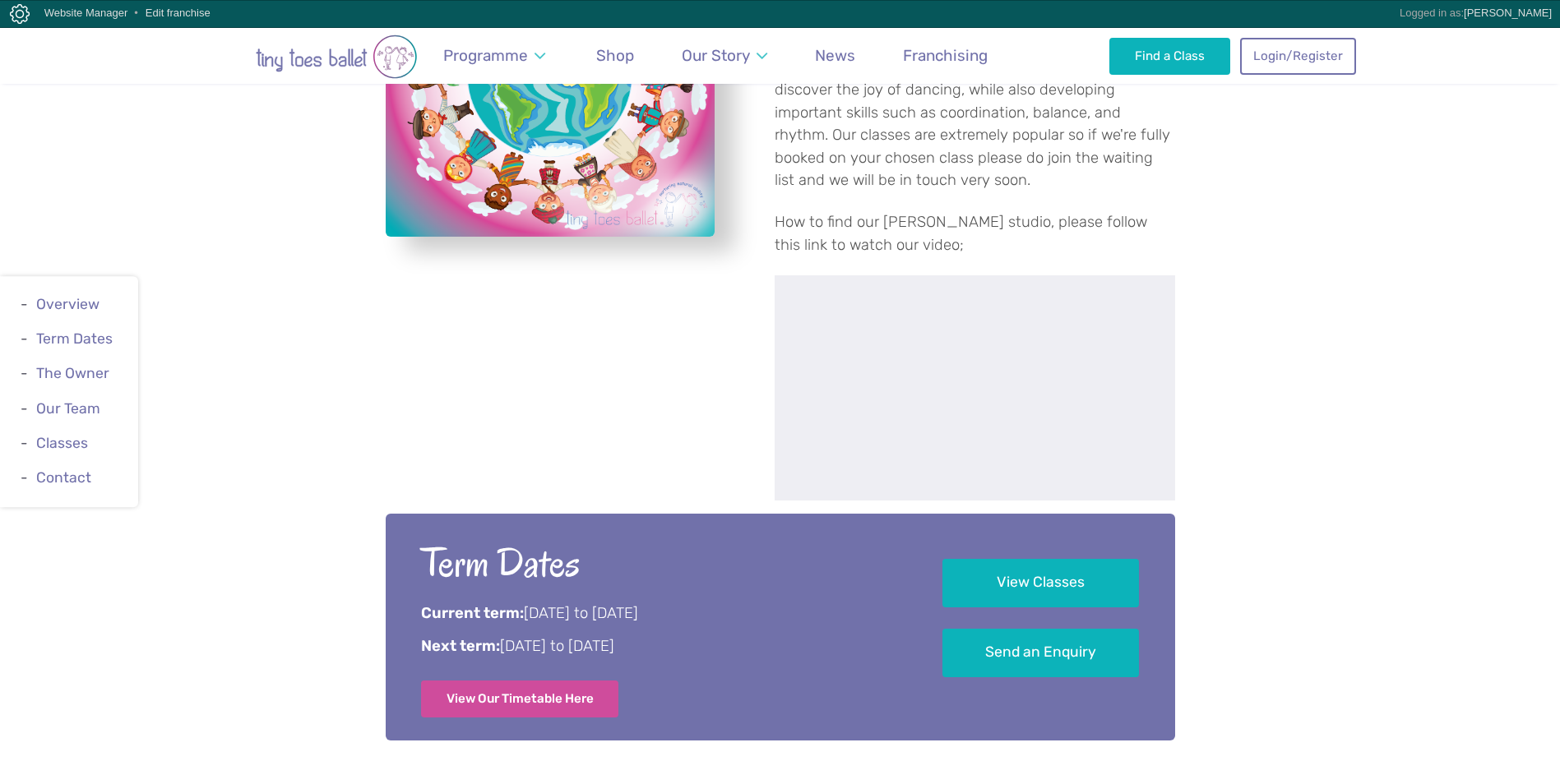
scroll to position [904, 0]
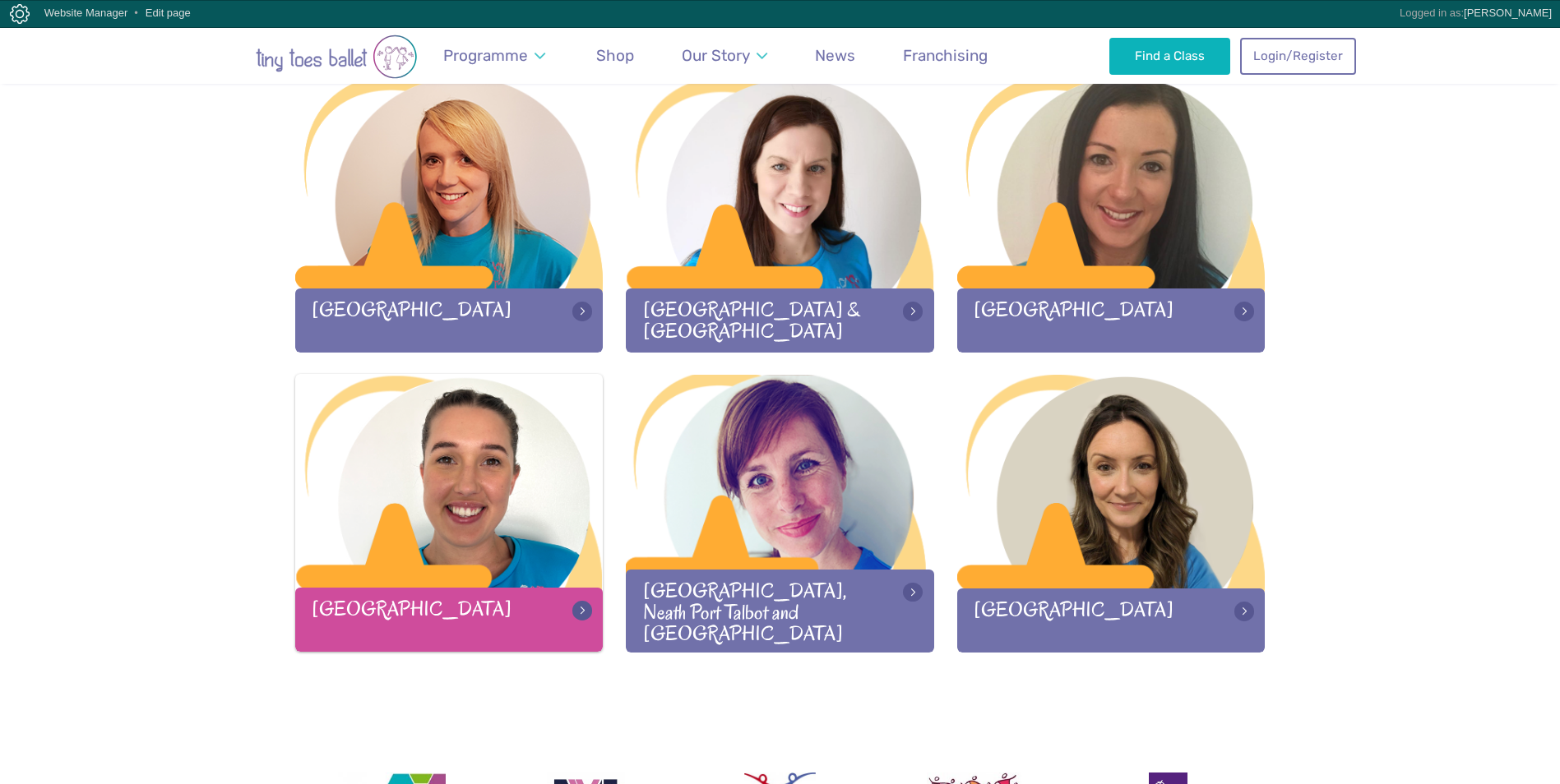
scroll to position [2055, 0]
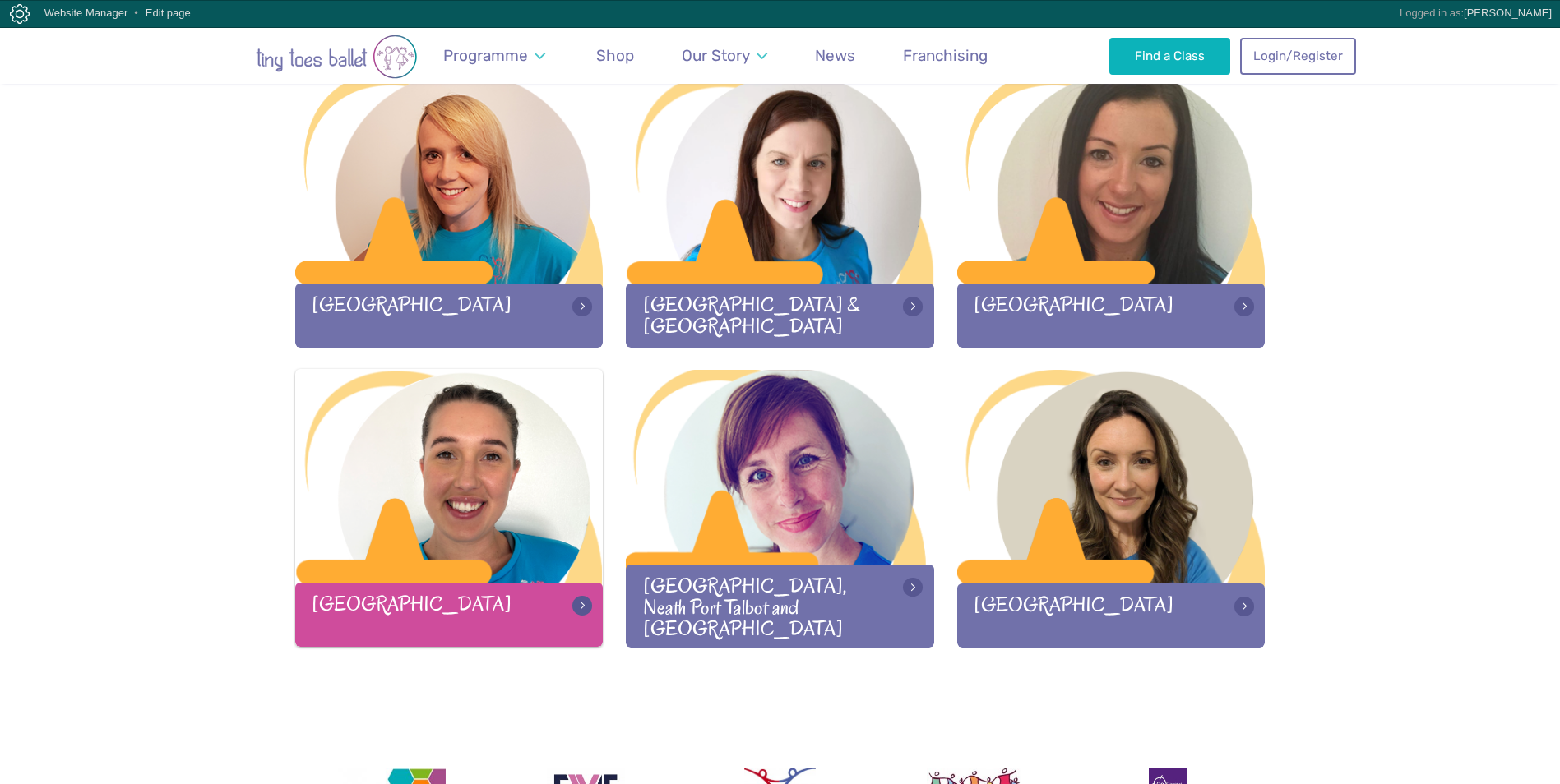
click at [462, 506] on div at bounding box center [449, 478] width 308 height 217
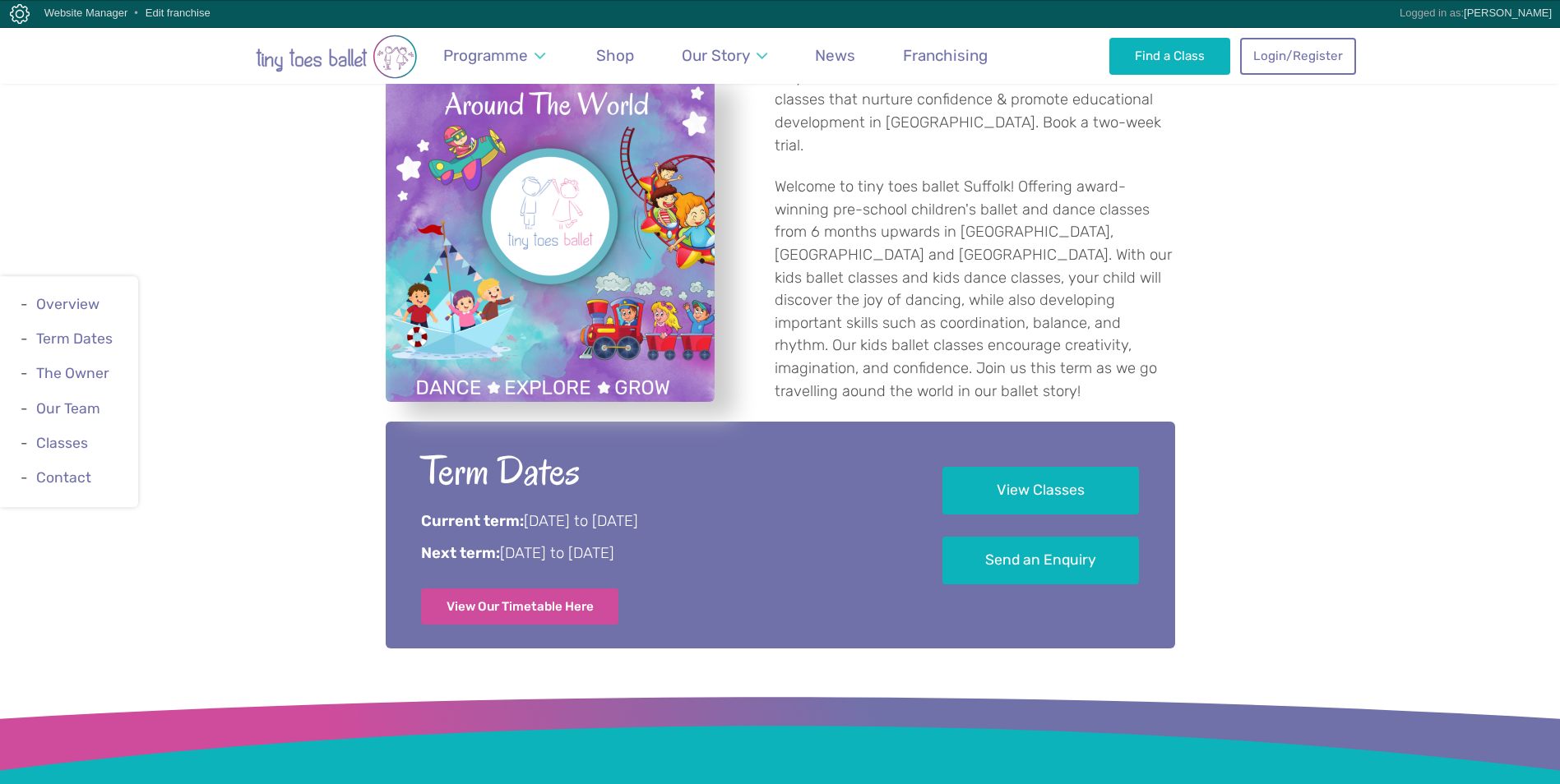
scroll to position [657, 0]
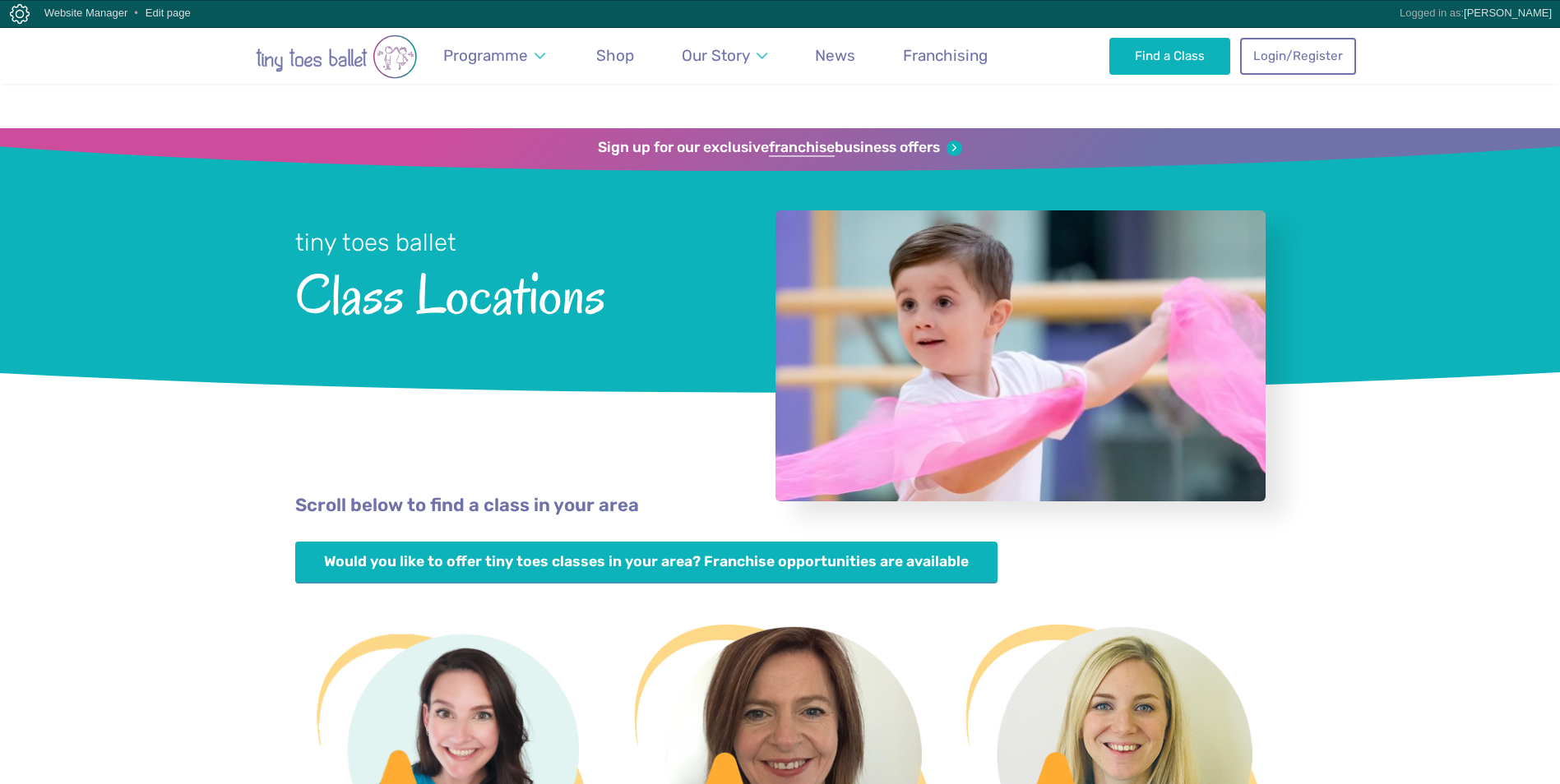
scroll to position [2047, 0]
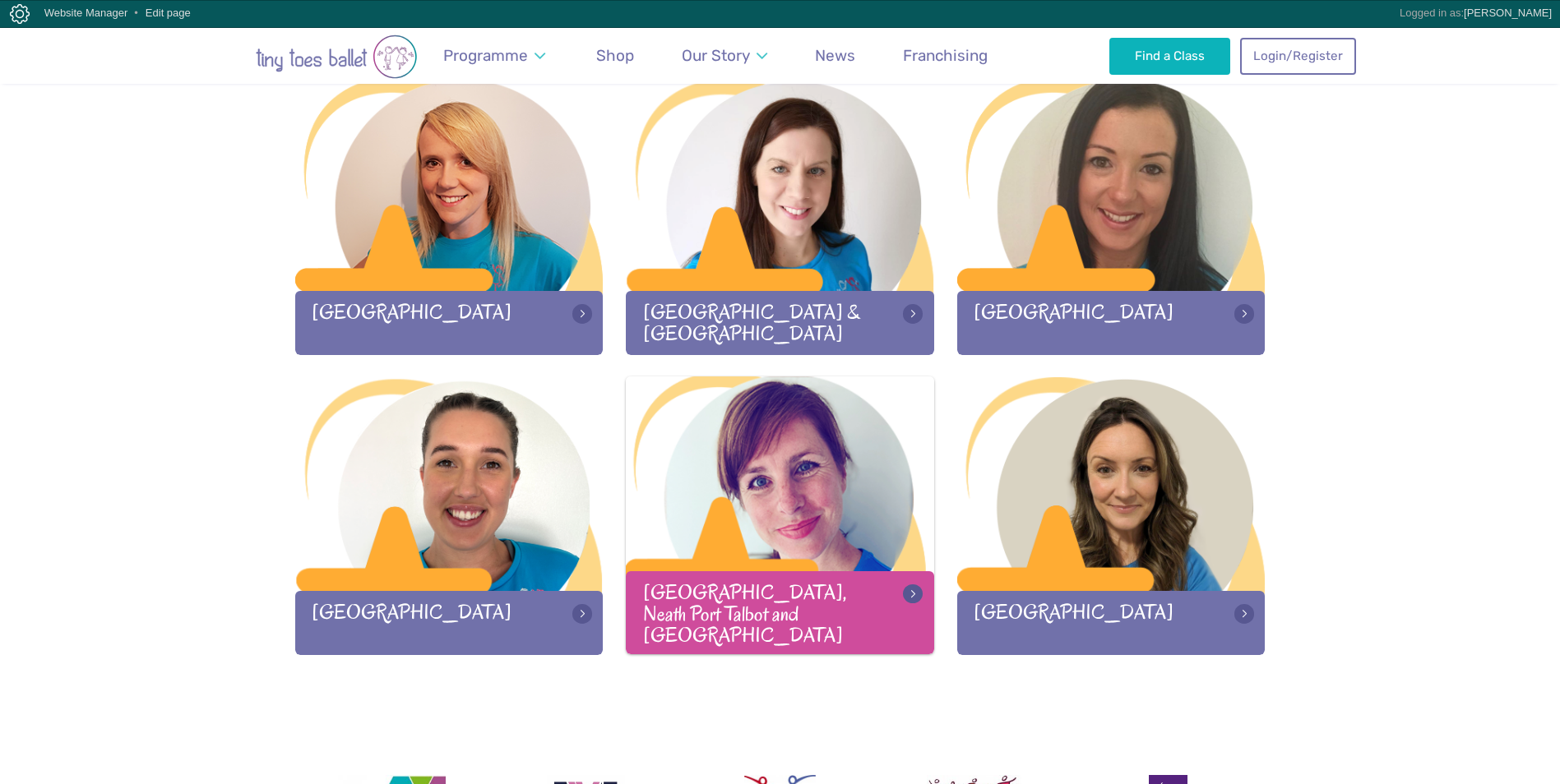
click at [764, 519] on div at bounding box center [779, 485] width 308 height 217
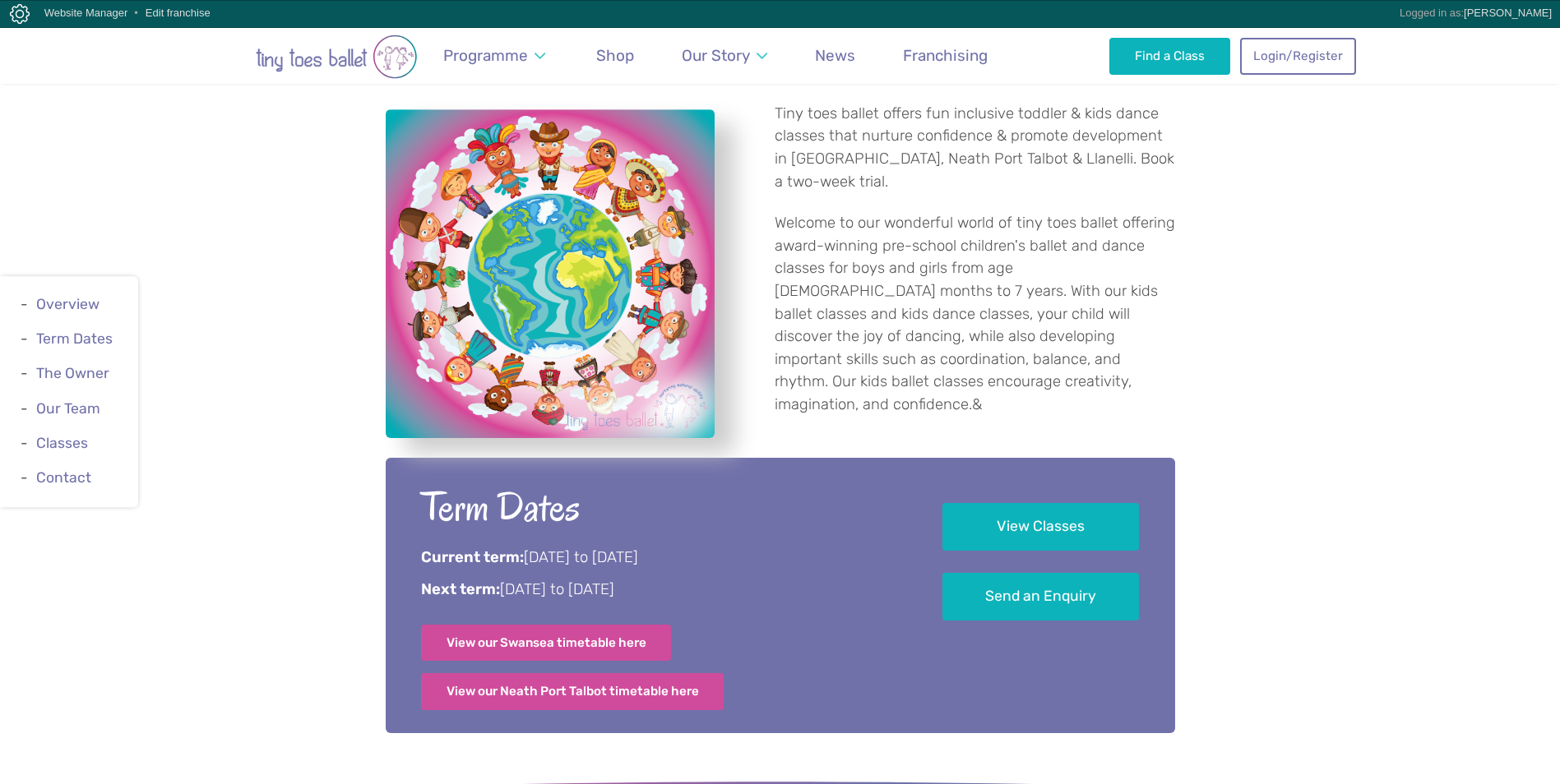
scroll to position [657, 0]
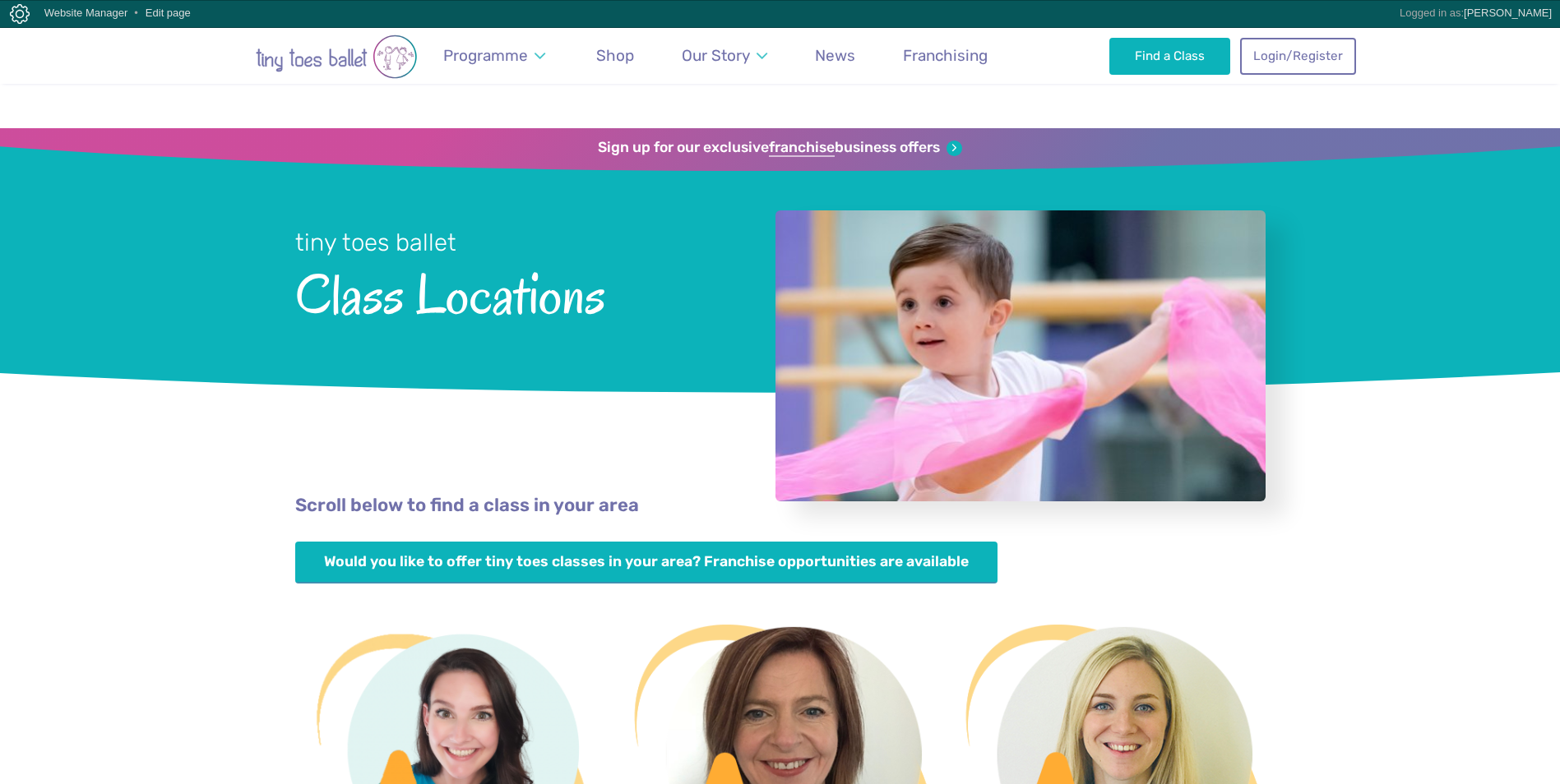
scroll to position [2041, 0]
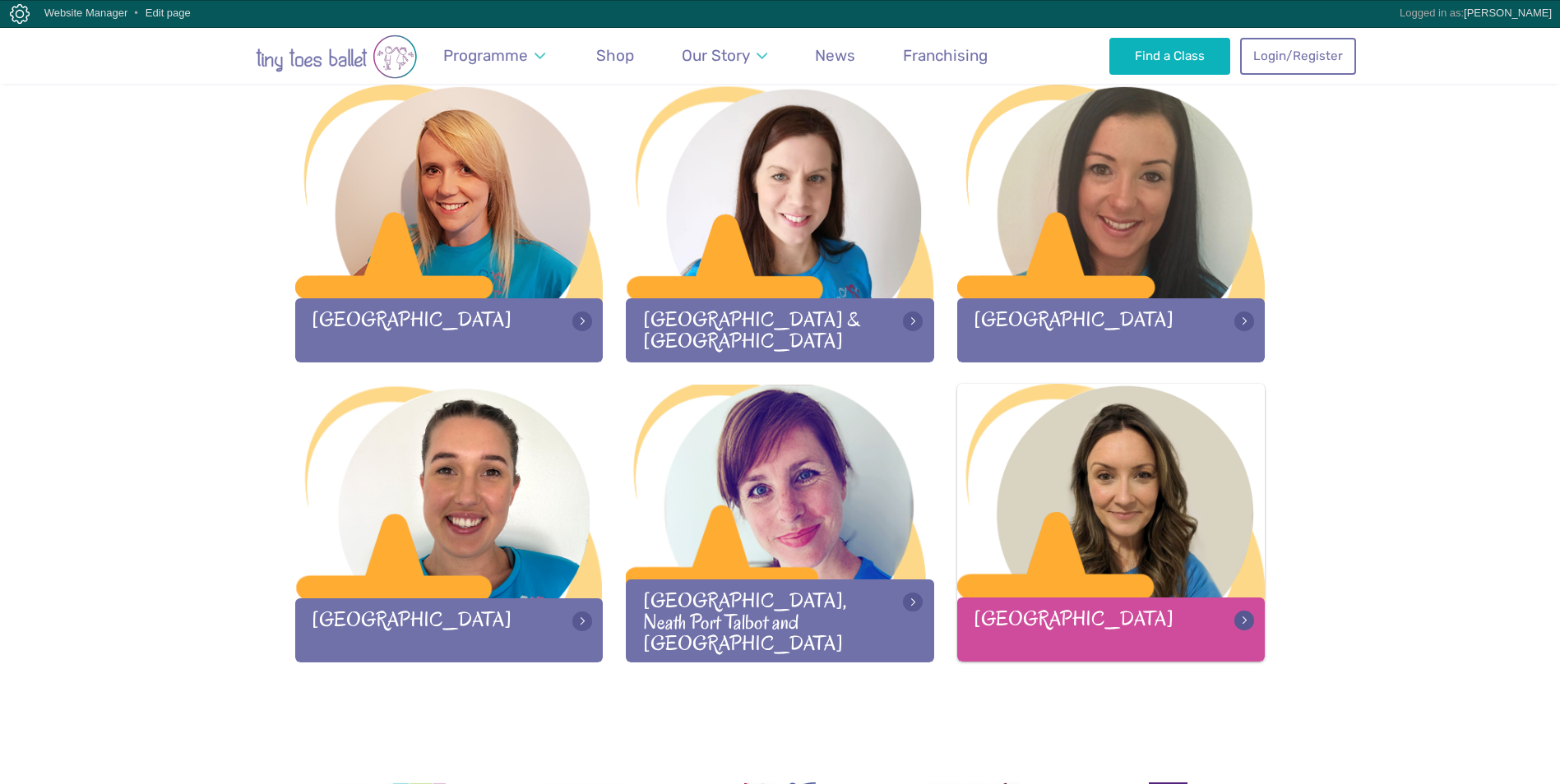
click at [1040, 511] on div at bounding box center [1111, 492] width 308 height 217
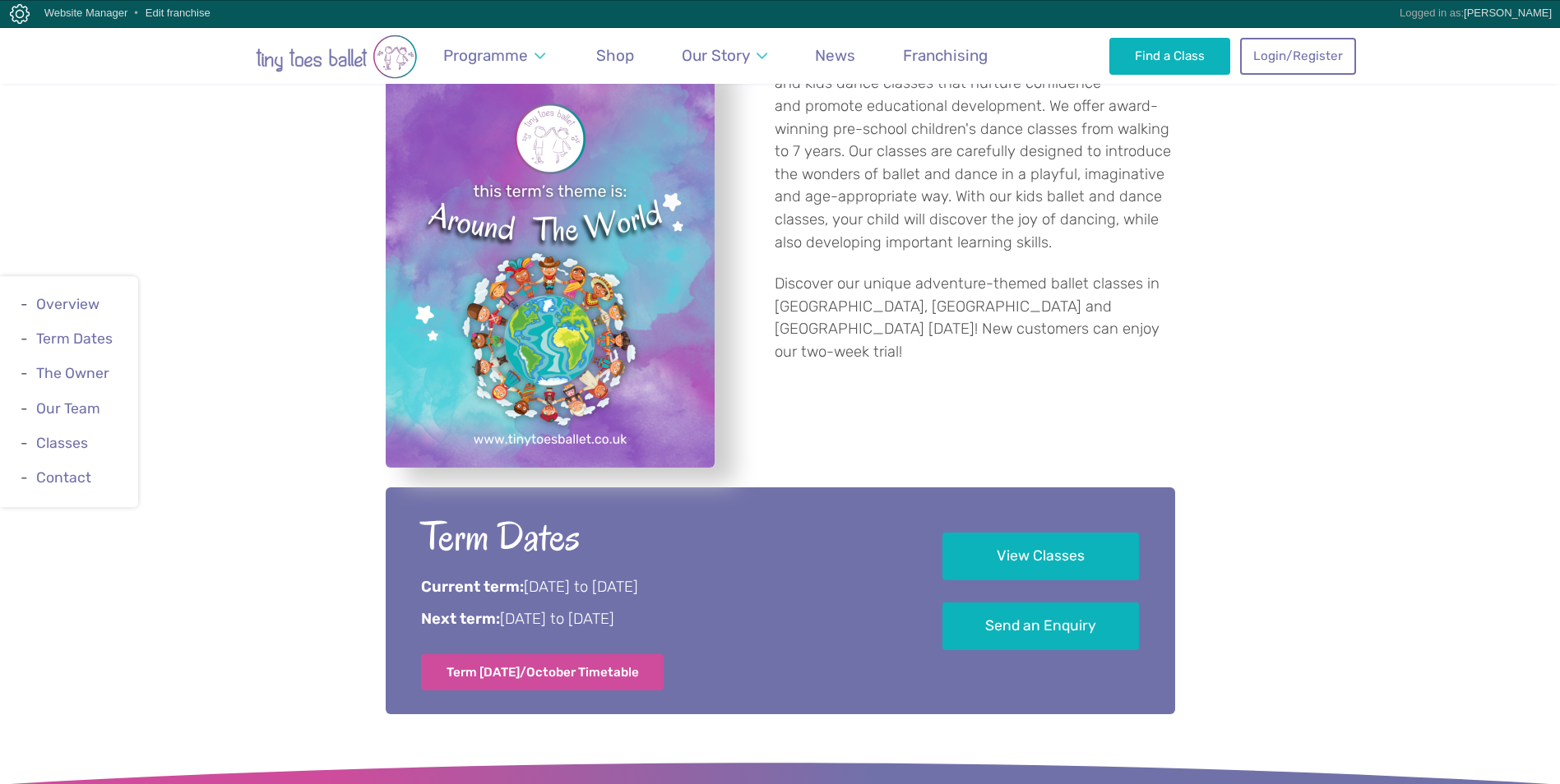
scroll to position [822, 0]
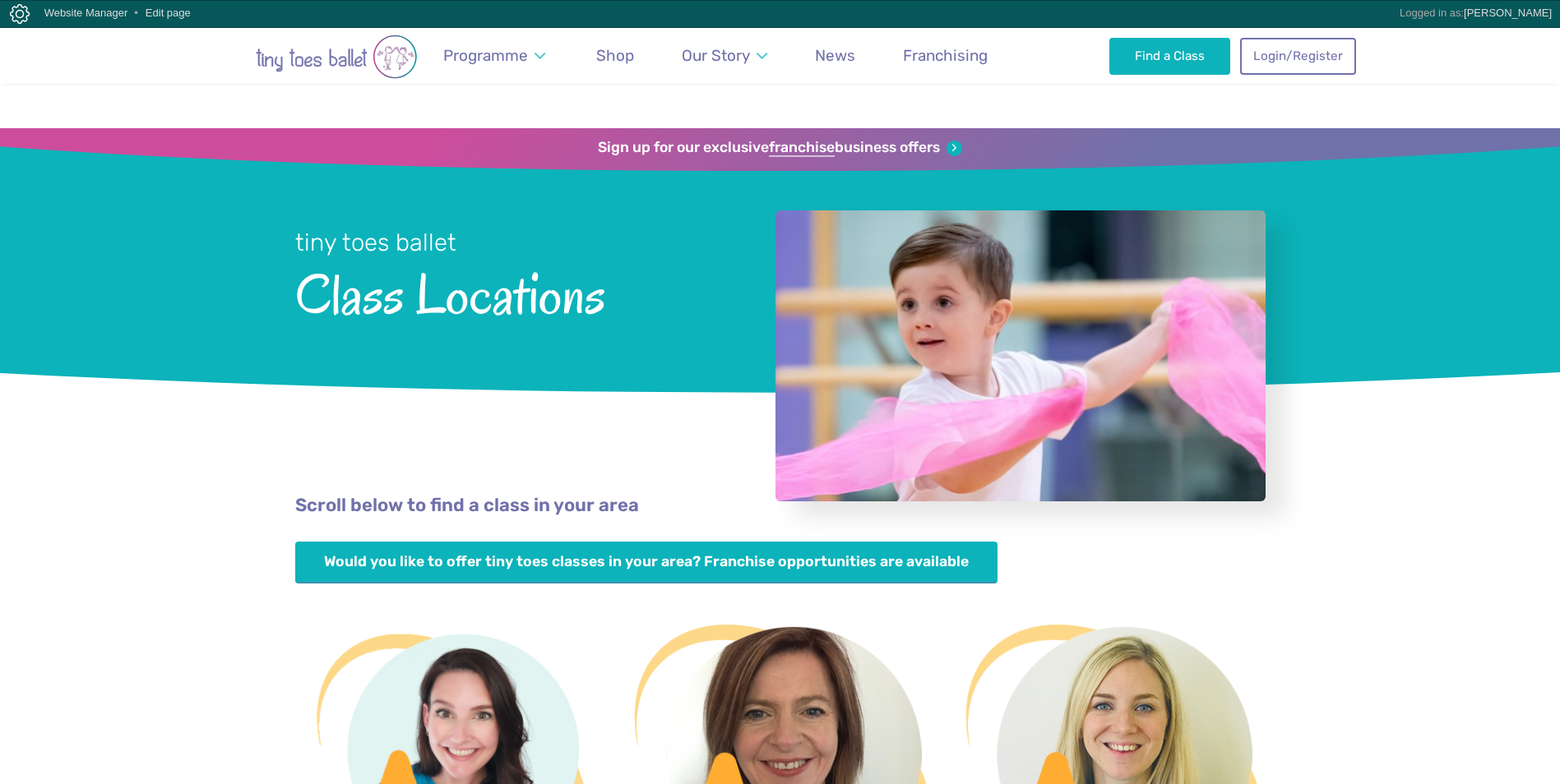
scroll to position [2041, 0]
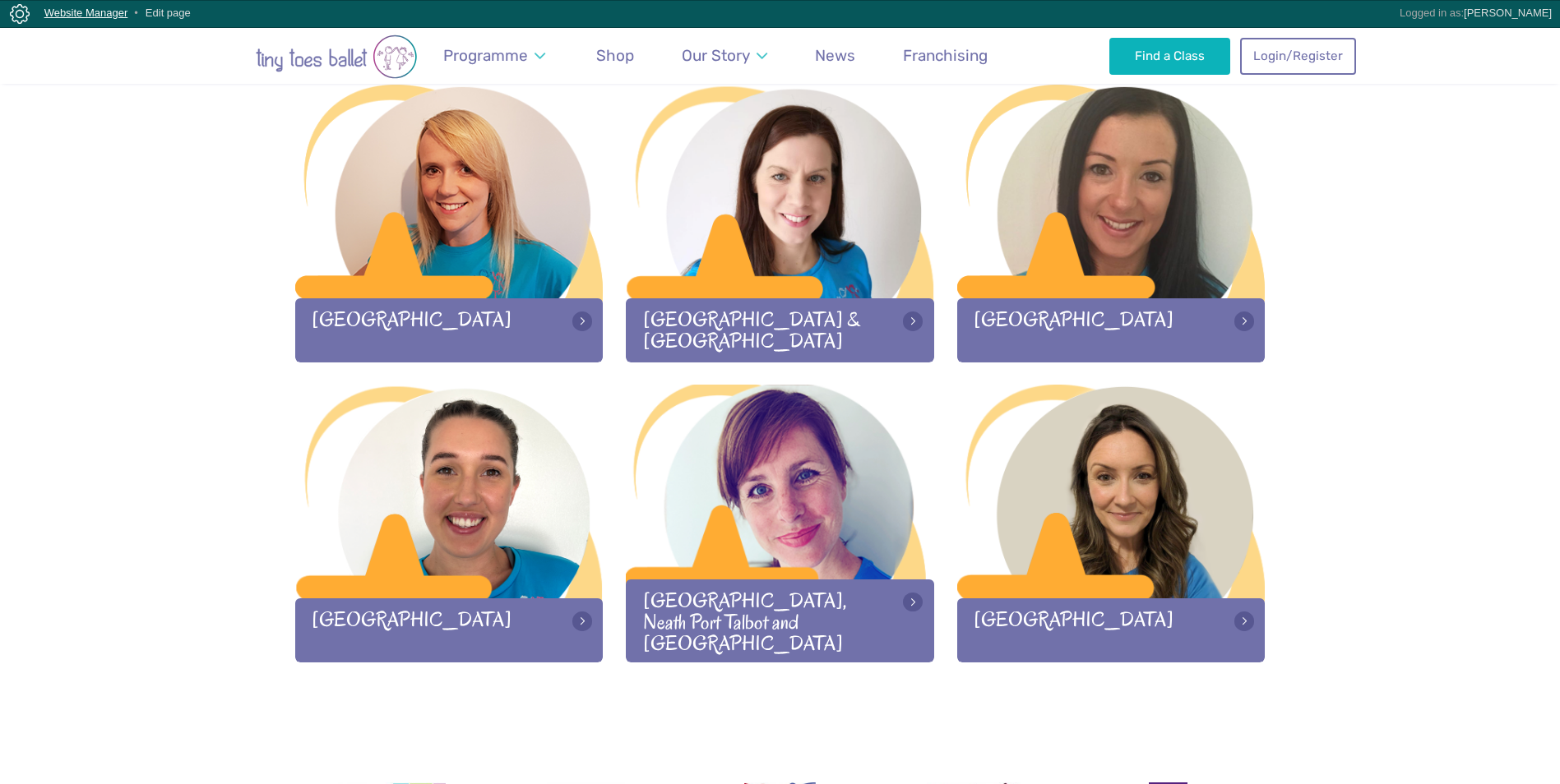
click at [77, 12] on link "Website Manager" at bounding box center [86, 13] width 84 height 13
